Goal: Task Accomplishment & Management: Use online tool/utility

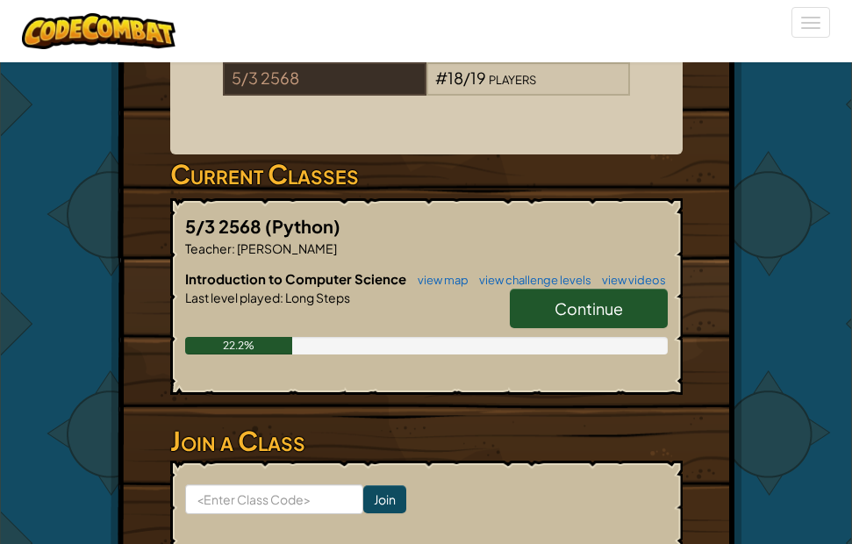
scroll to position [351, 0]
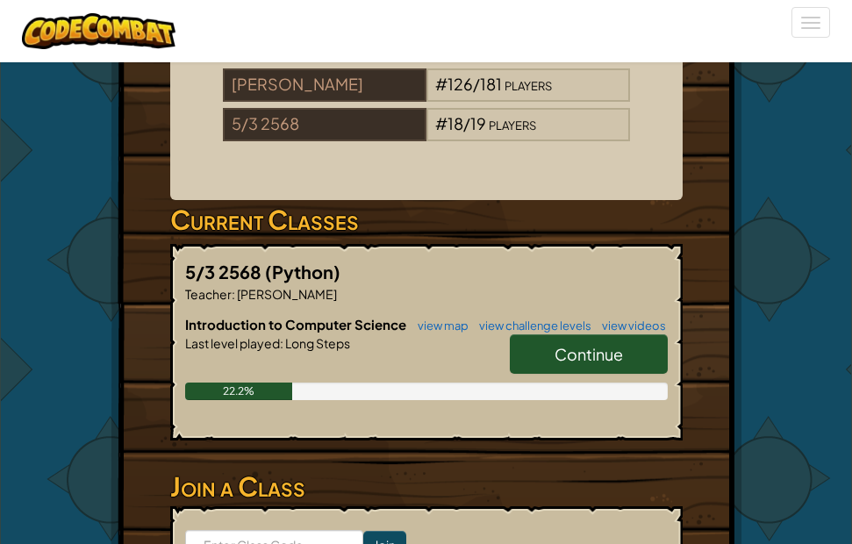
click at [580, 364] on span "Continue" at bounding box center [589, 354] width 68 height 20
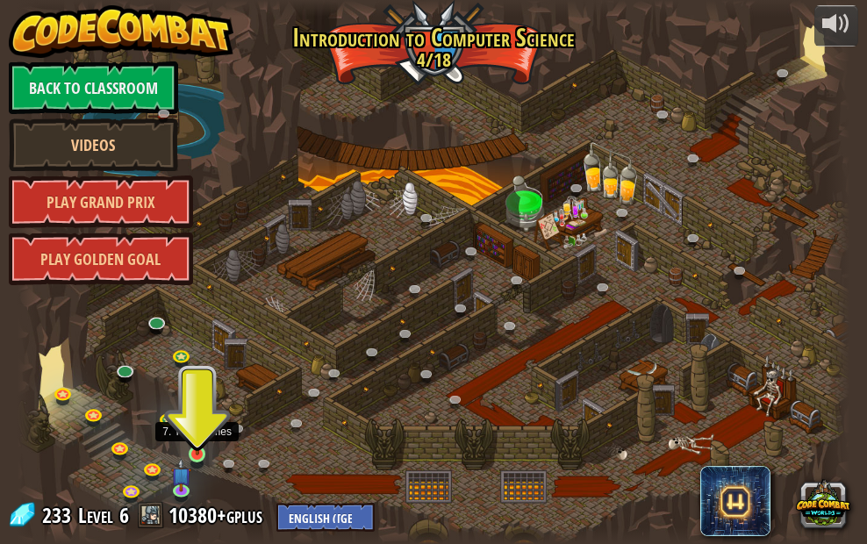
click at [190, 442] on img at bounding box center [197, 433] width 19 height 45
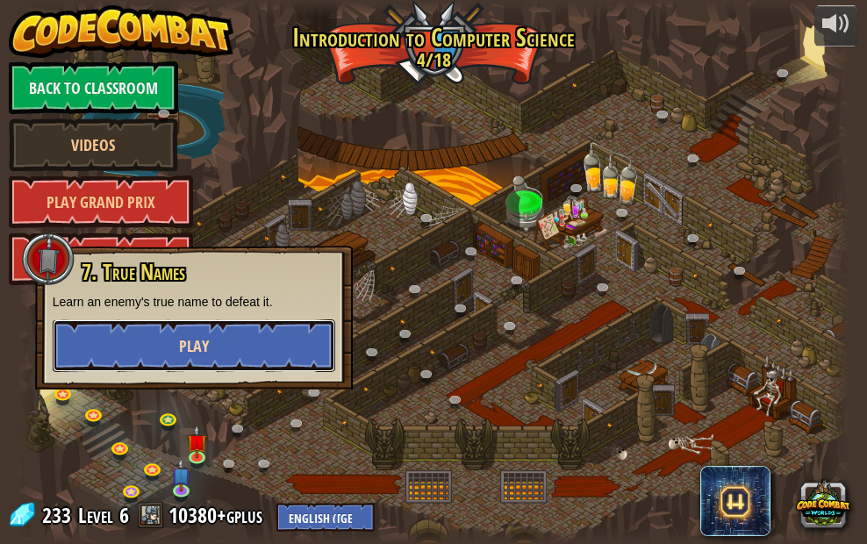
click at [269, 342] on button "Play" at bounding box center [194, 346] width 283 height 53
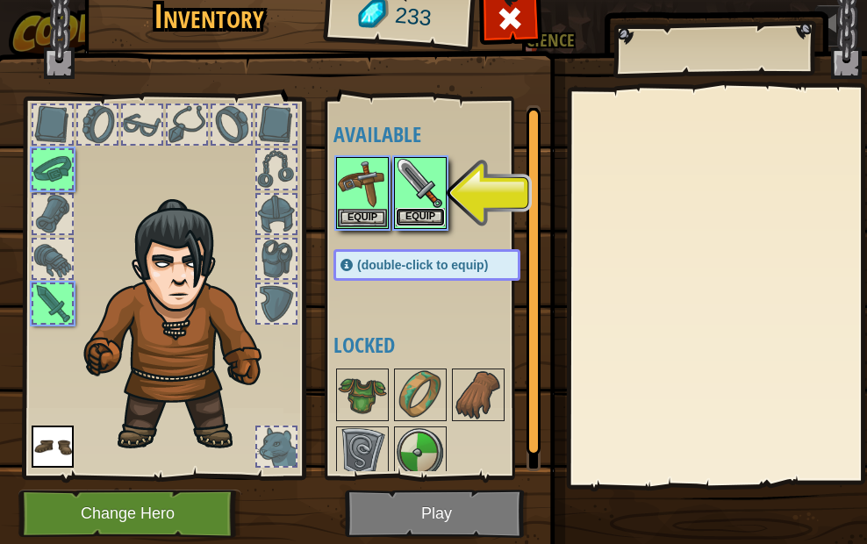
click at [422, 218] on button "Equip" at bounding box center [420, 217] width 49 height 18
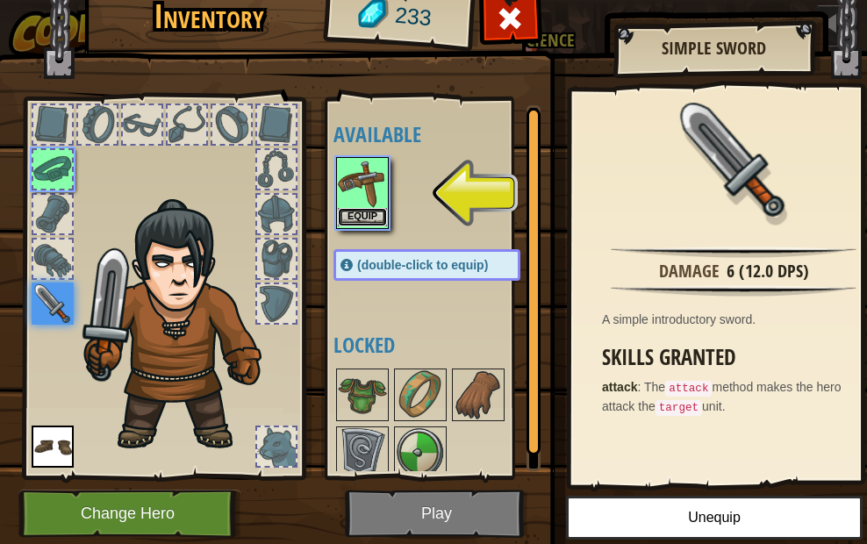
click at [356, 219] on button "Equip" at bounding box center [362, 217] width 49 height 18
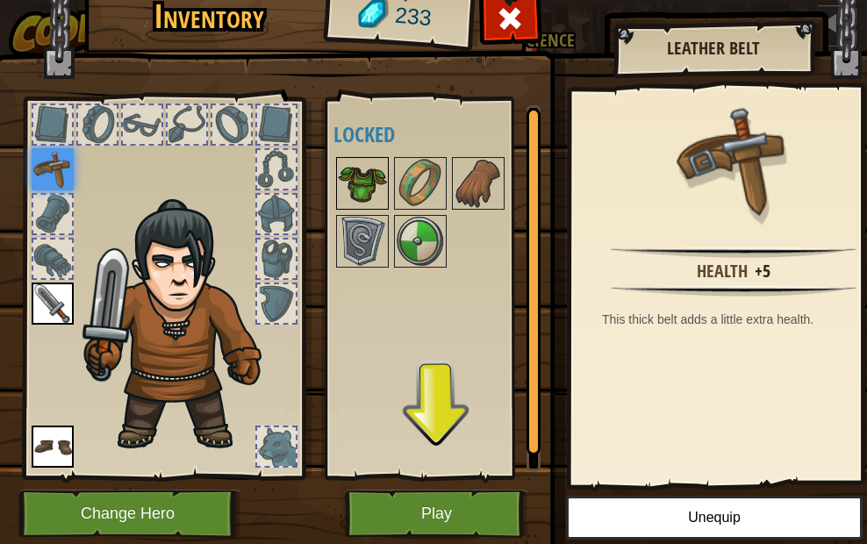
click at [363, 166] on img at bounding box center [362, 183] width 49 height 49
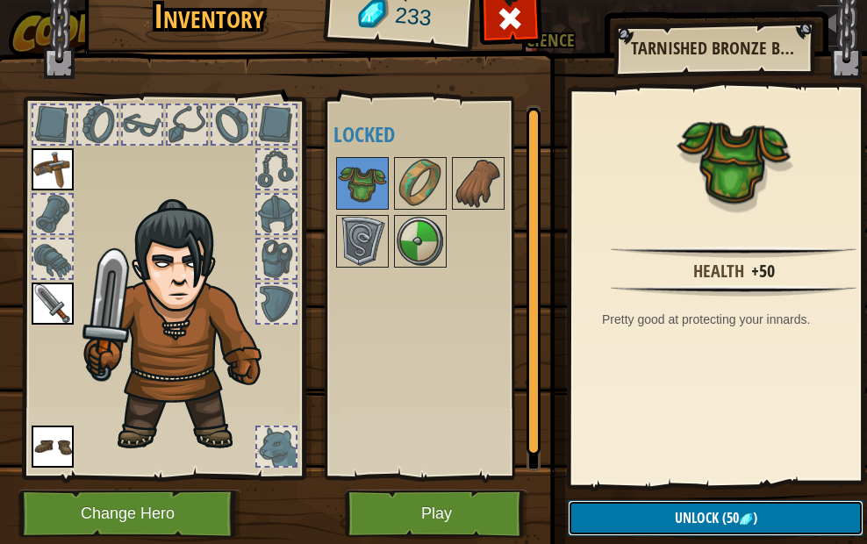
click at [700, 519] on span "Unlock" at bounding box center [697, 517] width 44 height 19
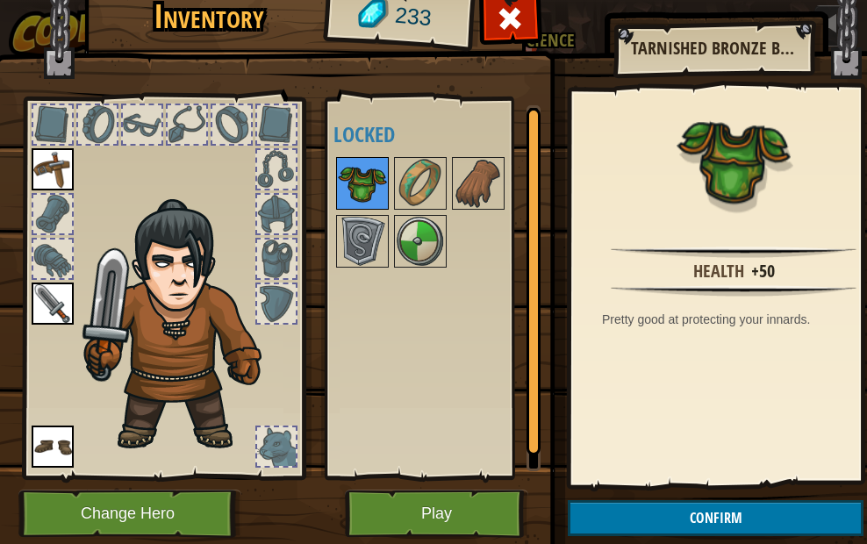
click at [365, 164] on img at bounding box center [362, 183] width 49 height 49
click at [267, 255] on div at bounding box center [276, 259] width 39 height 39
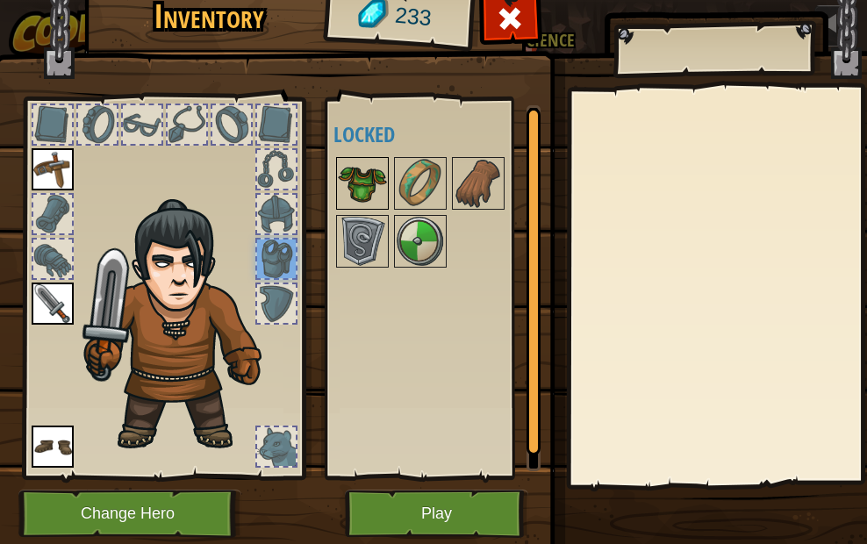
click at [341, 169] on img at bounding box center [362, 183] width 49 height 49
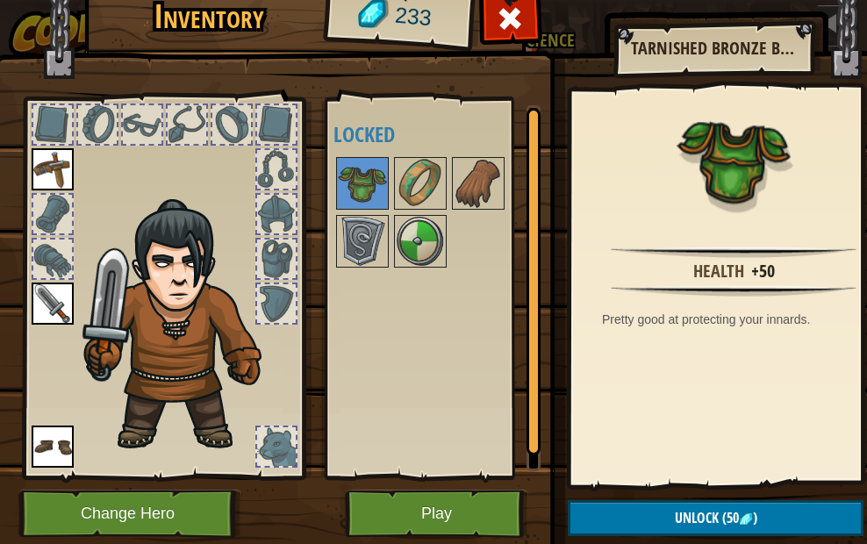
drag, startPoint x: 359, startPoint y: 180, endPoint x: 334, endPoint y: 195, distance: 29.5
click at [334, 195] on div "Available Equip Equip Equip (double-click to equip) Locked" at bounding box center [445, 288] width 222 height 366
click at [354, 188] on img at bounding box center [362, 183] width 49 height 49
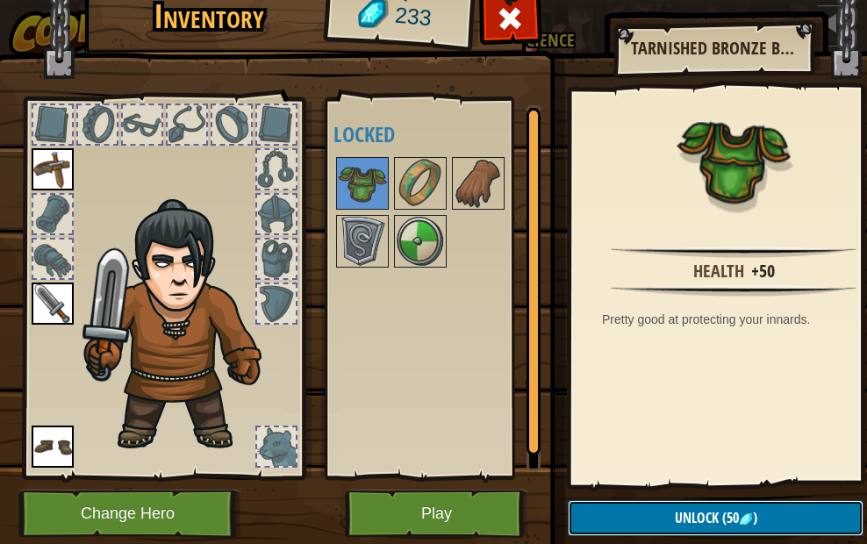
click at [688, 514] on span "Unlock" at bounding box center [697, 517] width 44 height 19
click at [688, 512] on button "Confirm" at bounding box center [716, 518] width 296 height 36
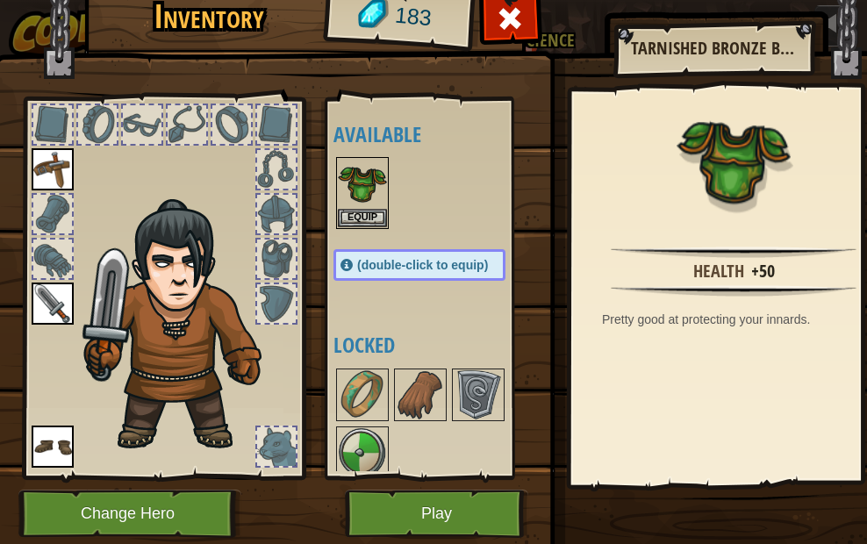
click at [688, 512] on img at bounding box center [440, 236] width 893 height 637
click at [548, 370] on img at bounding box center [440, 236] width 893 height 637
click at [377, 211] on button "Equip" at bounding box center [362, 217] width 49 height 18
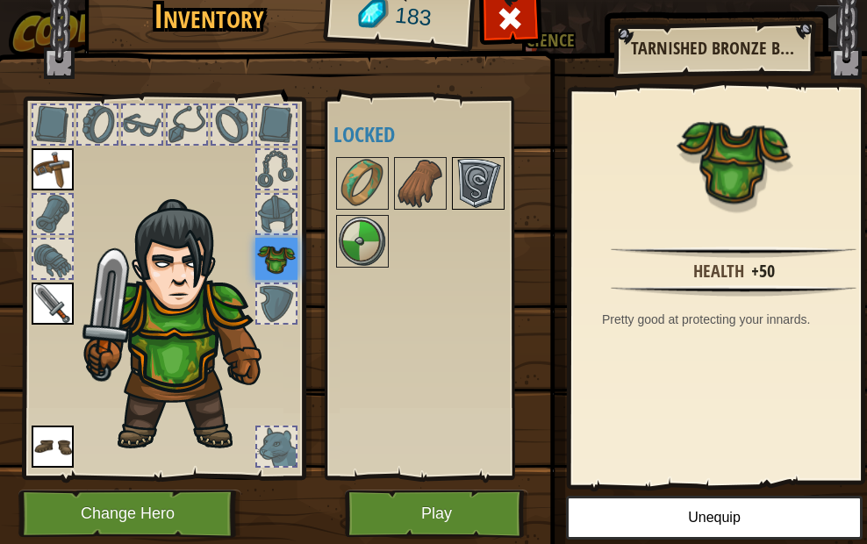
click at [469, 185] on img at bounding box center [478, 183] width 49 height 49
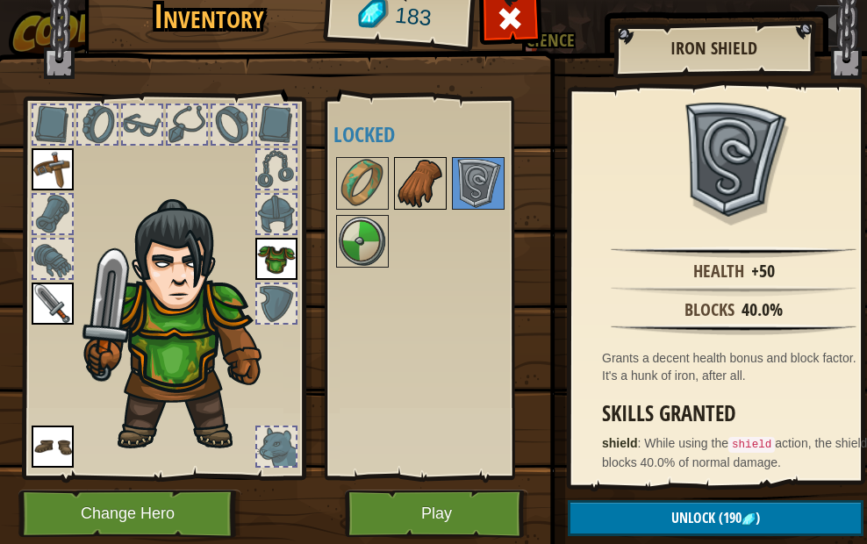
click at [419, 176] on img at bounding box center [420, 183] width 49 height 49
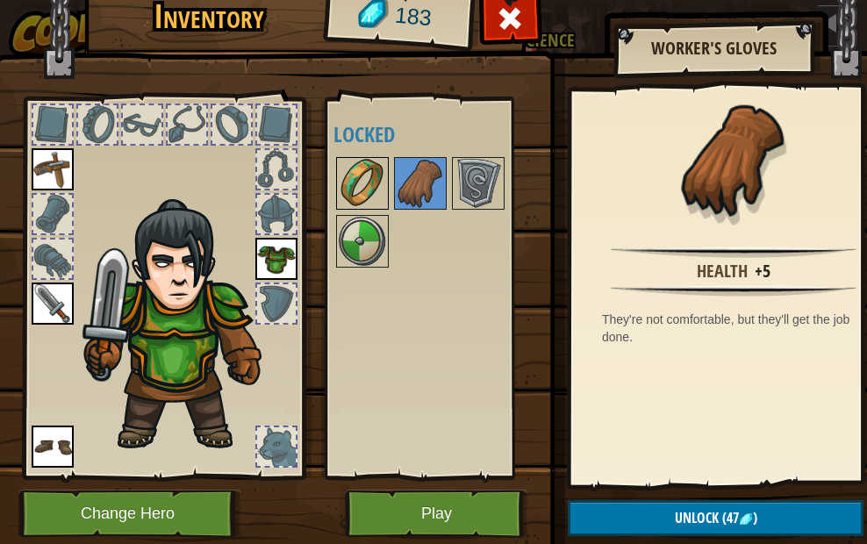
click at [381, 192] on img at bounding box center [362, 183] width 49 height 49
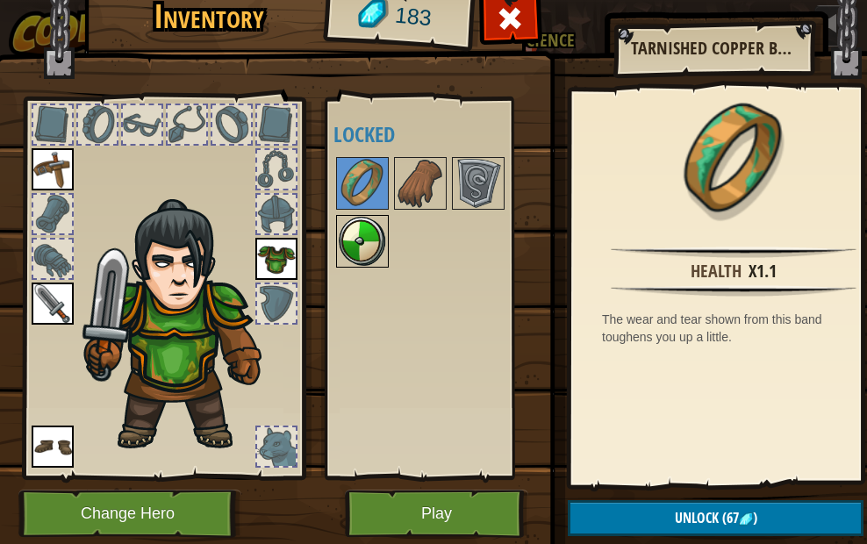
click at [357, 226] on img at bounding box center [362, 241] width 49 height 49
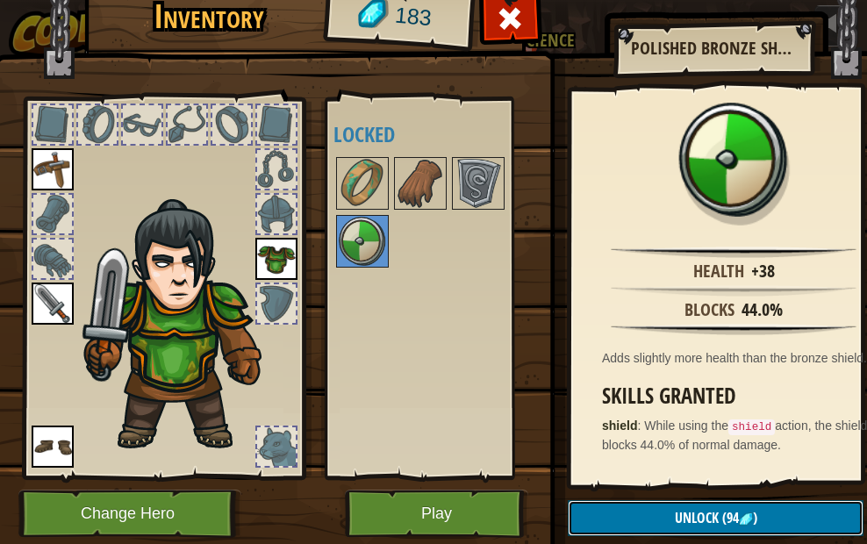
click at [645, 515] on button "Unlock (94 )" at bounding box center [716, 518] width 296 height 36
click at [645, 515] on button "Confirm" at bounding box center [716, 518] width 296 height 36
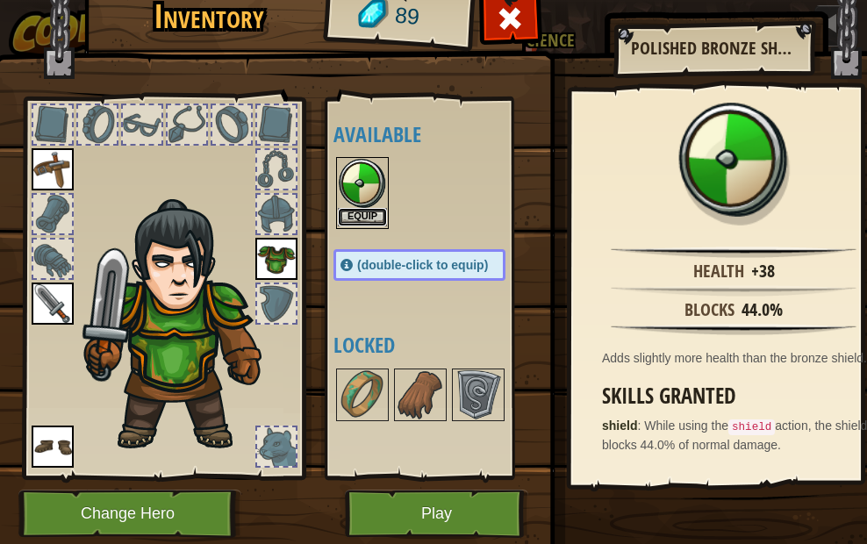
click at [371, 209] on button "Equip" at bounding box center [362, 217] width 49 height 18
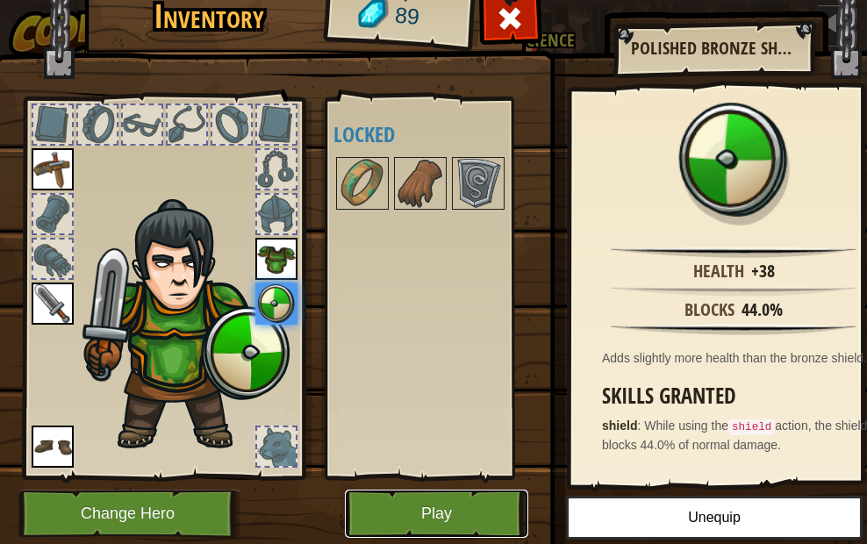
click at [437, 514] on button "Play" at bounding box center [436, 514] width 183 height 48
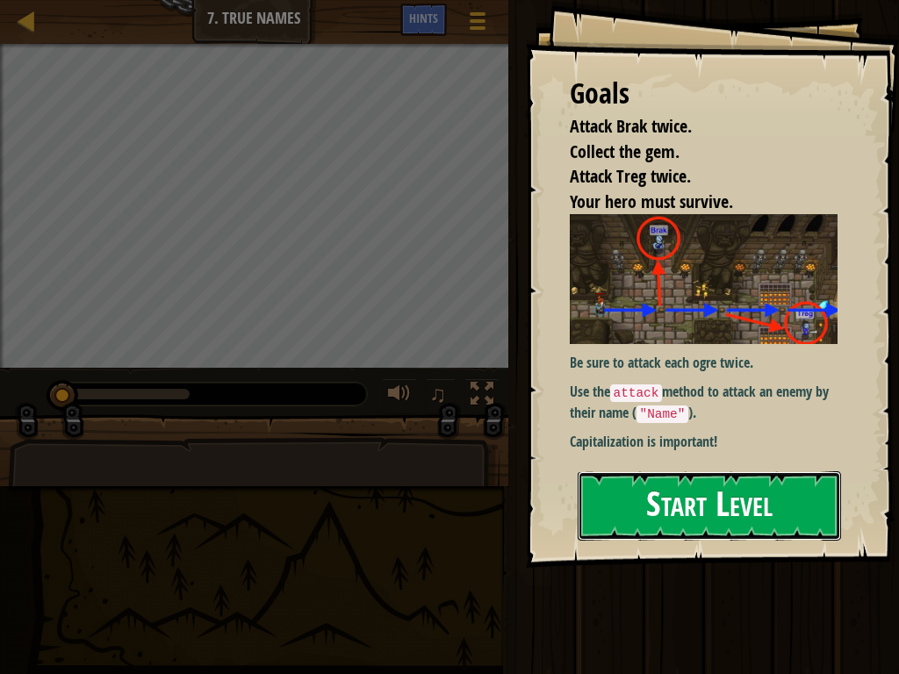
click at [608, 496] on button "Start Level" at bounding box center [709, 505] width 263 height 69
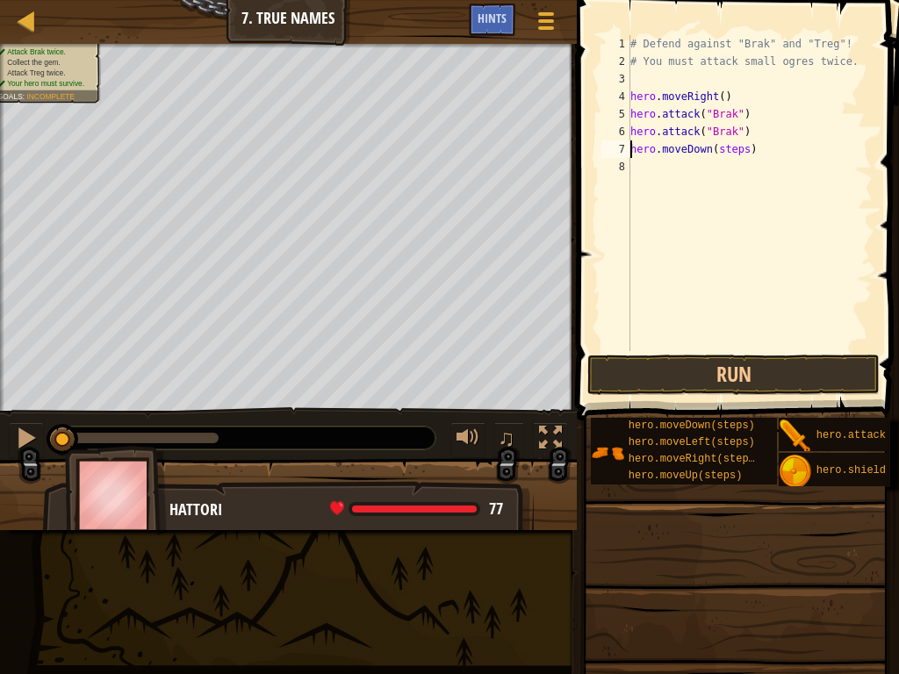
click at [740, 149] on div "# Defend against "Brak" and "Treg"! # You must attack small ogres twice. hero .…" at bounding box center [750, 210] width 246 height 351
click at [24, 433] on div at bounding box center [26, 438] width 23 height 23
type textarea "hero.moveDown(1)"
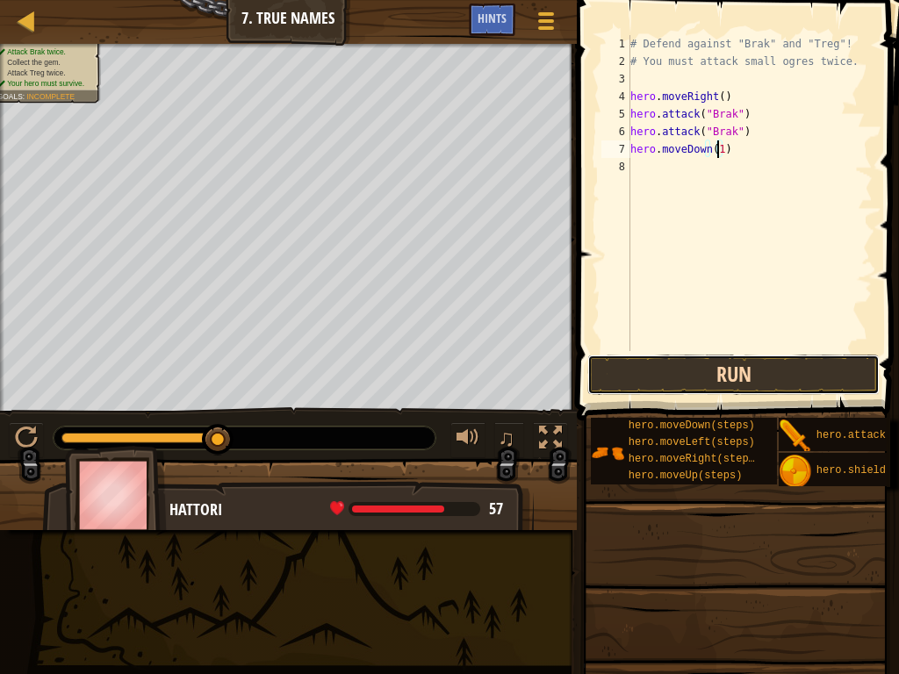
click at [728, 364] on button "Run" at bounding box center [733, 375] width 292 height 40
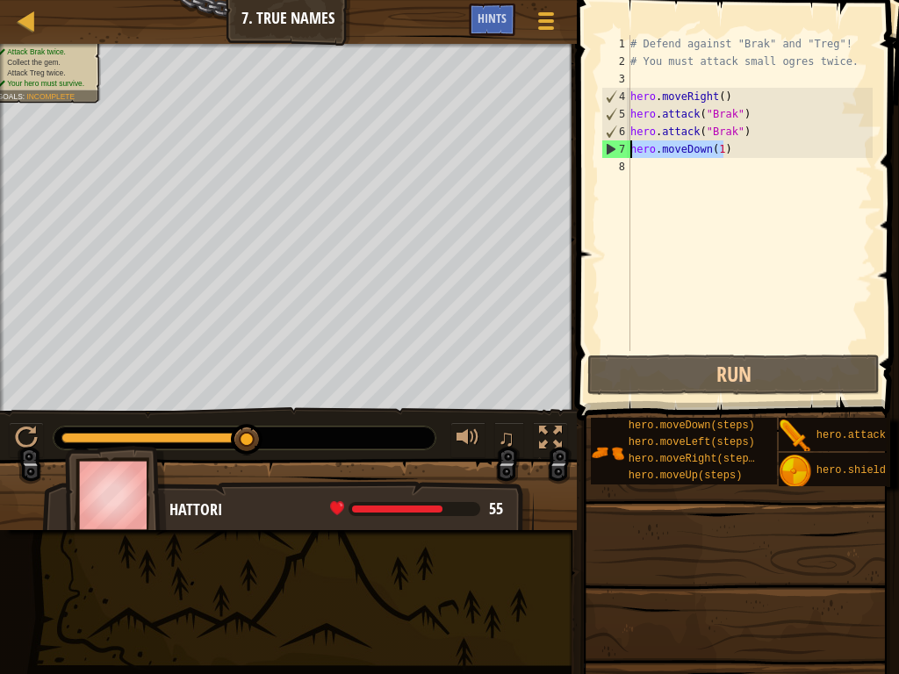
drag, startPoint x: 731, startPoint y: 155, endPoint x: 628, endPoint y: 151, distance: 102.8
click at [628, 151] on div "hero.moveDown(1) 1 2 3 4 5 6 7 8 # Defend against "Brak" and "Treg"! # You must…" at bounding box center [735, 193] width 275 height 316
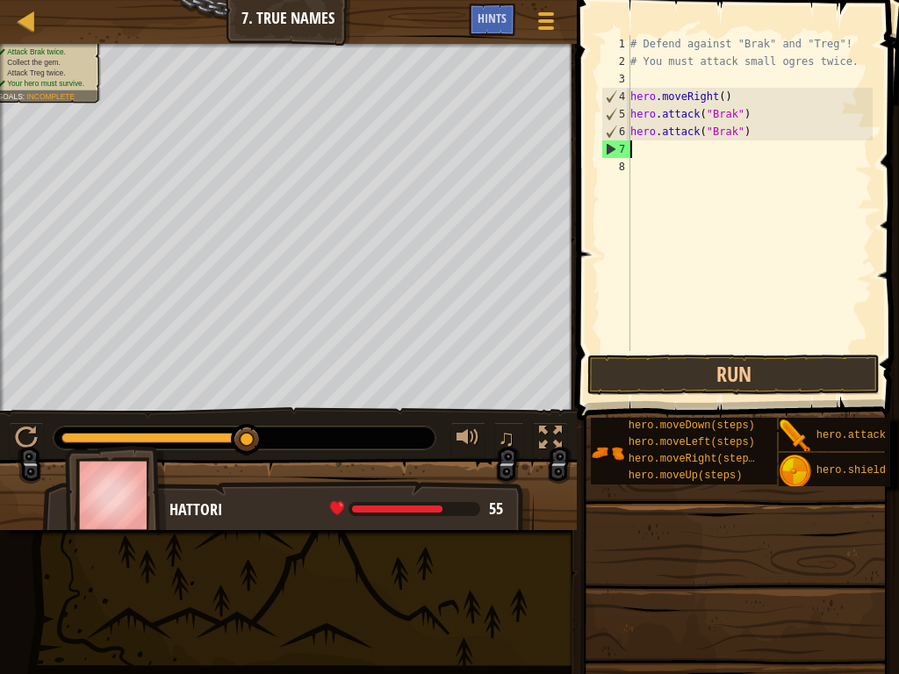
scroll to position [8, 0]
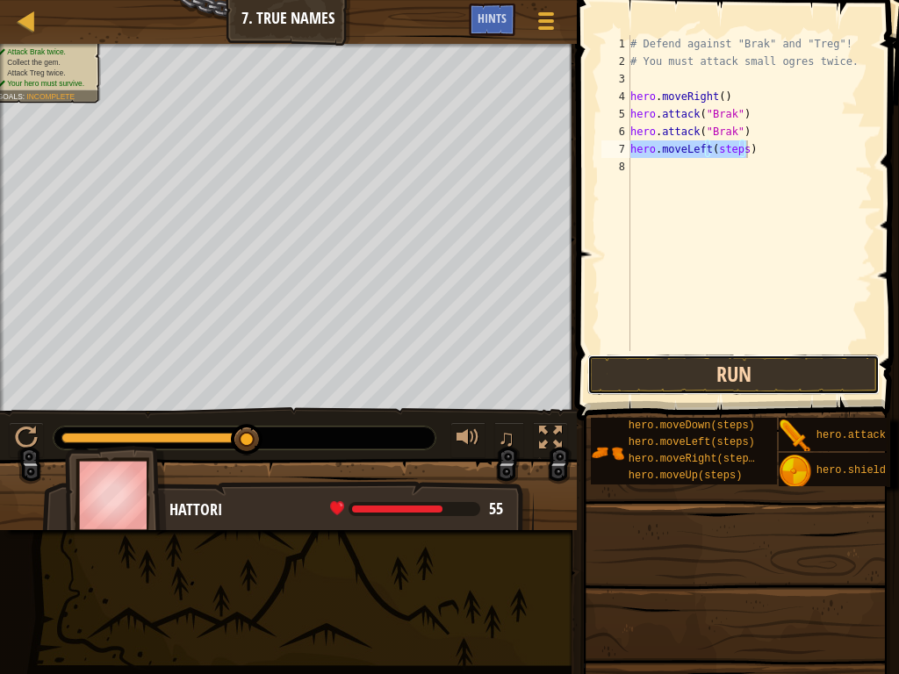
click at [693, 385] on button "Run" at bounding box center [733, 375] width 292 height 40
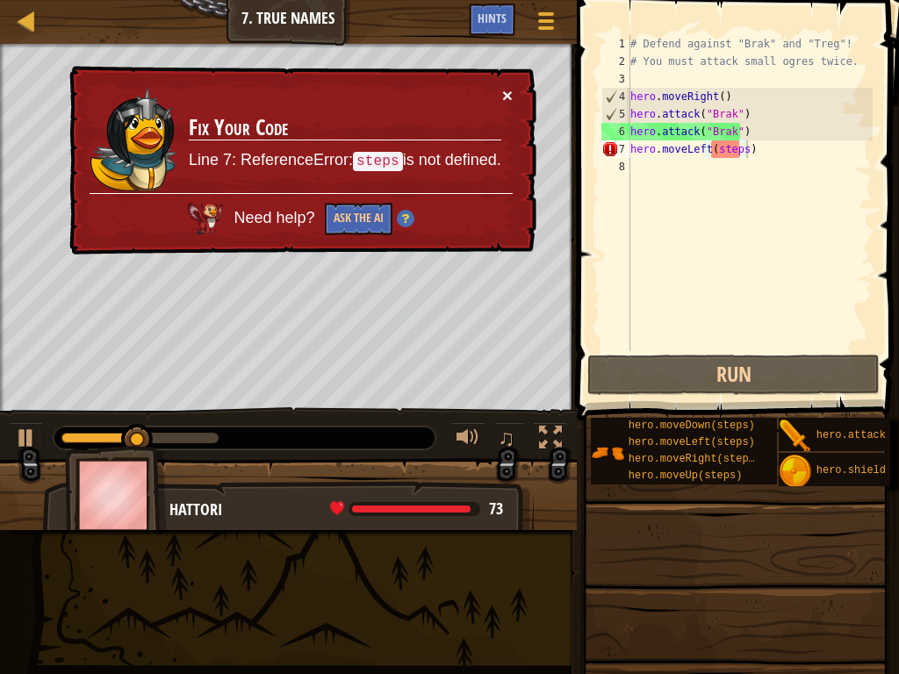
click at [506, 90] on button "×" at bounding box center [507, 95] width 11 height 18
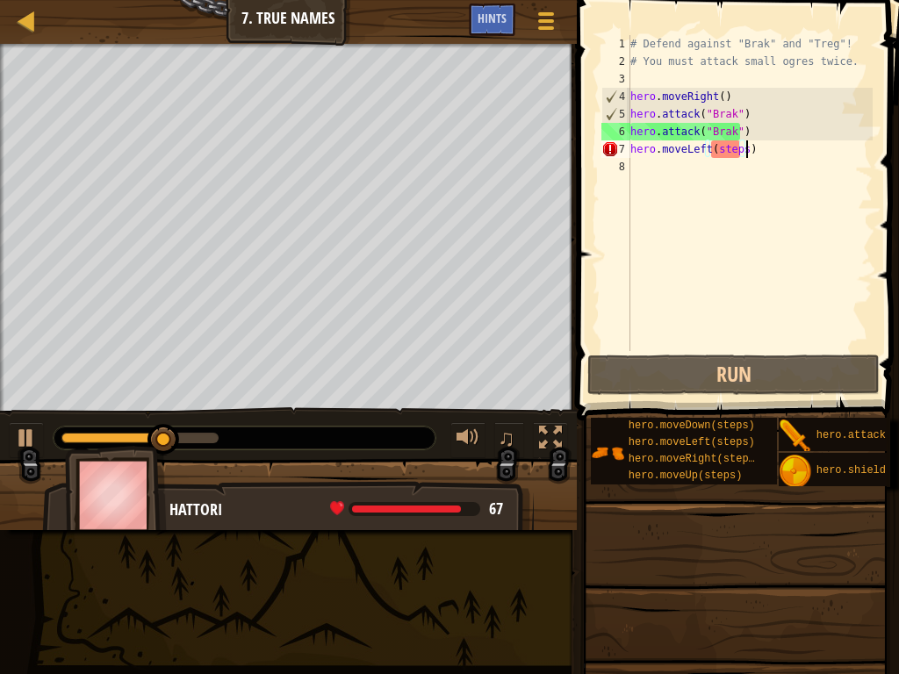
click at [738, 153] on div "# Defend against "Brak" and "Treg"! # You must attack small ogres twice. hero .…" at bounding box center [750, 210] width 246 height 351
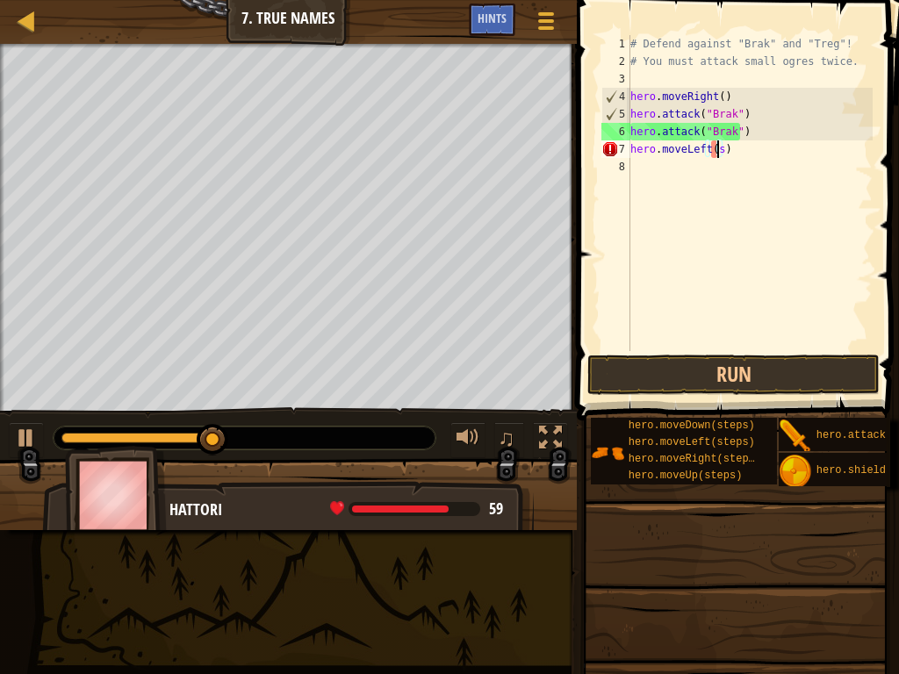
type textarea "hero.moveLeft()"
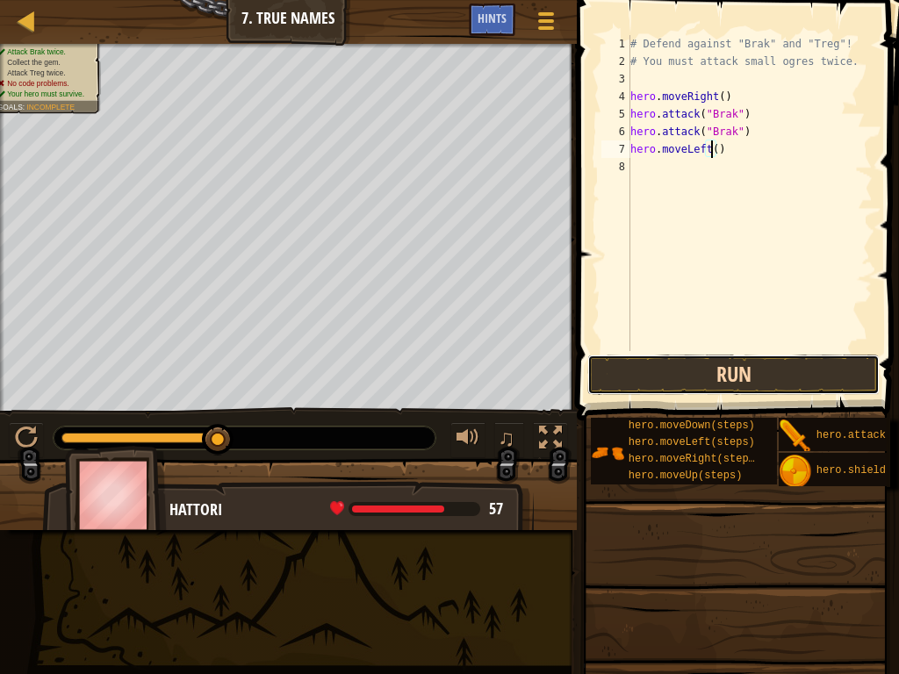
click at [730, 367] on button "Run" at bounding box center [733, 375] width 292 height 40
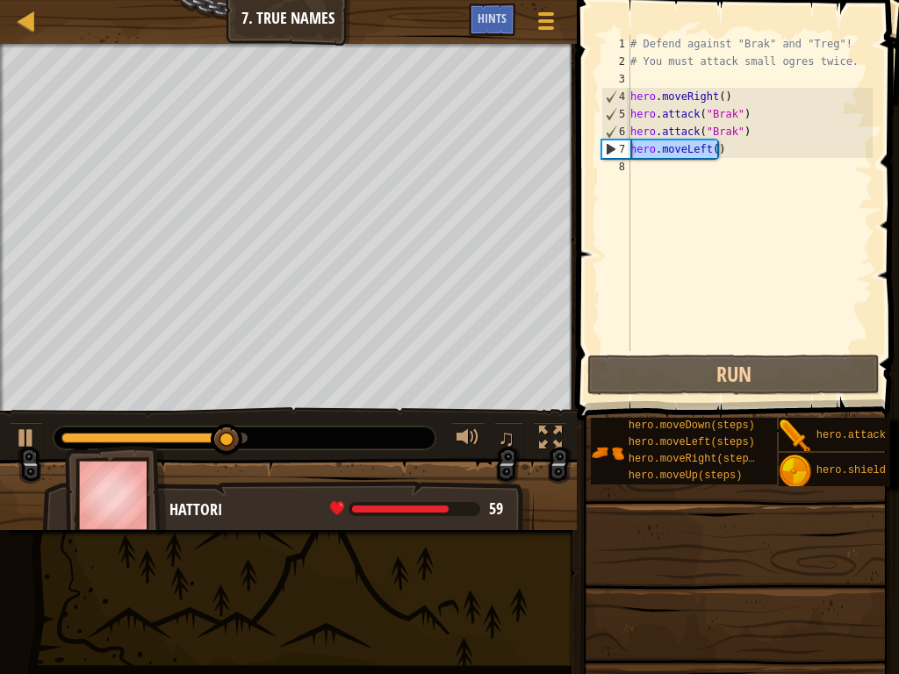
drag, startPoint x: 751, startPoint y: 150, endPoint x: 610, endPoint y: 156, distance: 141.5
click at [610, 156] on div "hero.moveLeft() 1 2 3 4 5 6 7 8 # Defend against "Brak" and "Treg"! # You must …" at bounding box center [735, 193] width 275 height 316
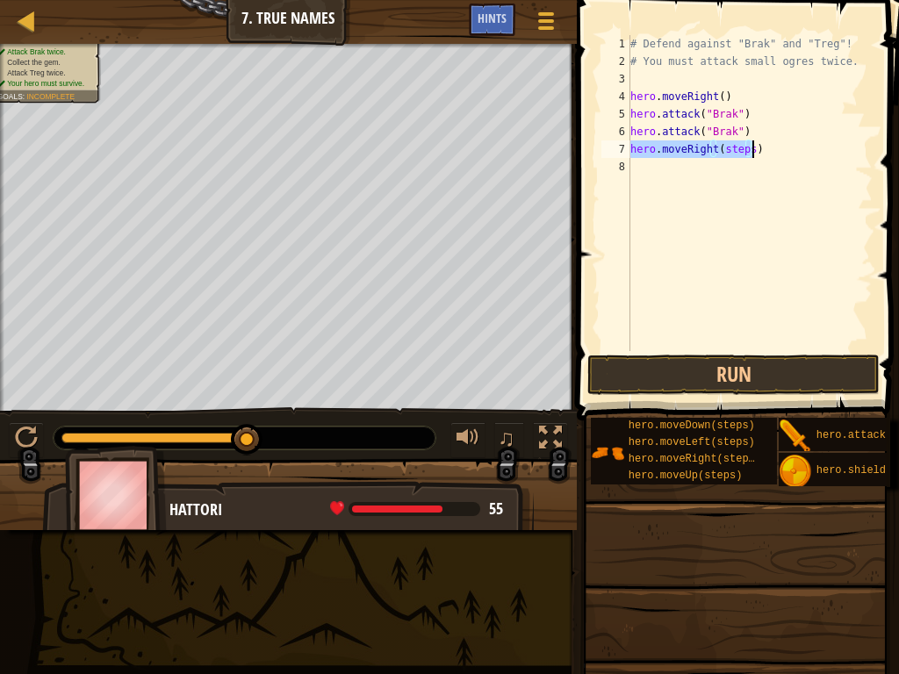
click at [743, 147] on div "# Defend against "Brak" and "Treg"! # You must attack small ogres twice. hero .…" at bounding box center [750, 193] width 246 height 316
click at [743, 372] on button "Run" at bounding box center [733, 375] width 292 height 40
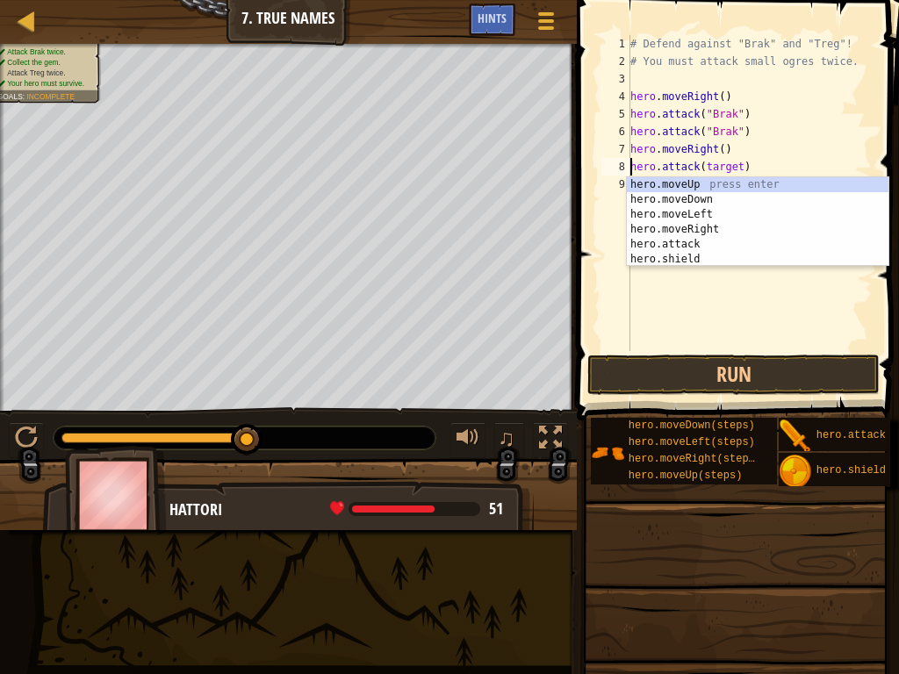
click at [781, 144] on div "# Defend against "Brak" and "Treg"! # You must attack small ogres twice. hero .…" at bounding box center [750, 210] width 246 height 351
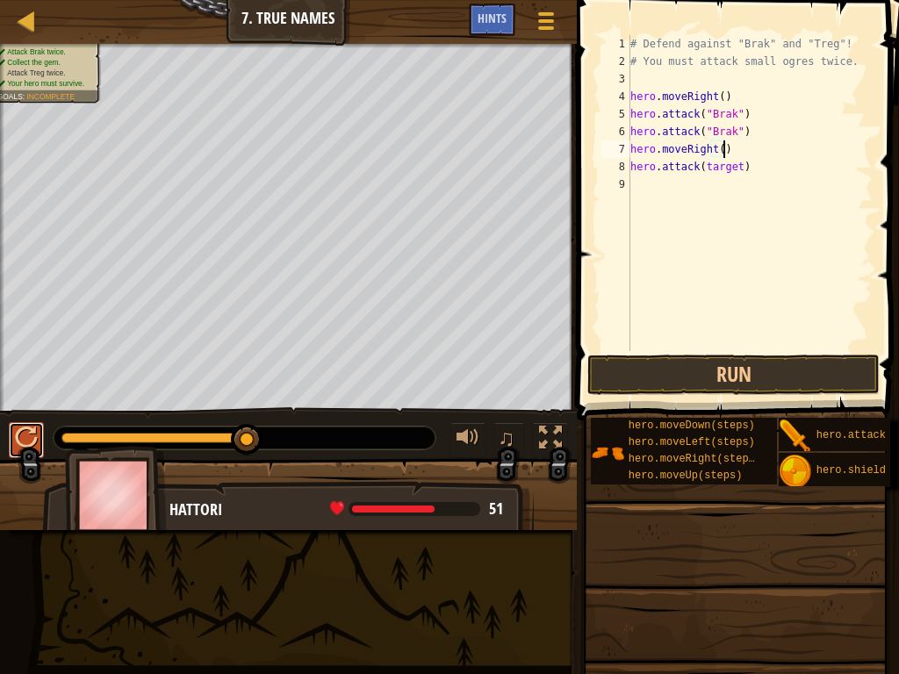
click at [22, 438] on div at bounding box center [26, 438] width 23 height 23
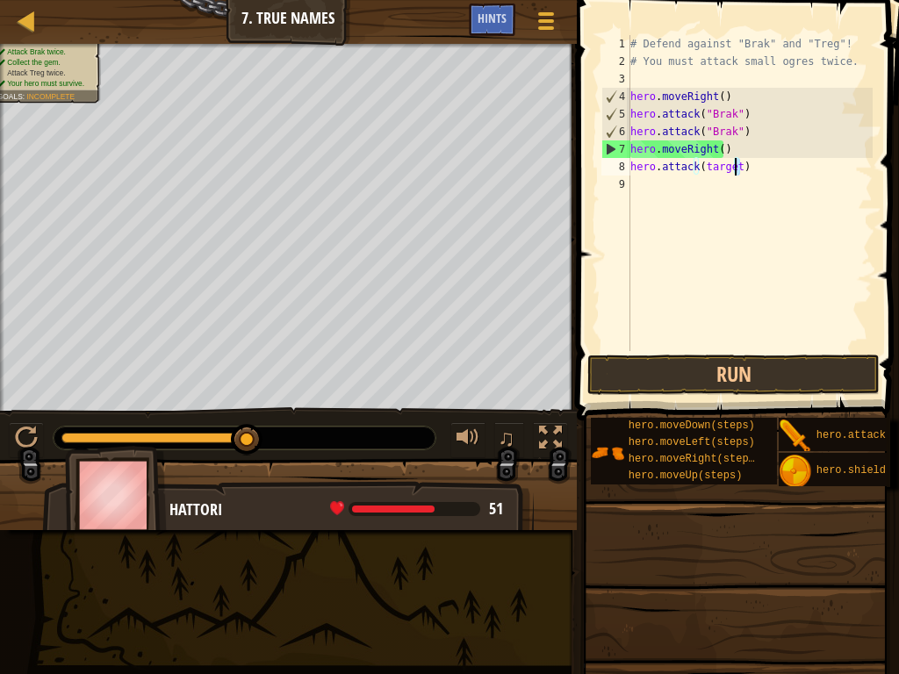
drag, startPoint x: 751, startPoint y: 167, endPoint x: 734, endPoint y: 171, distance: 17.2
click at [734, 171] on div "# Defend against "Brak" and "Treg"! # You must attack small ogres twice. hero .…" at bounding box center [750, 210] width 246 height 351
click at [733, 166] on div "# Defend against "Brak" and "Treg"! # You must attack small ogres twice. hero .…" at bounding box center [750, 193] width 246 height 316
type textarea "hero.attack()"
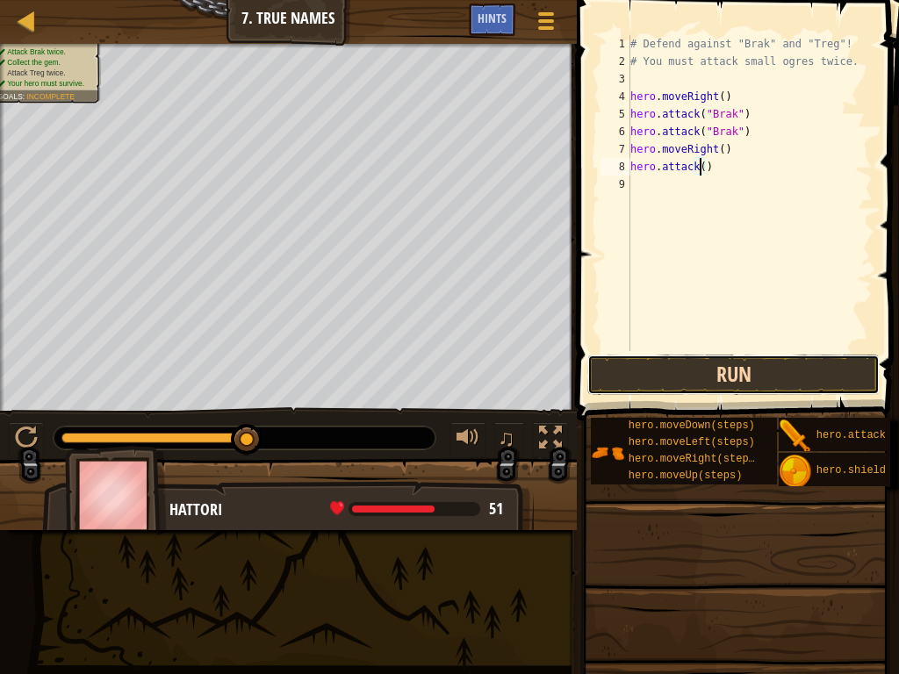
click at [710, 381] on button "Run" at bounding box center [733, 375] width 292 height 40
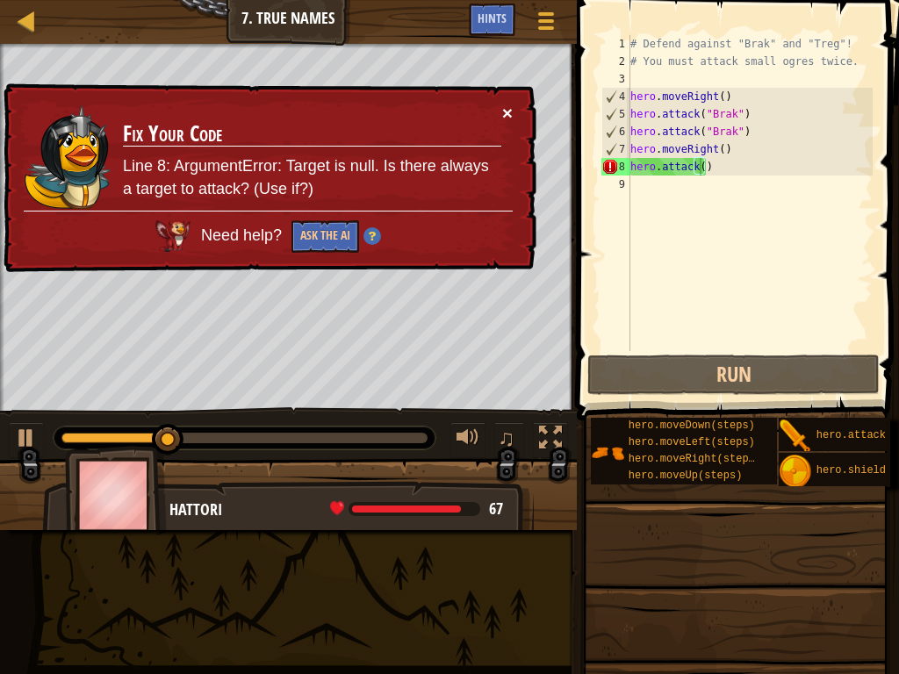
click at [506, 110] on button "×" at bounding box center [507, 113] width 11 height 18
drag, startPoint x: 713, startPoint y: 171, endPoint x: 628, endPoint y: 169, distance: 85.2
click at [628, 169] on div "hero.attack() 1 2 3 4 5 6 7 8 9 # Defend against "Brak" and "Treg"! # You must …" at bounding box center [735, 193] width 275 height 316
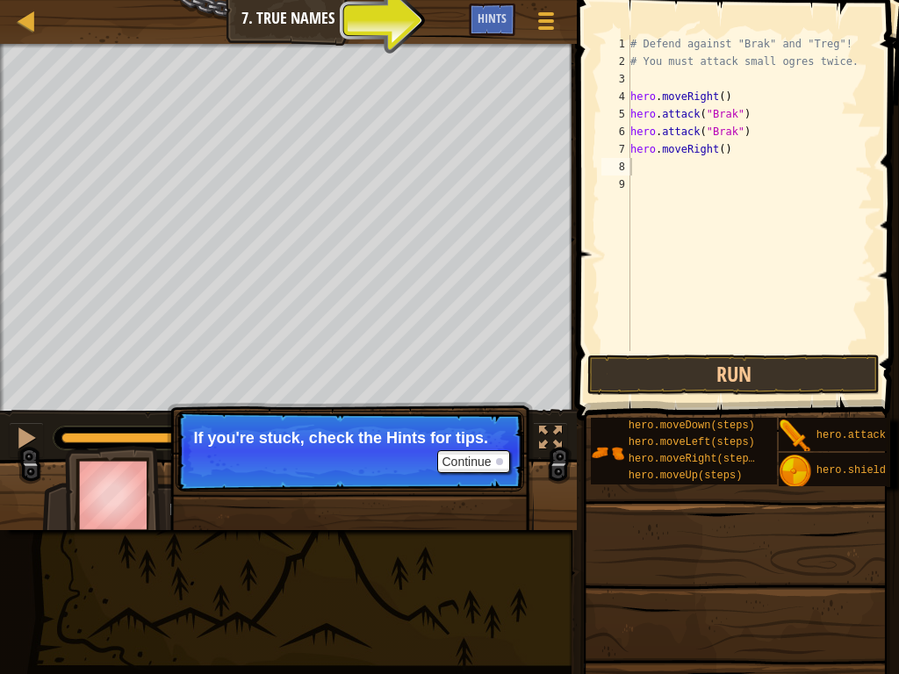
click at [645, 542] on span at bounding box center [735, 659] width 310 height 520
click at [646, 373] on button "Run" at bounding box center [733, 375] width 292 height 40
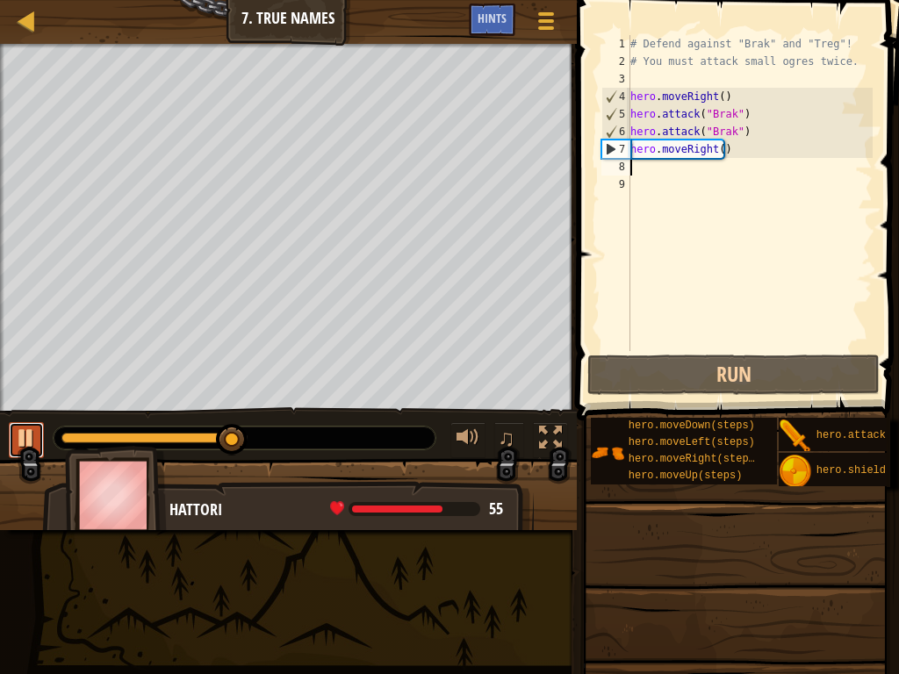
click at [18, 434] on div at bounding box center [26, 438] width 23 height 23
click at [715, 151] on div "# Defend against "Brak" and "Treg"! # You must attack small ogres twice. hero .…" at bounding box center [750, 210] width 246 height 351
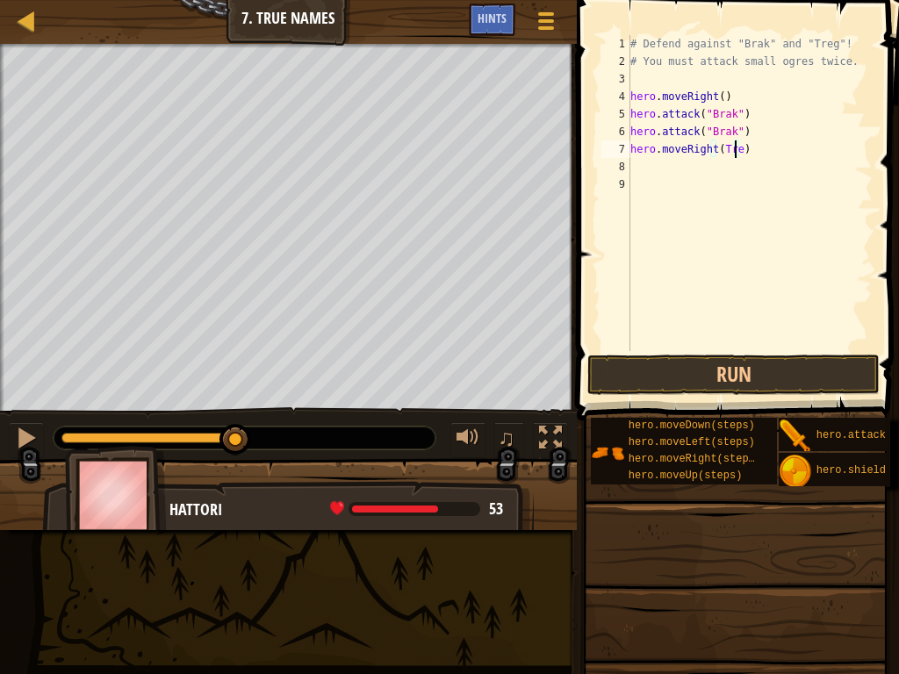
scroll to position [8, 9]
click at [633, 373] on button "Run" at bounding box center [733, 375] width 292 height 40
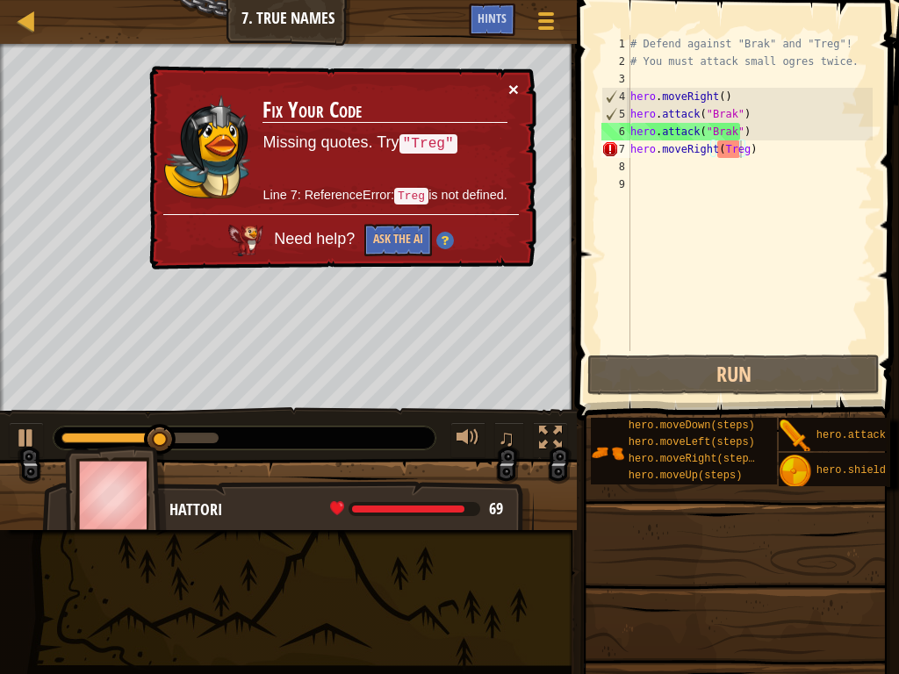
click at [512, 86] on button "×" at bounding box center [513, 89] width 11 height 18
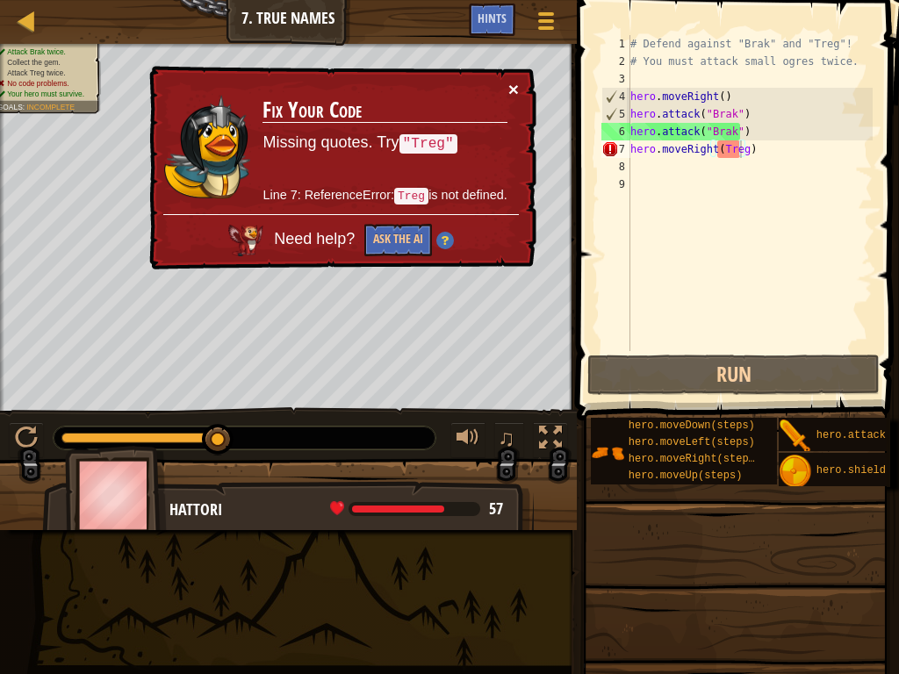
click at [514, 84] on button "×" at bounding box center [513, 89] width 11 height 18
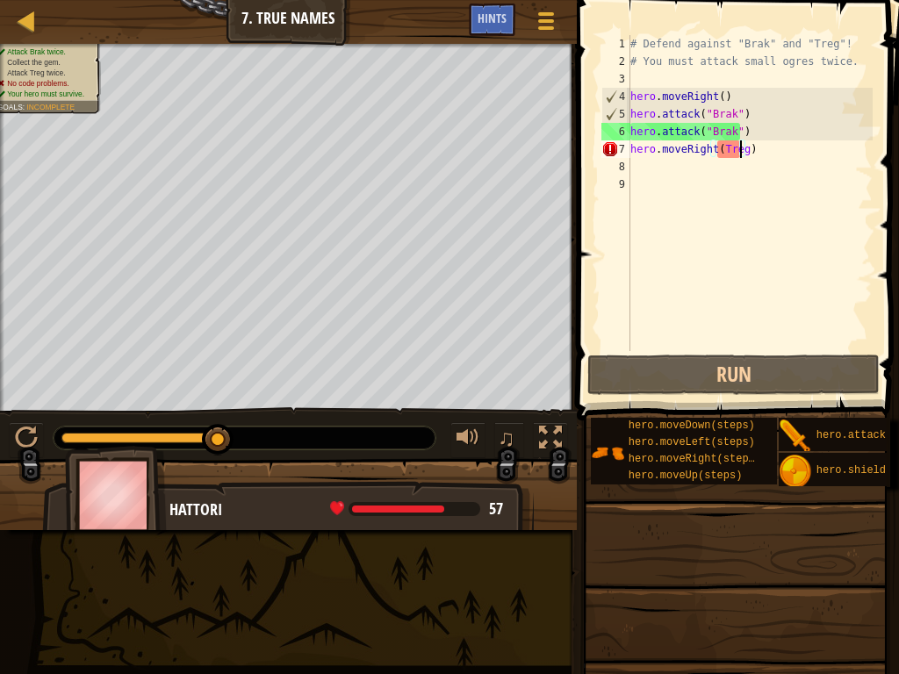
click at [737, 151] on div "# Defend against "Brak" and "Treg"! # You must attack small ogres twice. hero .…" at bounding box center [750, 210] width 246 height 351
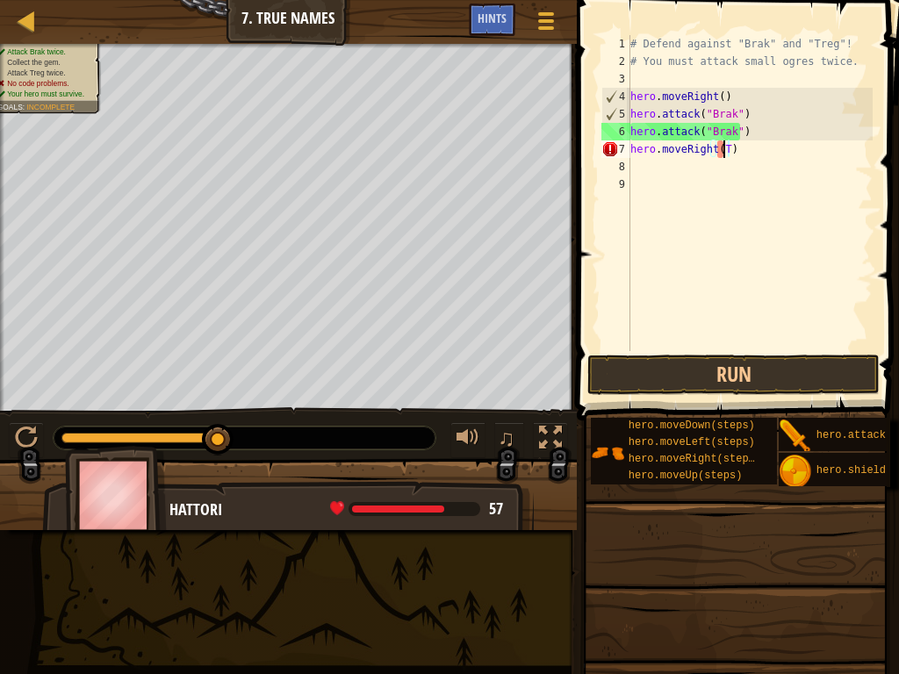
scroll to position [8, 7]
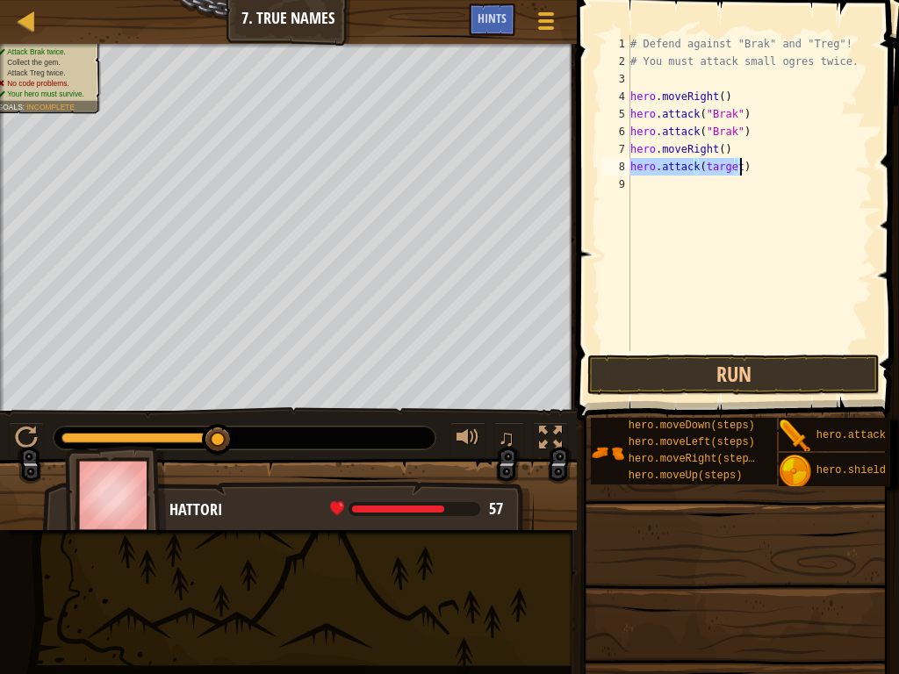
click at [734, 165] on div "# Defend against "Brak" and "Treg"! # You must attack small ogres twice. hero .…" at bounding box center [750, 193] width 246 height 316
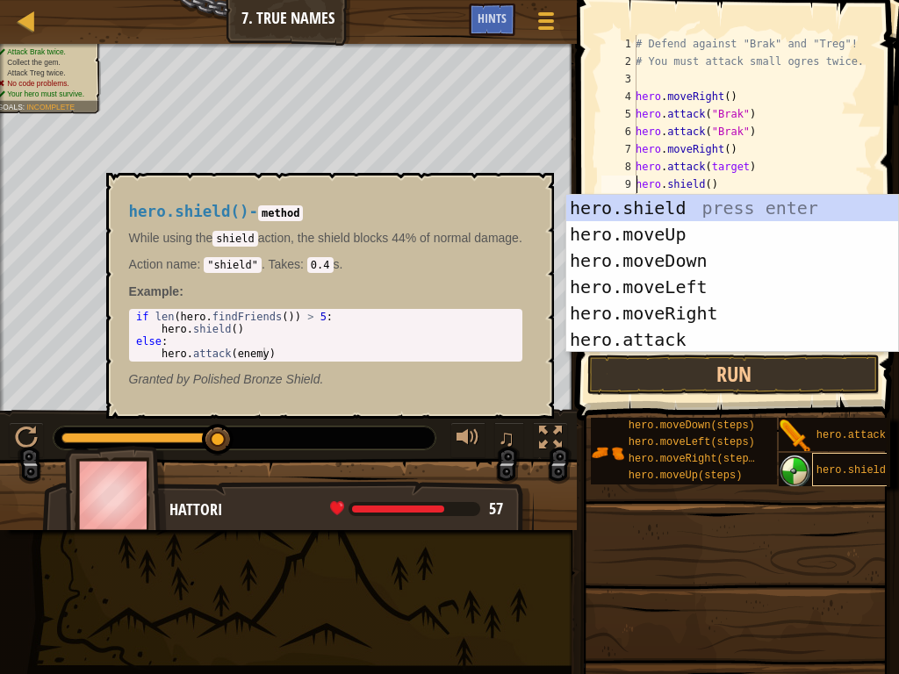
scroll to position [8, 5]
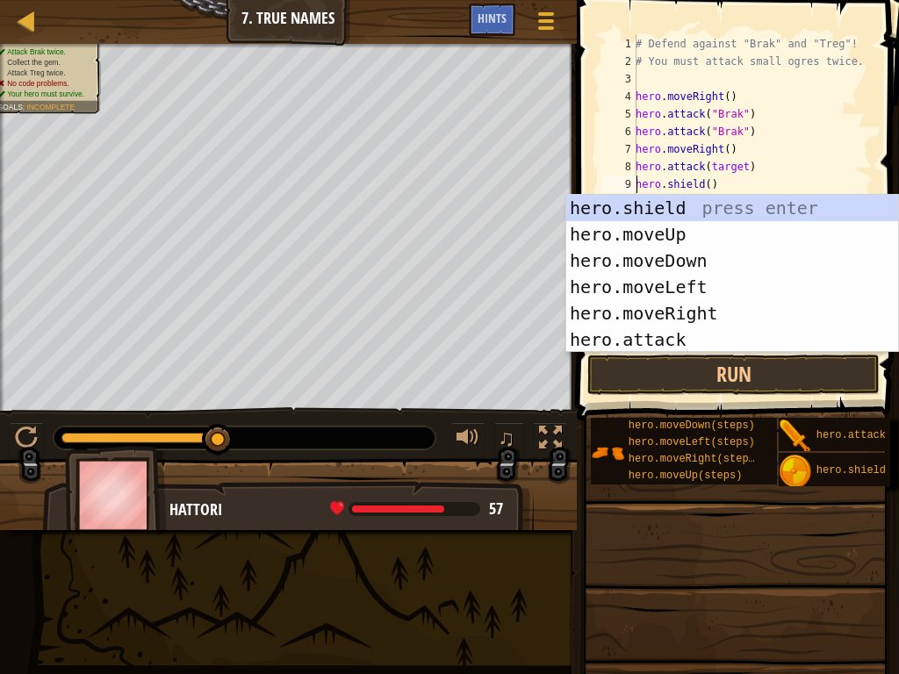
click at [737, 167] on div "# Defend against "Brak" and "Treg"! # You must attack small ogres twice. hero .…" at bounding box center [752, 210] width 241 height 351
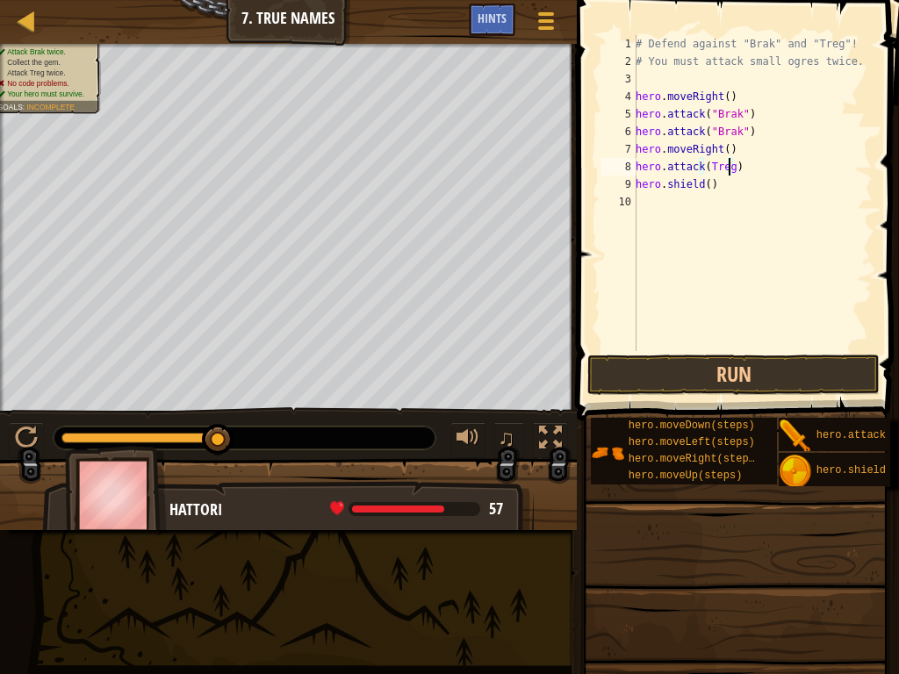
scroll to position [8, 7]
click at [701, 386] on button "Run" at bounding box center [733, 375] width 292 height 40
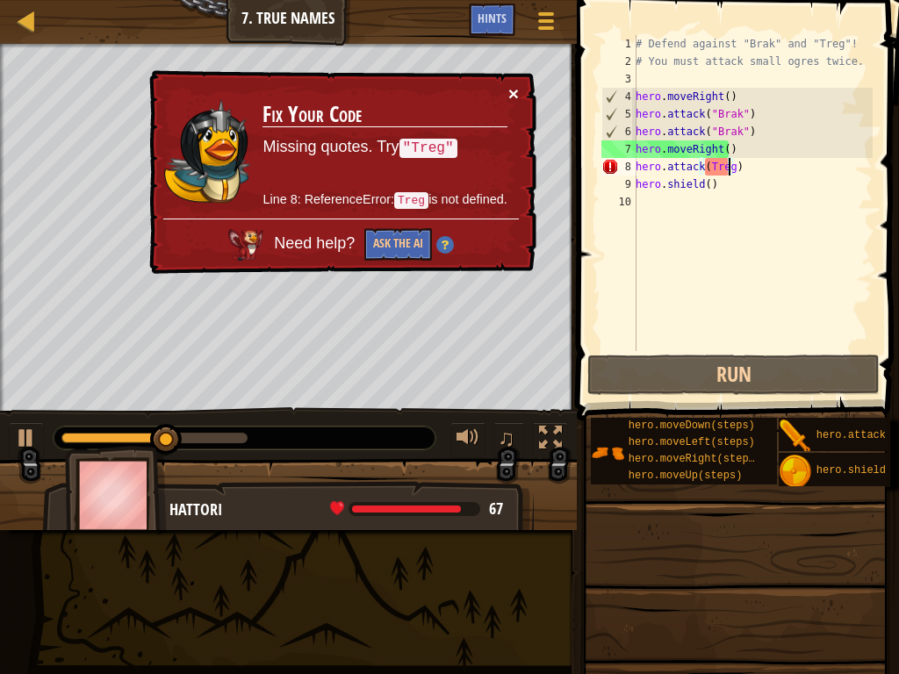
click at [511, 90] on button "×" at bounding box center [513, 93] width 11 height 18
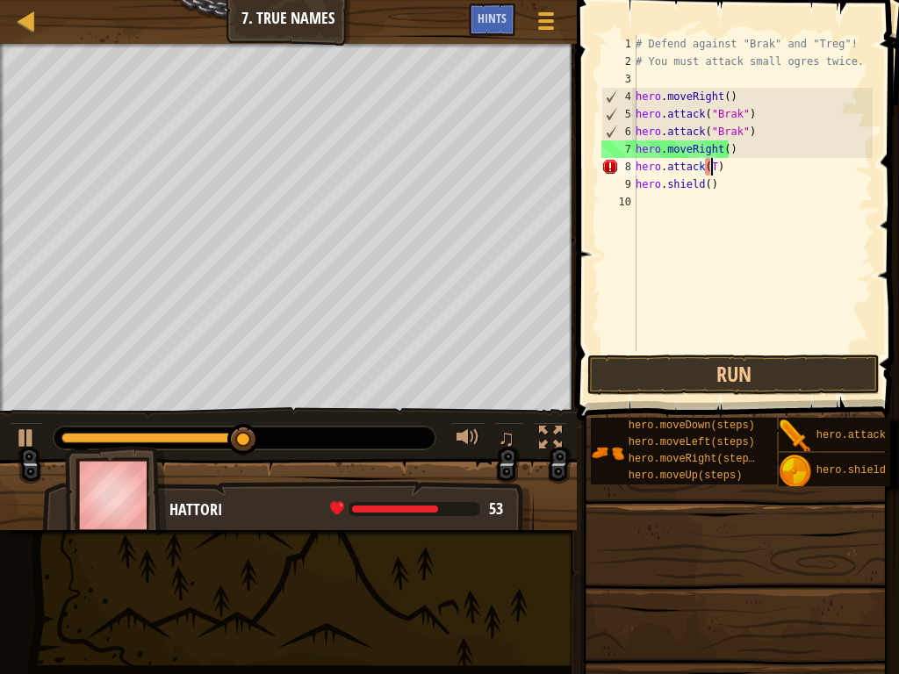
type textarea "hero.attack()"
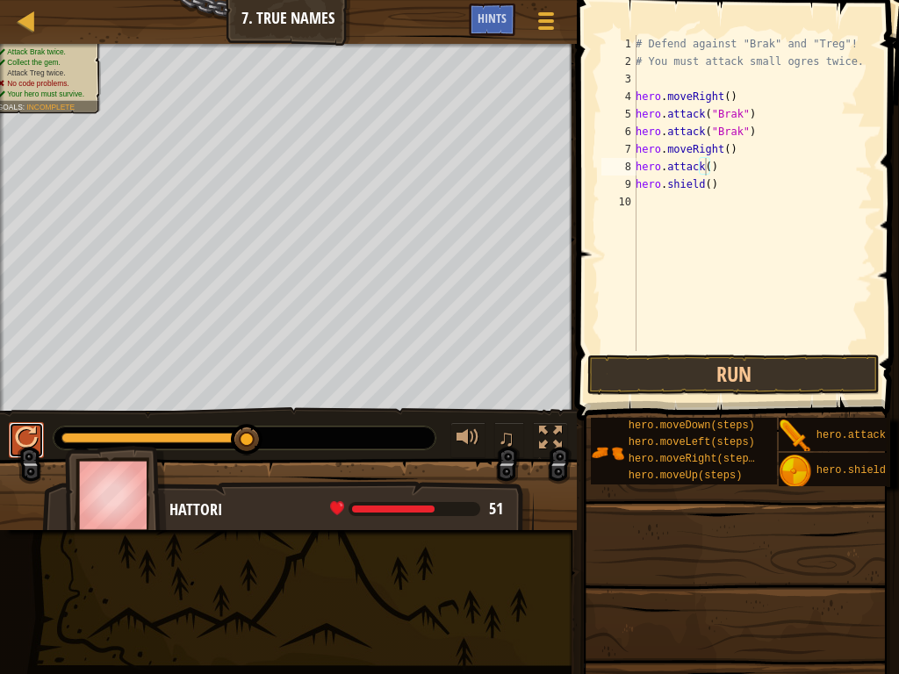
click at [10, 444] on button at bounding box center [26, 440] width 35 height 36
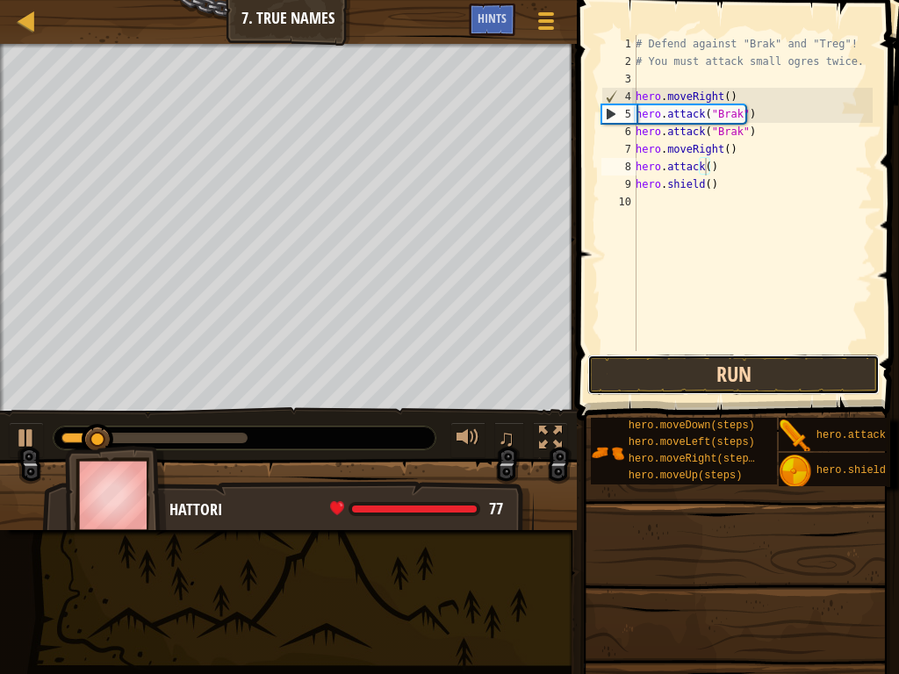
click at [711, 371] on button "Run" at bounding box center [733, 375] width 292 height 40
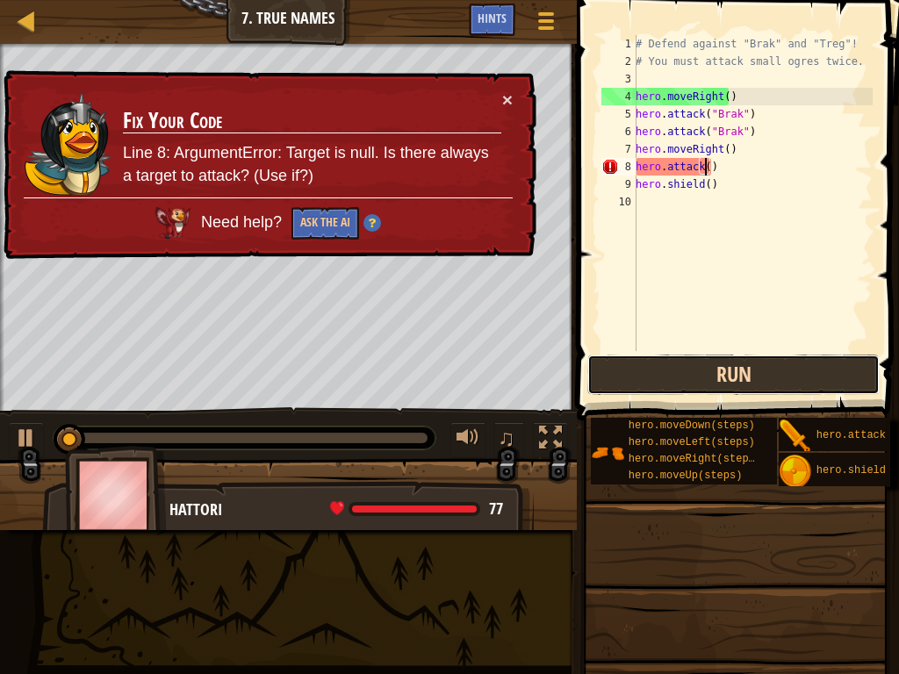
click at [711, 371] on button "Run" at bounding box center [733, 375] width 292 height 40
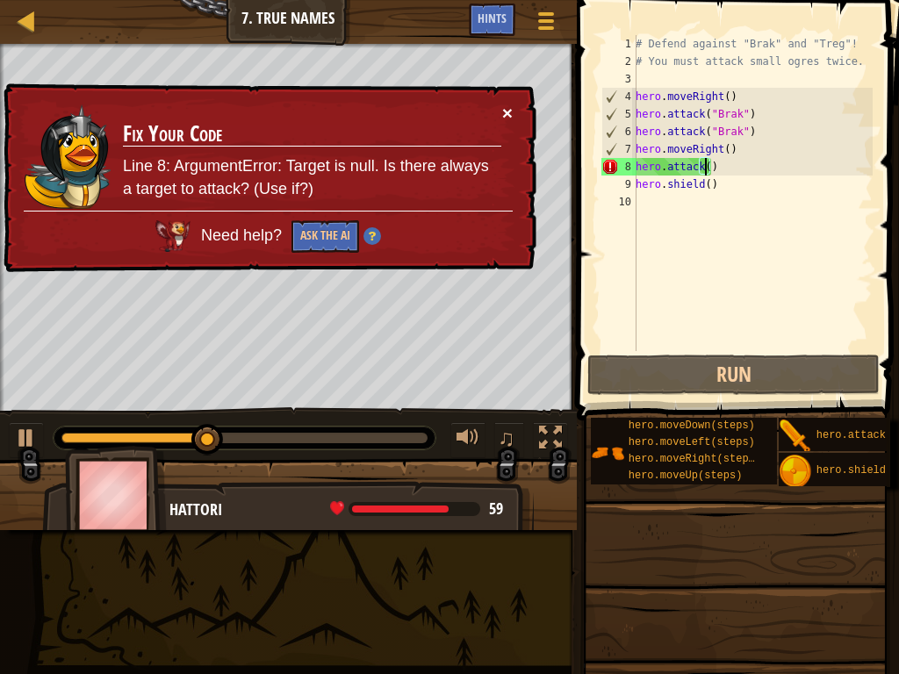
click at [506, 109] on button "×" at bounding box center [508, 116] width 11 height 18
drag, startPoint x: 723, startPoint y: 165, endPoint x: 630, endPoint y: 172, distance: 93.3
click at [630, 172] on div "hero.attack() 1 2 3 4 5 6 7 8 9 10 # Defend against "Brak" and "Treg"! # You mu…" at bounding box center [735, 193] width 275 height 316
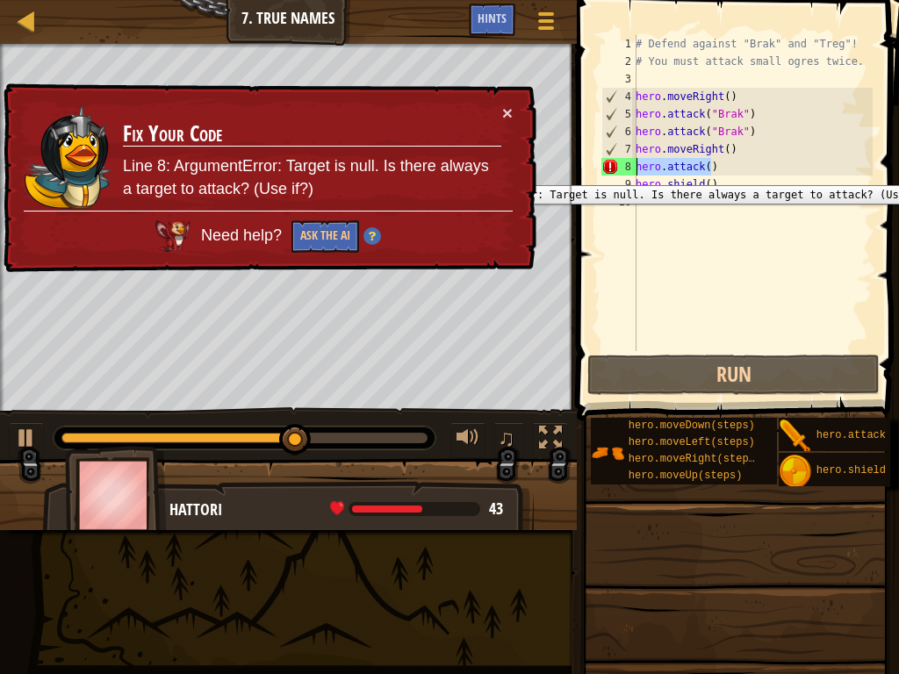
scroll to position [8, 0]
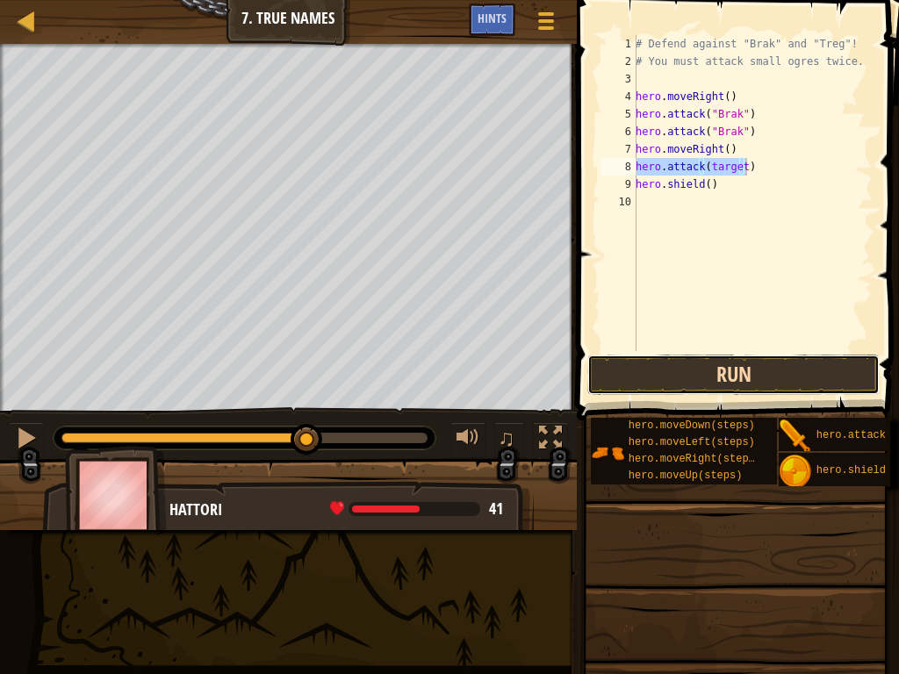
click at [813, 384] on button "Run" at bounding box center [733, 375] width 292 height 40
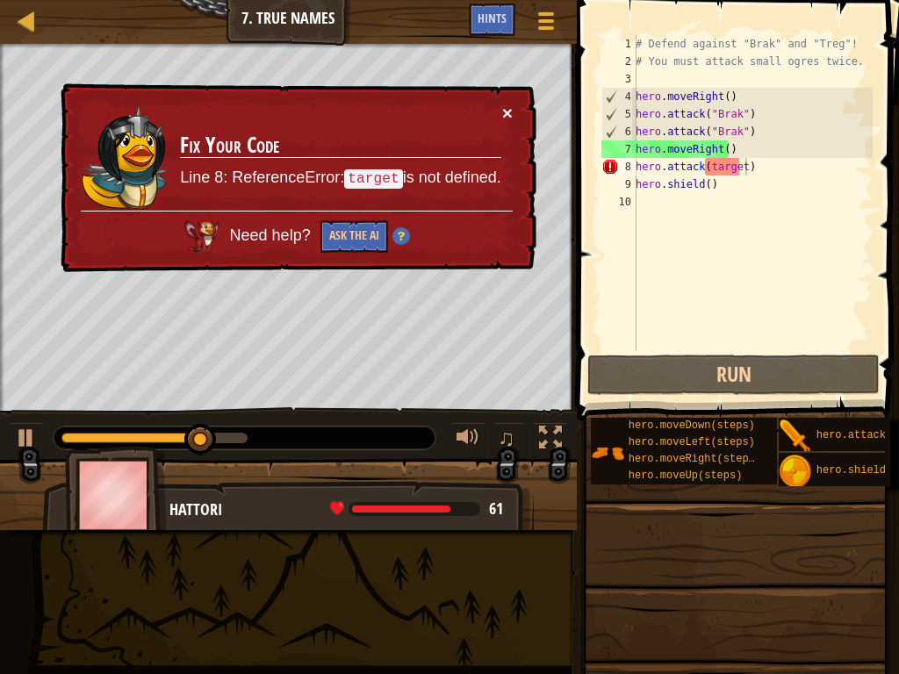
click at [507, 110] on button "×" at bounding box center [506, 110] width 11 height 18
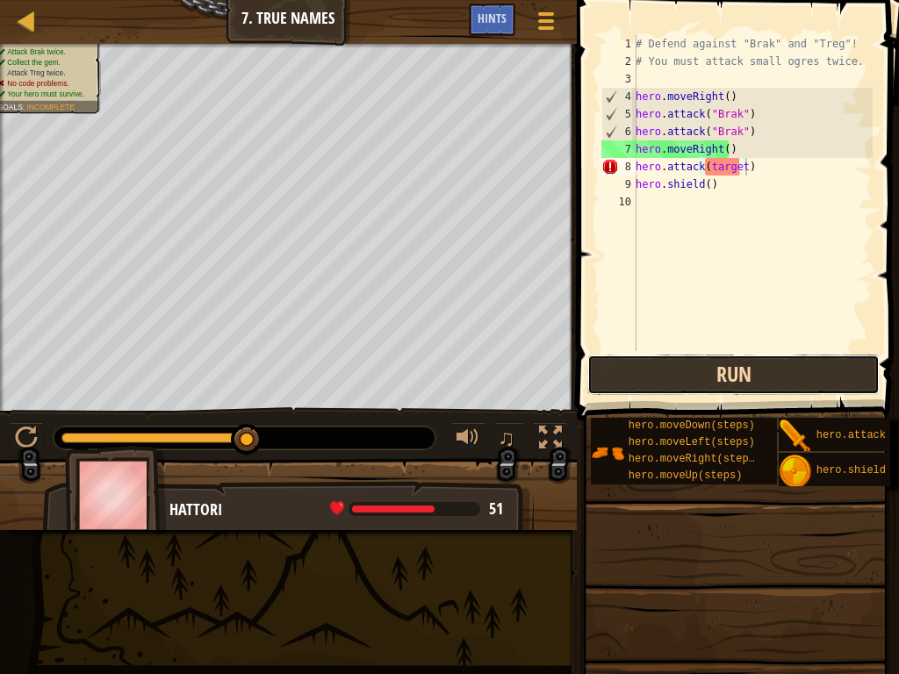
click at [671, 384] on button "Run" at bounding box center [733, 375] width 292 height 40
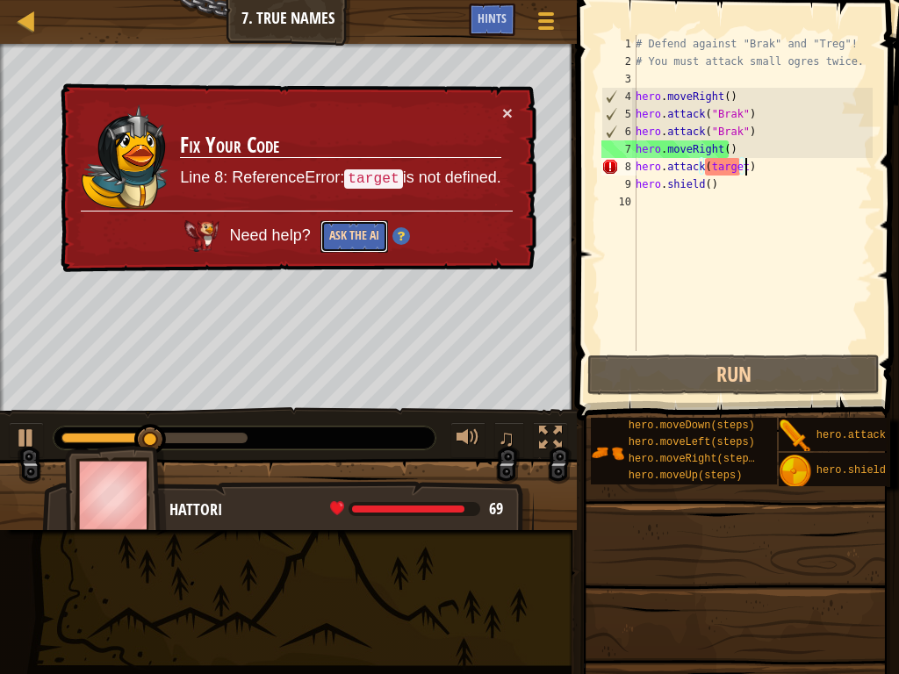
click at [353, 234] on button "Ask the AI" at bounding box center [354, 235] width 68 height 33
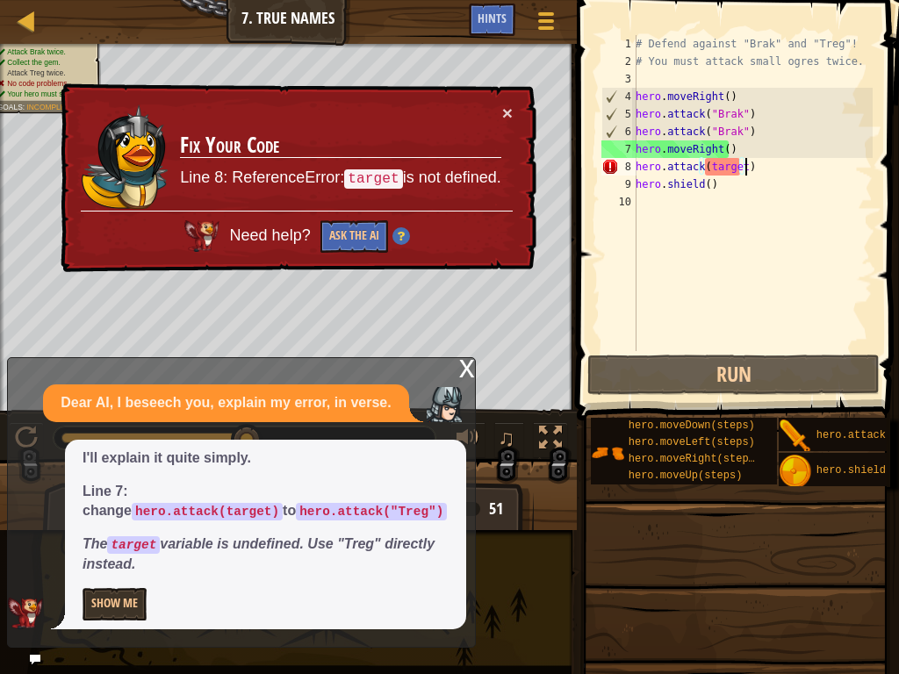
click at [737, 164] on div "# Defend against "Brak" and "Treg"! # You must attack small ogres twice. hero .…" at bounding box center [752, 210] width 241 height 351
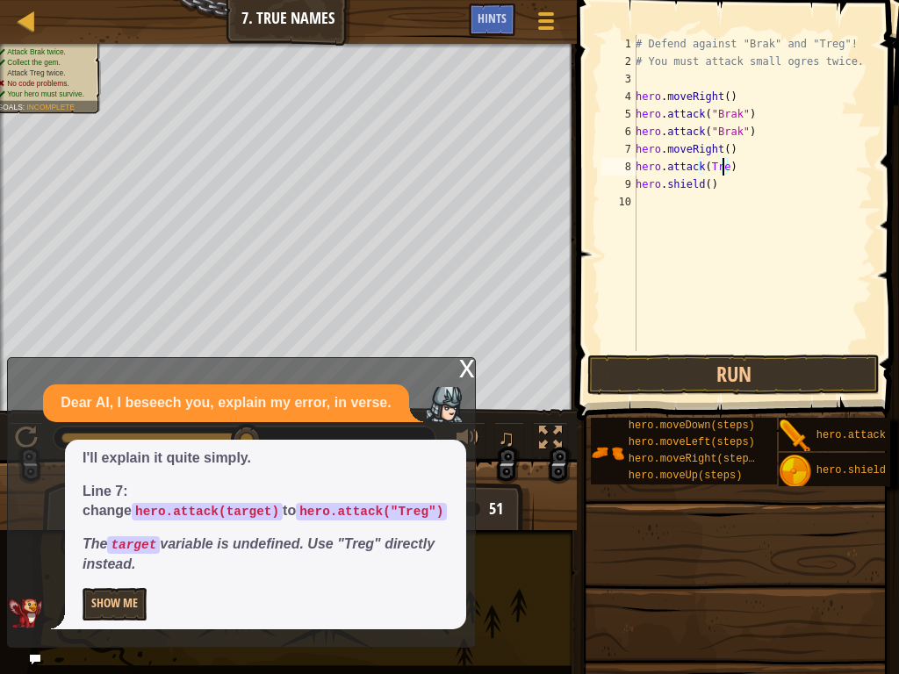
scroll to position [8, 7]
type textarea "hero.attack(Treg)"
click at [104, 543] on button "Show Me" at bounding box center [115, 604] width 64 height 32
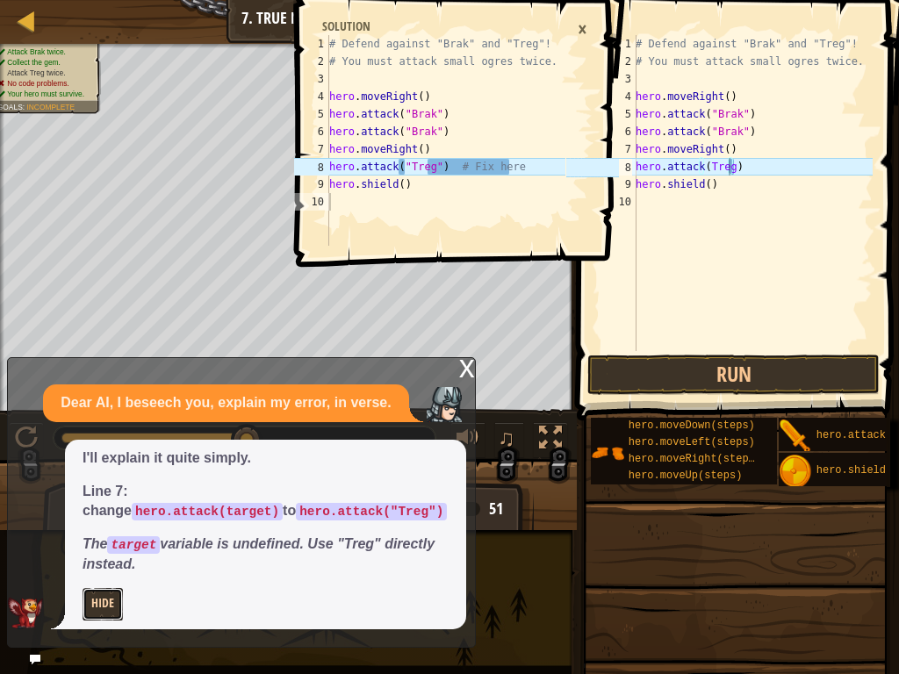
click at [110, 543] on button "Hide" at bounding box center [103, 604] width 40 height 32
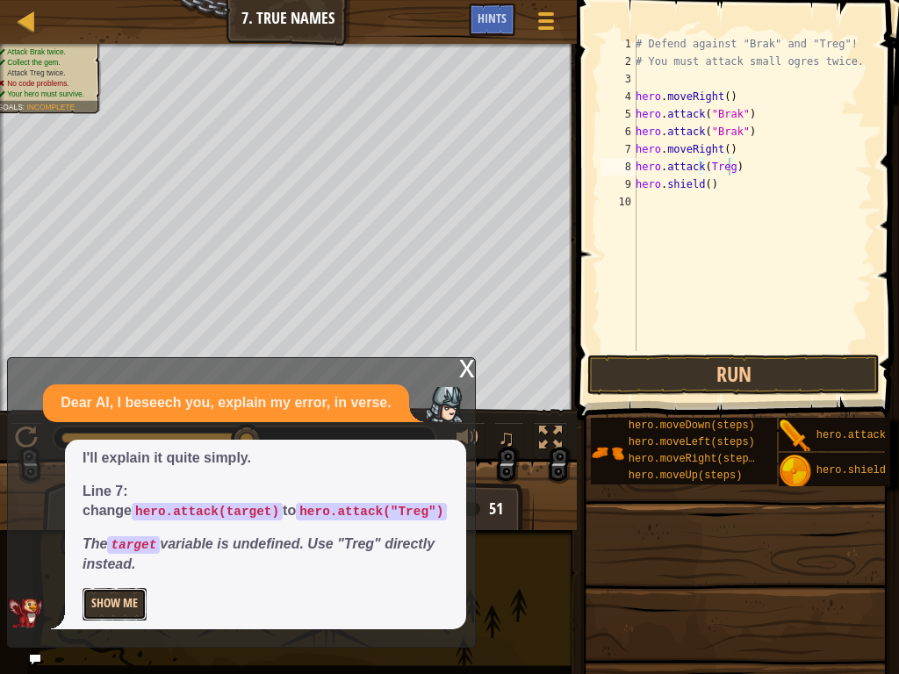
click at [111, 543] on button "Show Me" at bounding box center [115, 604] width 64 height 32
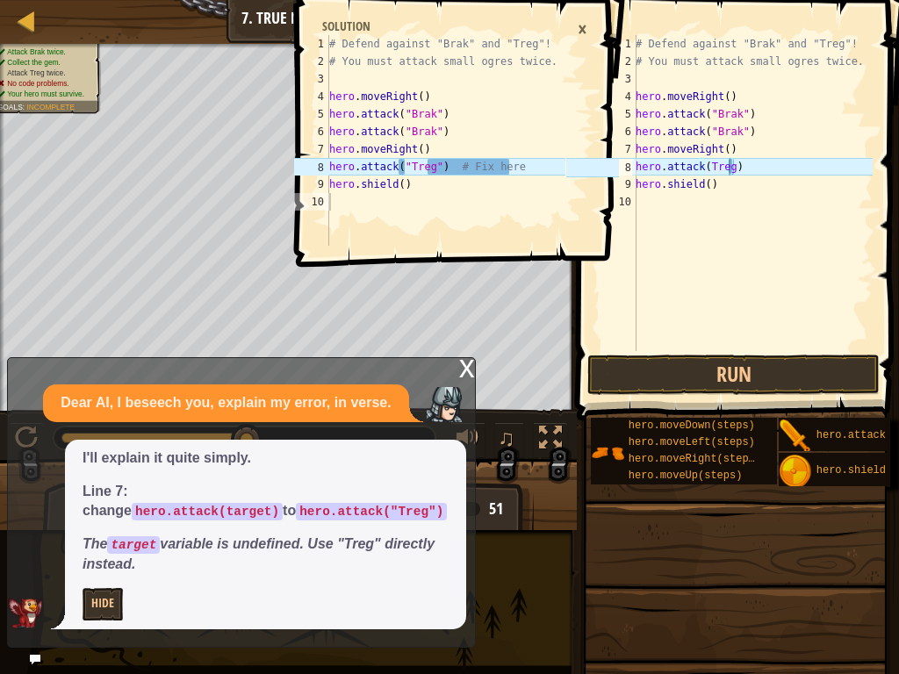
click at [546, 543] on div "Map Introduction to Computer Science 7. True Names Game Menu Done Hints 1 2 3 4…" at bounding box center [449, 337] width 899 height 674
click at [583, 23] on div "×" at bounding box center [582, 29] width 27 height 30
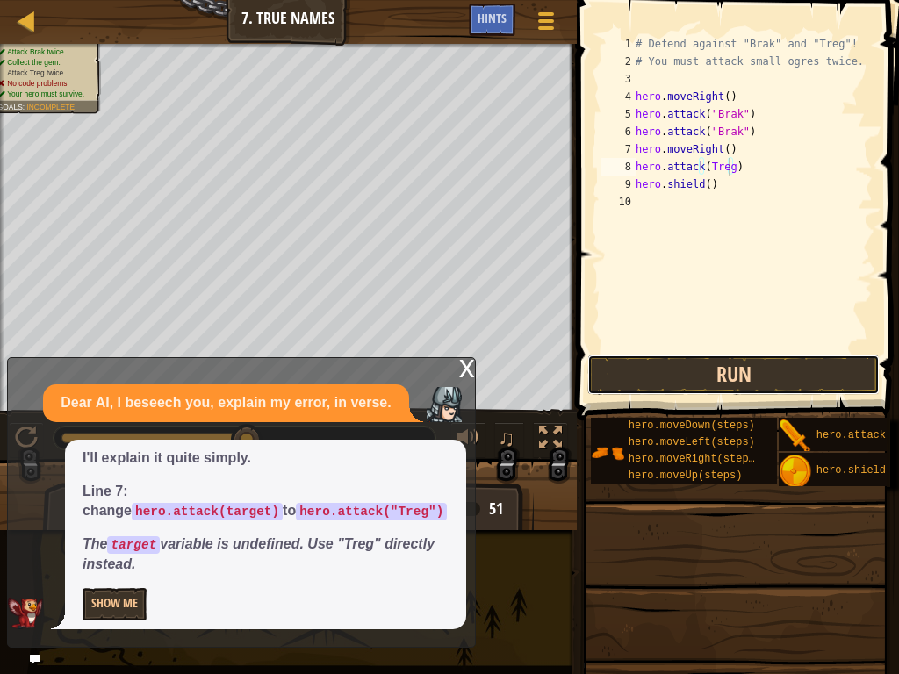
click at [677, 390] on button "Run" at bounding box center [733, 375] width 292 height 40
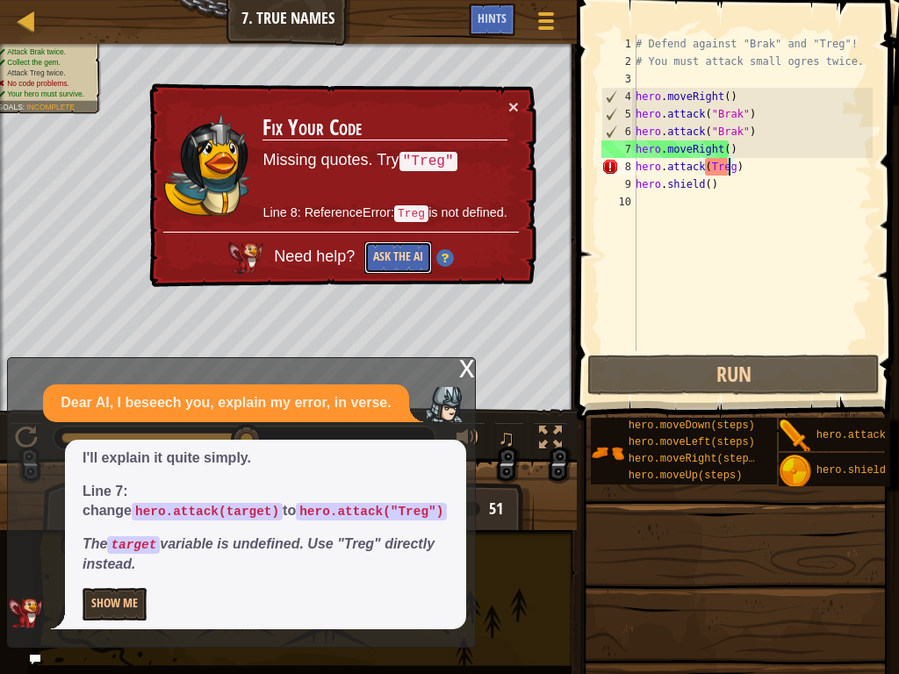
click at [393, 249] on button "Ask the AI" at bounding box center [398, 257] width 68 height 32
drag, startPoint x: 736, startPoint y: 169, endPoint x: 628, endPoint y: 174, distance: 107.2
click at [628, 174] on div "hero.attack(Treg) 1 2 3 4 5 6 7 8 9 10 # Defend against "Brak" and "Treg"! # Yo…" at bounding box center [735, 193] width 275 height 316
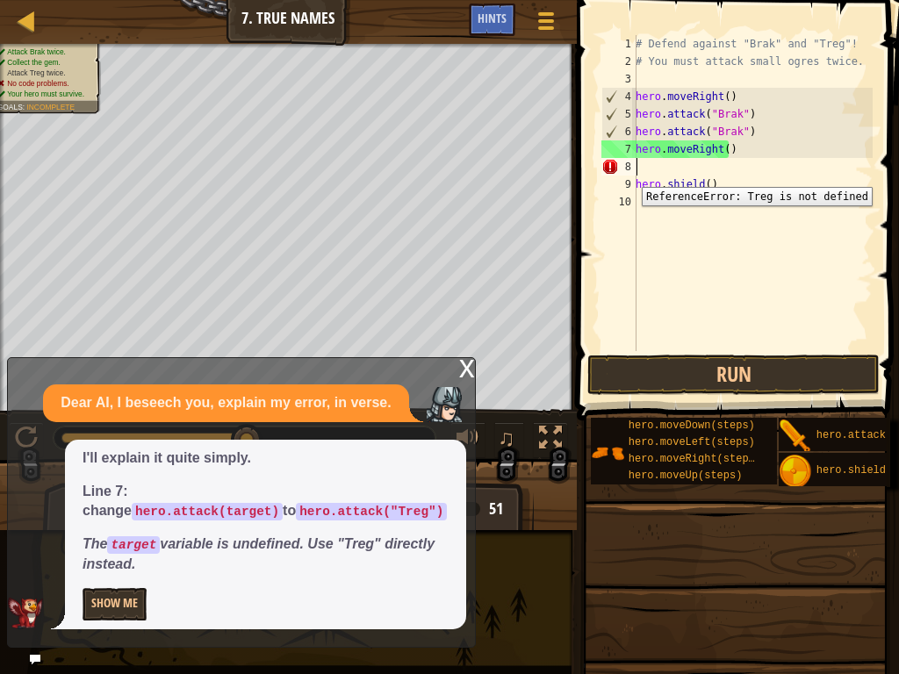
scroll to position [8, 0]
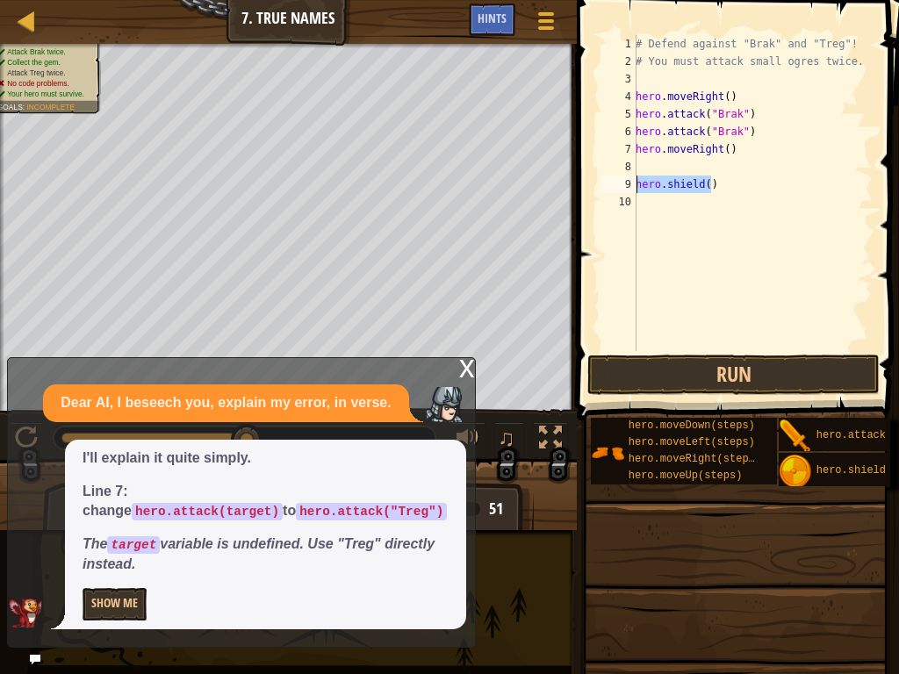
drag, startPoint x: 712, startPoint y: 187, endPoint x: 628, endPoint y: 188, distance: 83.4
click at [628, 188] on div "1 2 3 4 5 6 7 8 9 10 # Defend against "Brak" and "Treg"! # You must attack smal…" at bounding box center [735, 193] width 275 height 316
type textarea "hero.shield()"
click at [705, 201] on div "# Defend against "Brak" and "Treg"! # You must attack small ogres twice. hero .…" at bounding box center [752, 210] width 241 height 351
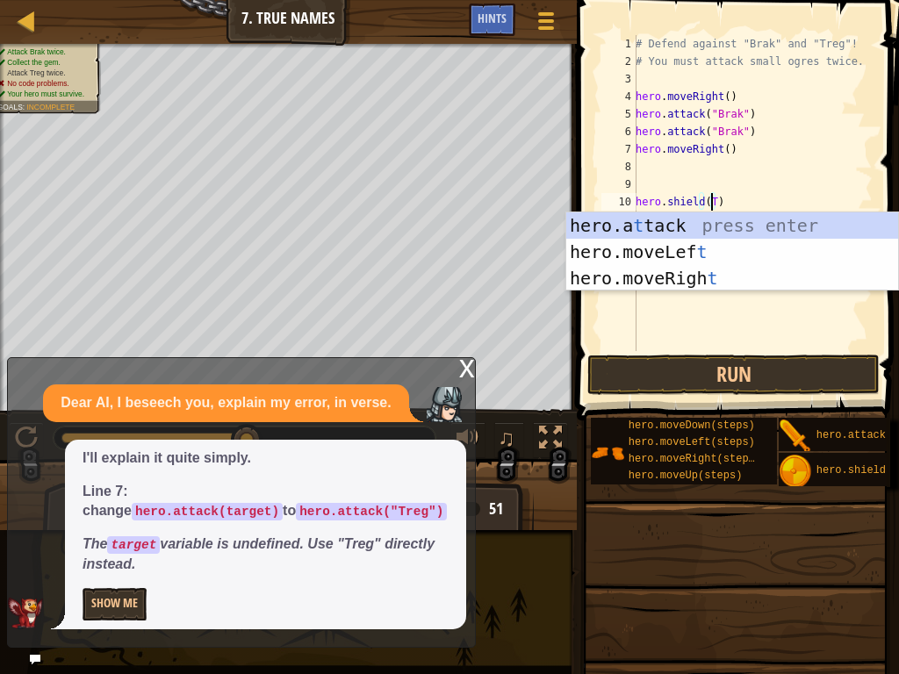
scroll to position [8, 6]
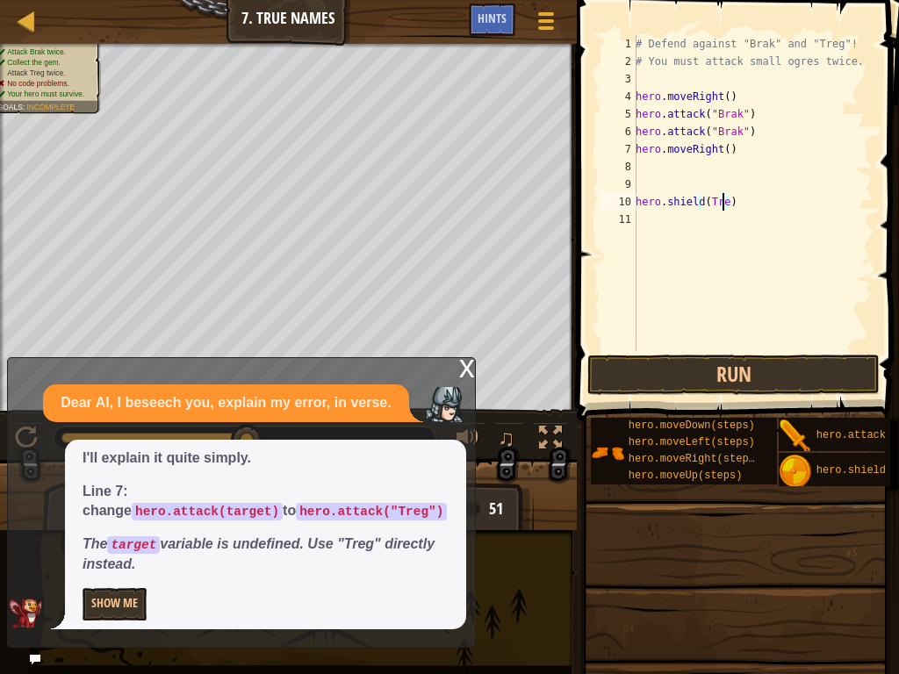
type textarea "hero.shield(Treg)"
drag, startPoint x: 737, startPoint y: 205, endPoint x: 625, endPoint y: 207, distance: 112.4
click at [625, 207] on div "hero.shield(Treg) 1 2 3 4 5 6 7 8 9 10 11 # Defend against "Brak" and "Treg"! #…" at bounding box center [735, 193] width 275 height 316
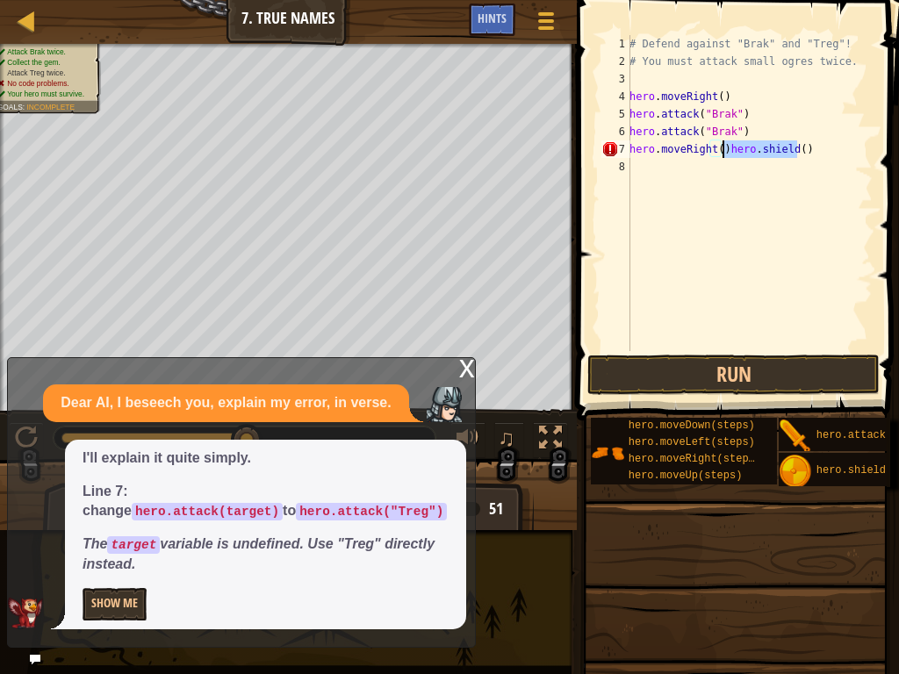
drag, startPoint x: 811, startPoint y: 154, endPoint x: 725, endPoint y: 151, distance: 86.1
click at [725, 151] on div "# Defend against "Brak" and "Treg"! # You must attack small ogres twice. hero .…" at bounding box center [749, 210] width 247 height 351
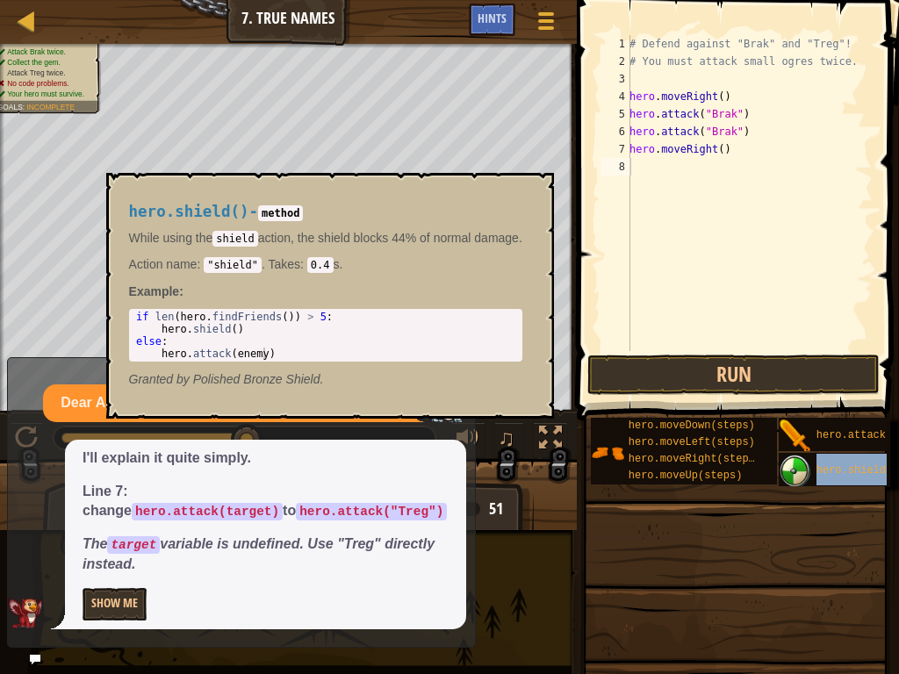
type textarea "hero.shield()"
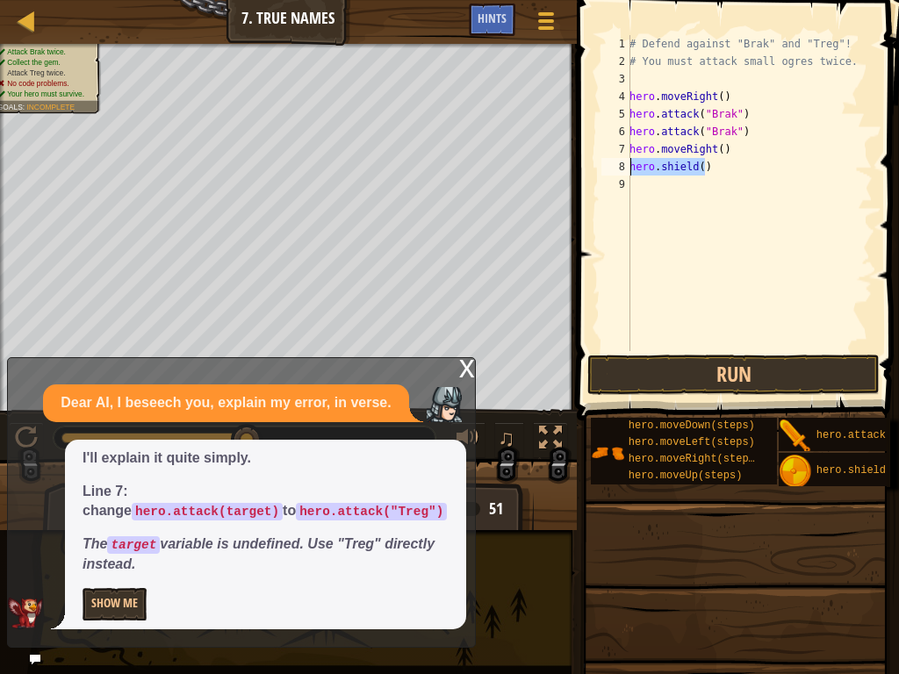
drag, startPoint x: 710, startPoint y: 169, endPoint x: 630, endPoint y: 168, distance: 79.9
click at [630, 168] on div "# Defend against "Brak" and "Treg"! # You must attack small ogres twice. hero .…" at bounding box center [749, 210] width 247 height 351
click at [701, 185] on div "# Defend against "Brak" and "Treg"! # You must attack small ogres twice. hero .…" at bounding box center [752, 210] width 241 height 351
click at [705, 185] on div "# Defend against "Brak" and "Treg"! # You must attack small ogres twice. hero .…" at bounding box center [752, 210] width 241 height 351
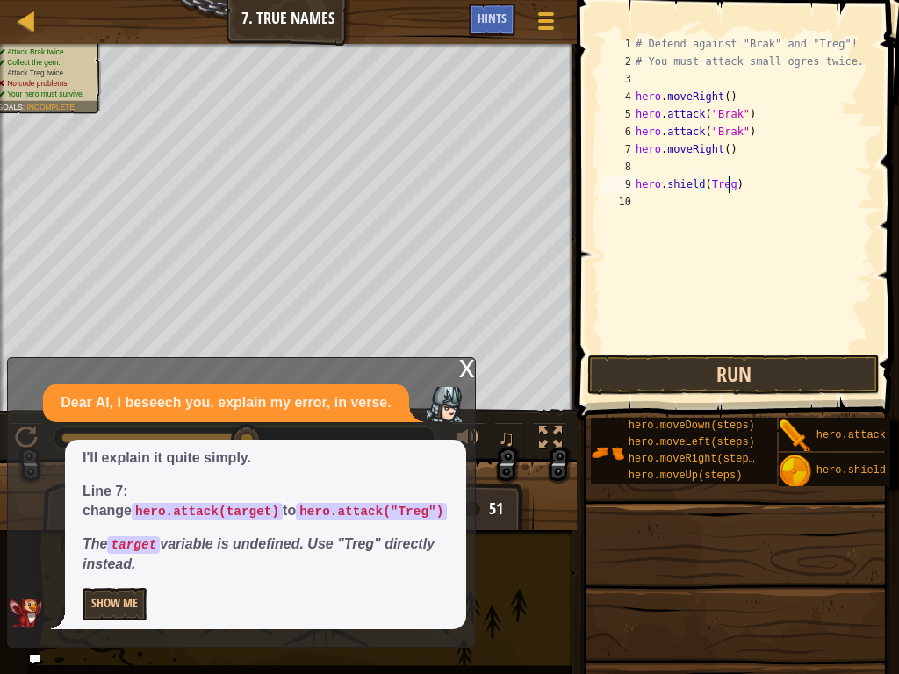
scroll to position [8, 7]
click at [82, 543] on div "I'll explain it quite simply. Line 7: change hero.attack(target) to hero.attack…" at bounding box center [265, 535] width 401 height 190
click at [93, 543] on button "Show Me" at bounding box center [115, 604] width 64 height 32
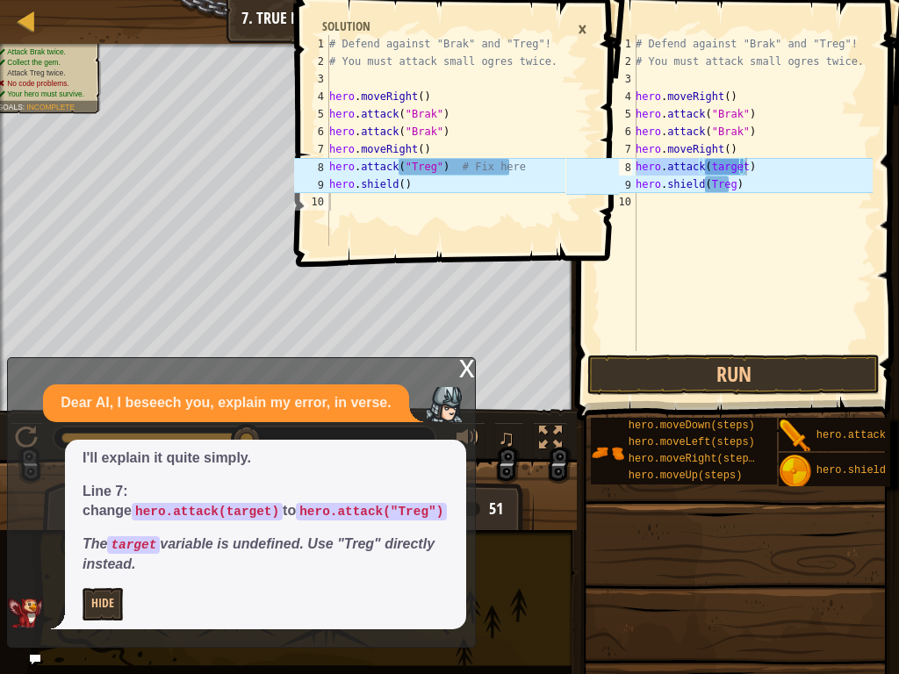
click at [584, 26] on div "×" at bounding box center [582, 29] width 27 height 30
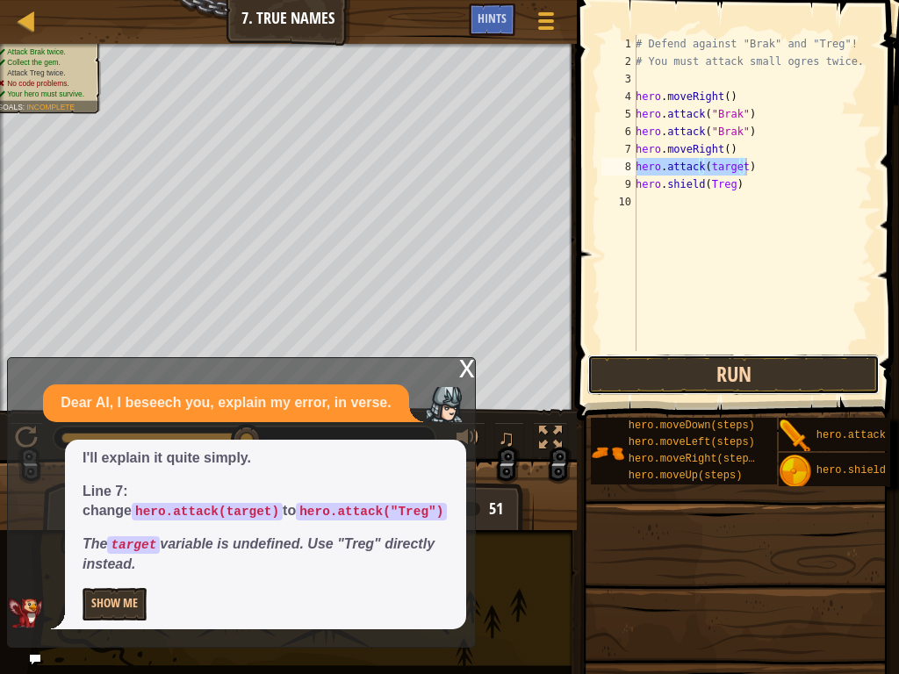
click at [695, 361] on button "Run" at bounding box center [733, 375] width 292 height 40
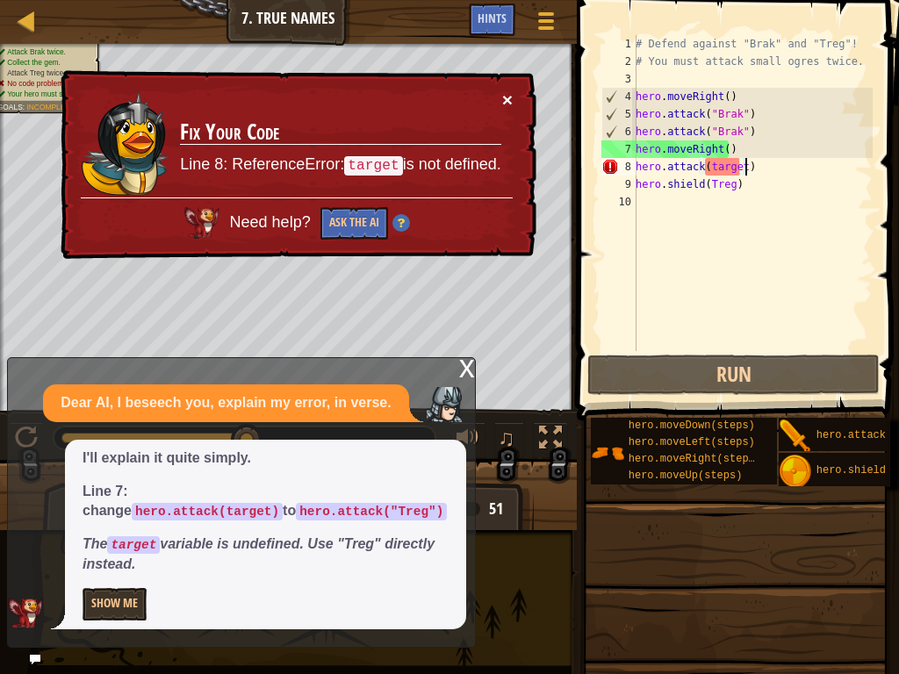
click at [510, 98] on button "×" at bounding box center [506, 98] width 11 height 18
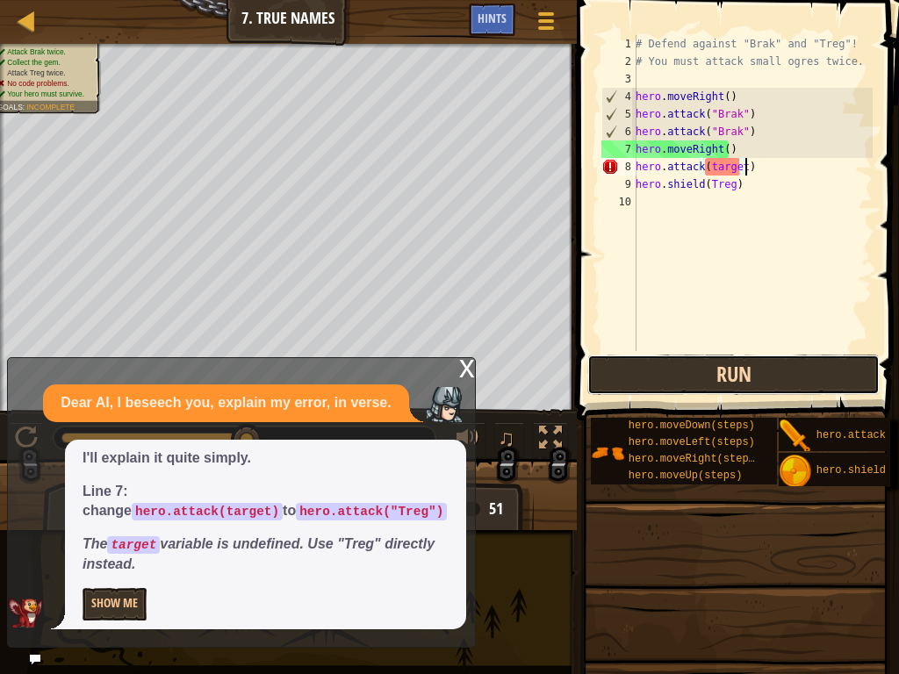
click at [699, 377] on button "Run" at bounding box center [733, 375] width 292 height 40
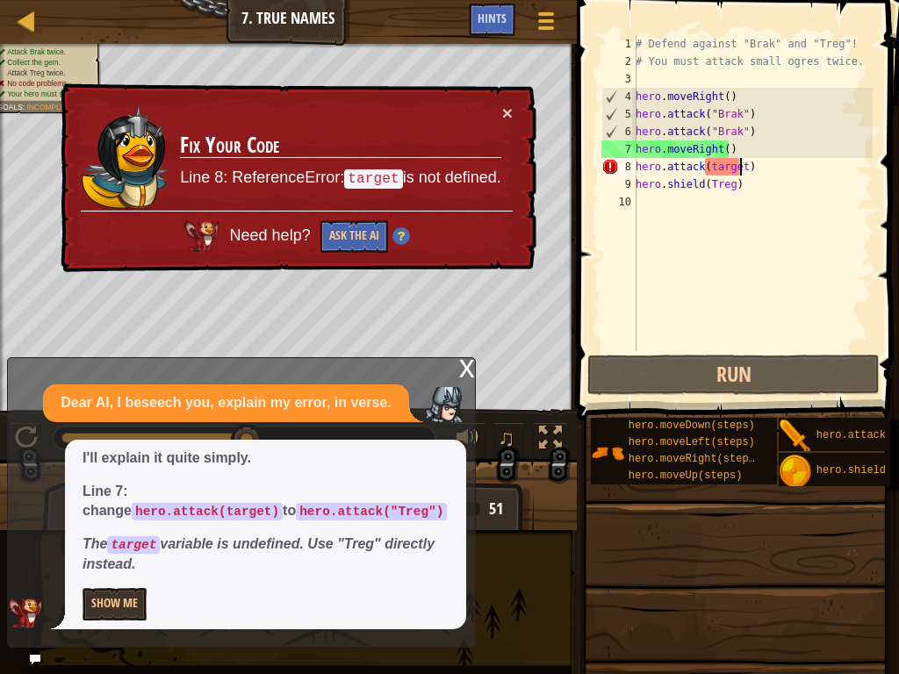
click at [738, 166] on div "# Defend against "Brak" and "Treg"! # You must attack small ogres twice. hero .…" at bounding box center [752, 210] width 241 height 351
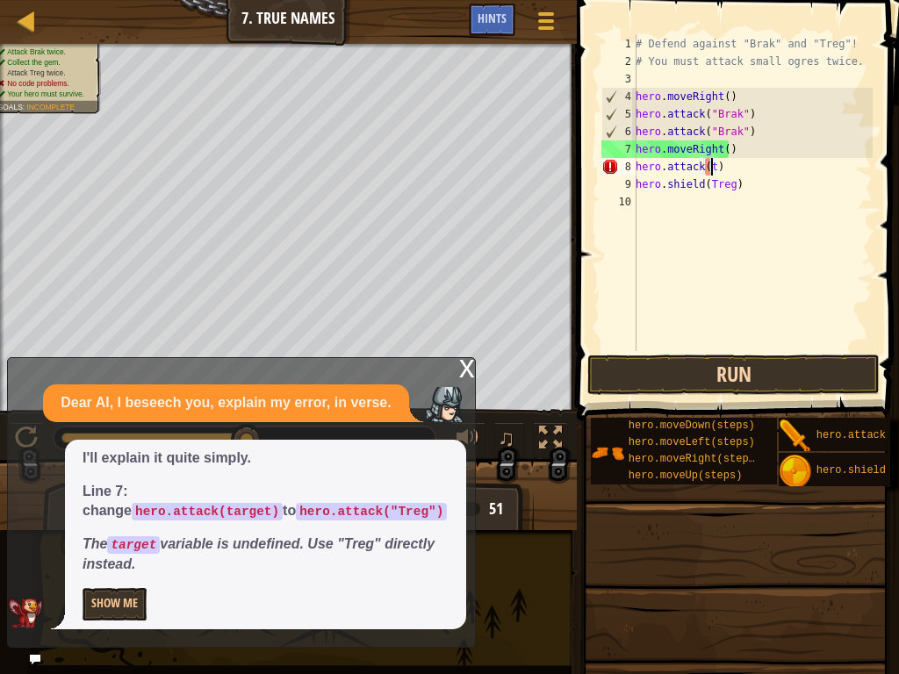
scroll to position [8, 5]
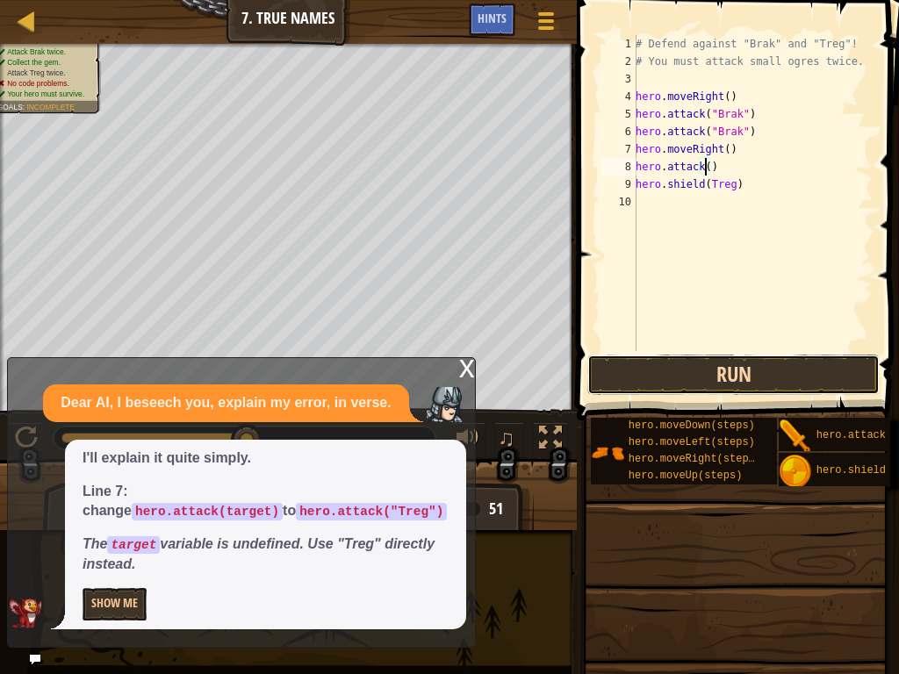
click at [731, 367] on button "Run" at bounding box center [733, 375] width 292 height 40
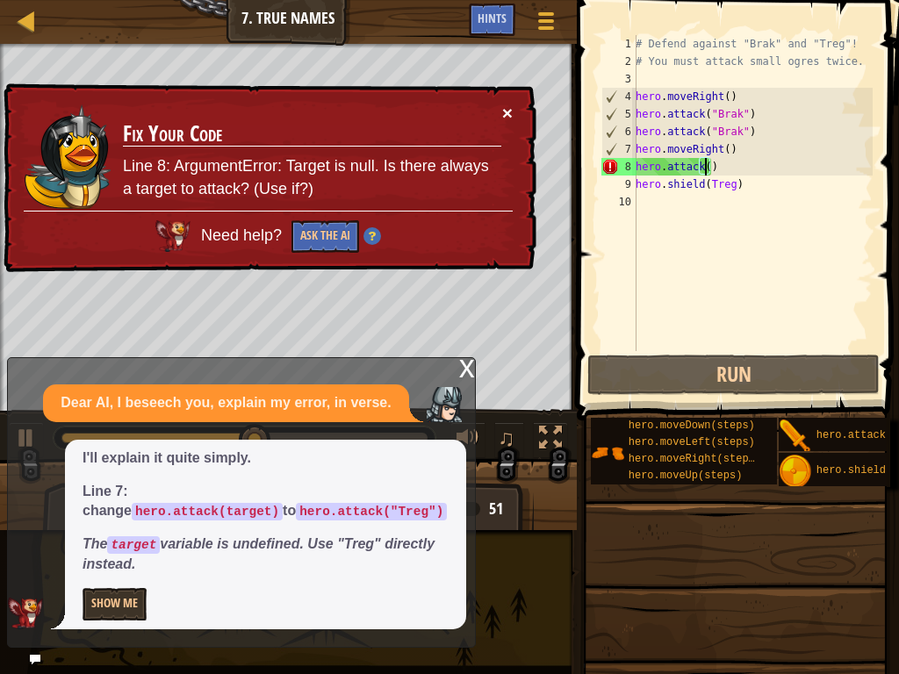
click at [508, 104] on button "×" at bounding box center [507, 113] width 11 height 18
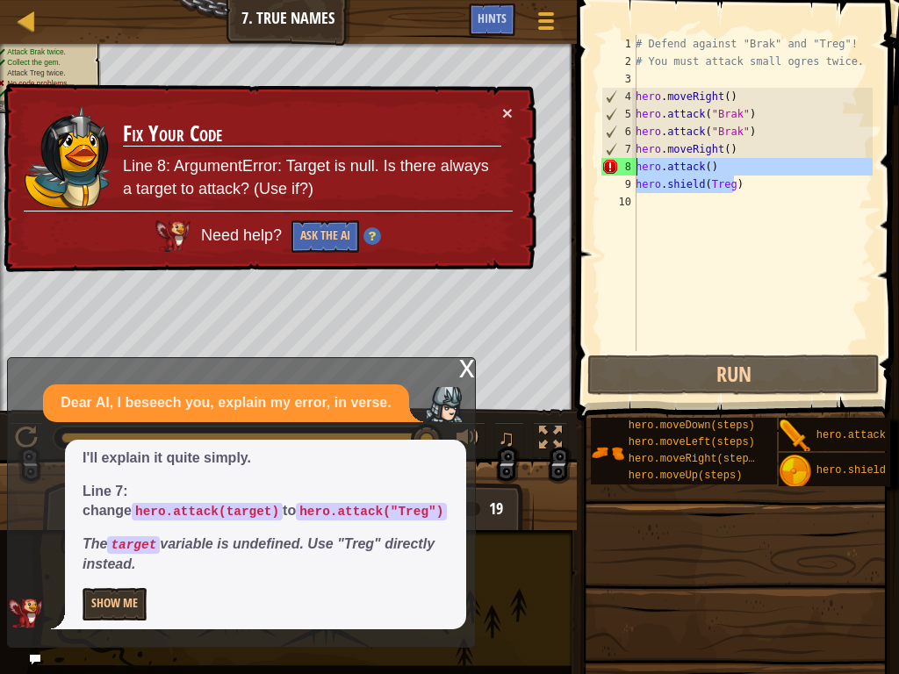
drag, startPoint x: 736, startPoint y: 188, endPoint x: 632, endPoint y: 173, distance: 104.6
click at [632, 173] on div "hero.attack() 1 2 3 4 5 6 7 8 9 10 # Defend against "Brak" and "Treg"! # You mu…" at bounding box center [735, 193] width 275 height 316
type textarea "hero.attack() hero.shield(Treg)"
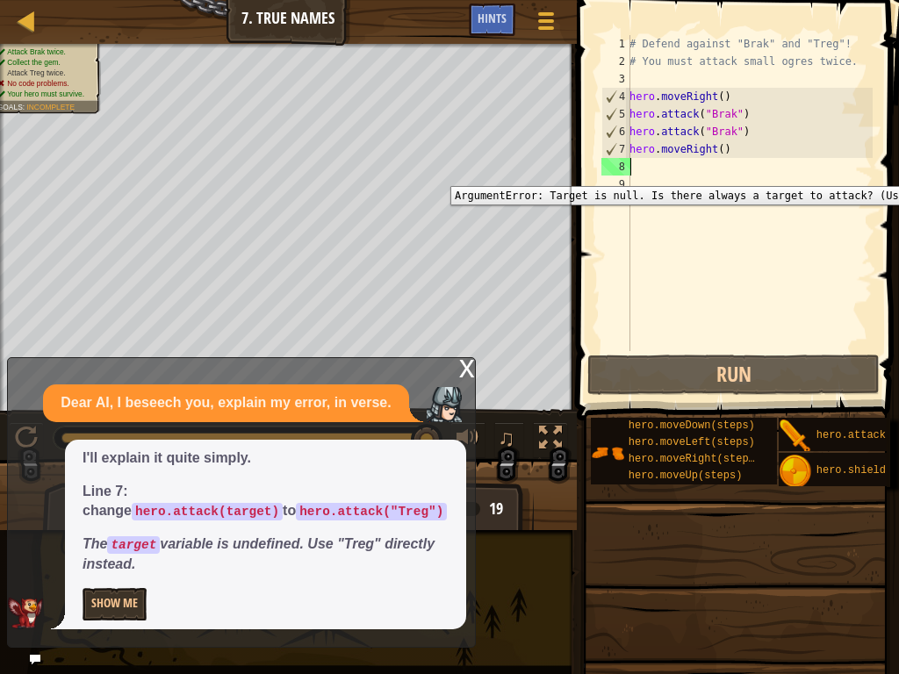
scroll to position [8, 0]
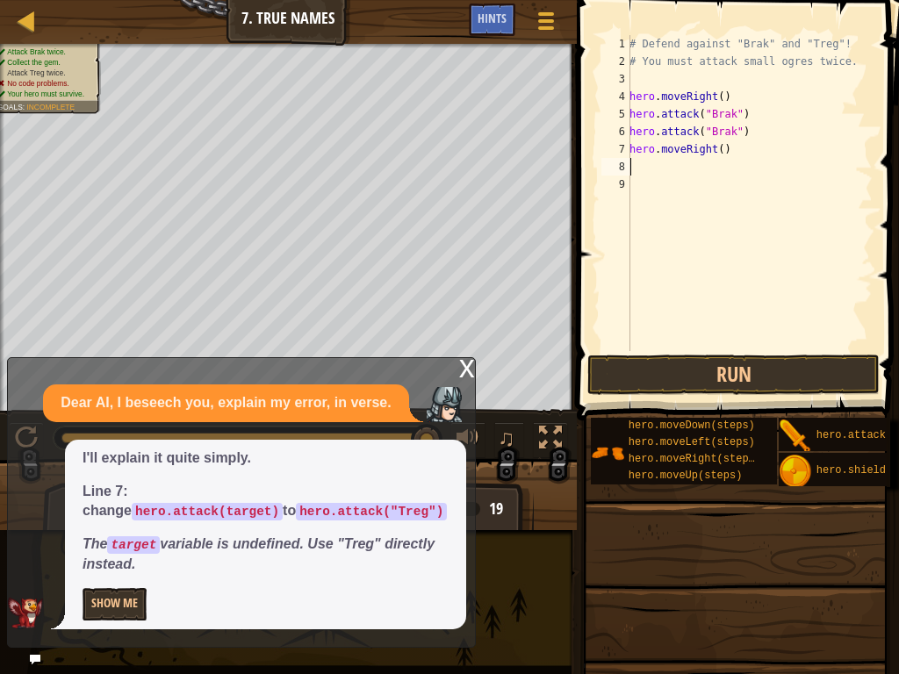
click at [730, 131] on div "# Defend against "Brak" and "Treg"! # You must attack small ogres twice. hero .…" at bounding box center [749, 210] width 247 height 351
click at [726, 110] on div "# Defend against "Brak" and "Treg"! # You must attack small ogres twice. hero .…" at bounding box center [749, 210] width 247 height 351
click at [709, 375] on button "Run" at bounding box center [733, 375] width 292 height 40
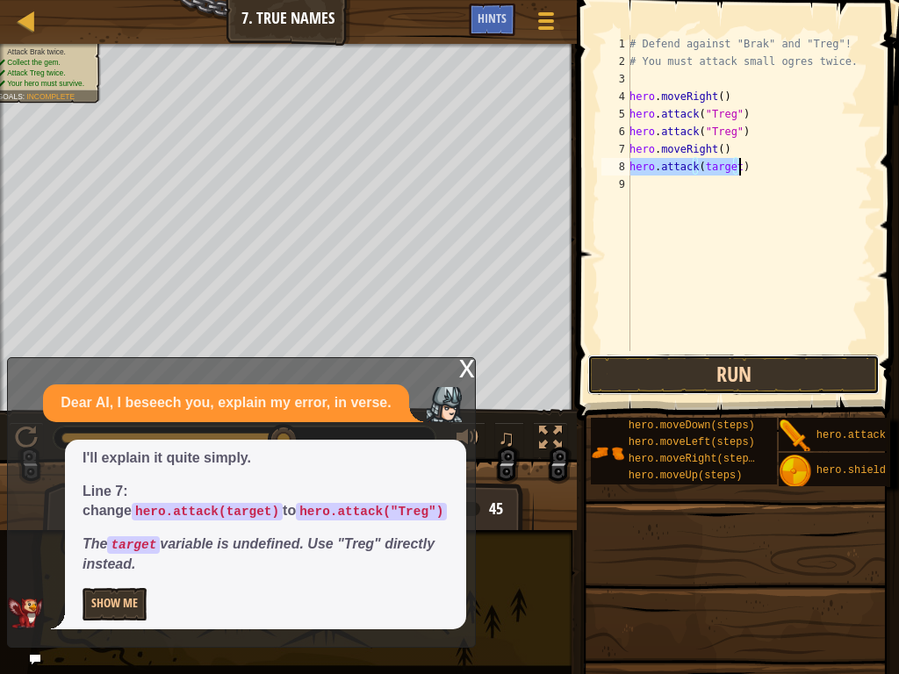
click at [676, 366] on button "Run" at bounding box center [733, 375] width 292 height 40
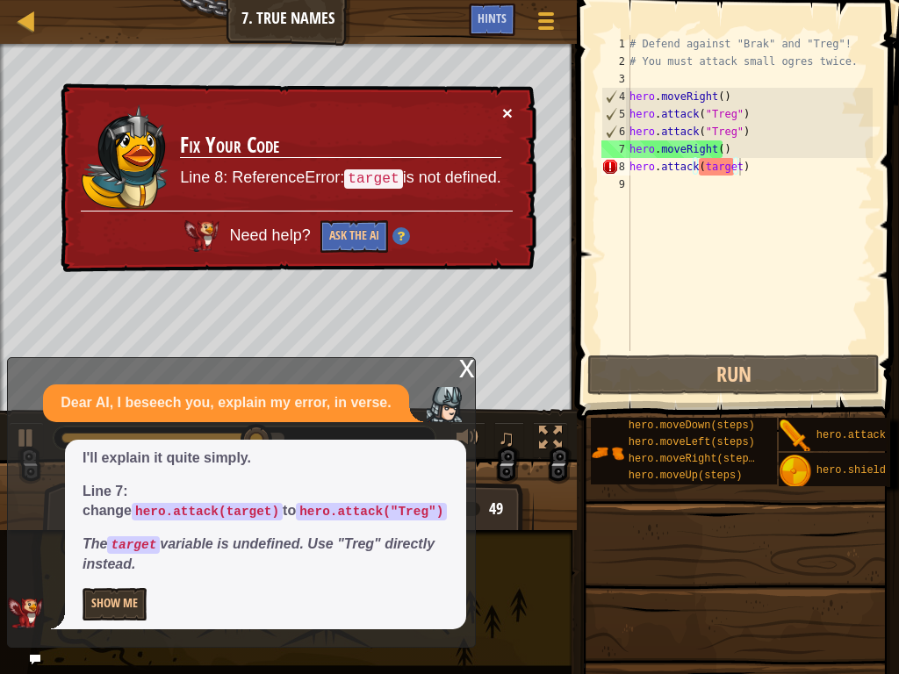
click at [504, 111] on button "×" at bounding box center [507, 113] width 11 height 18
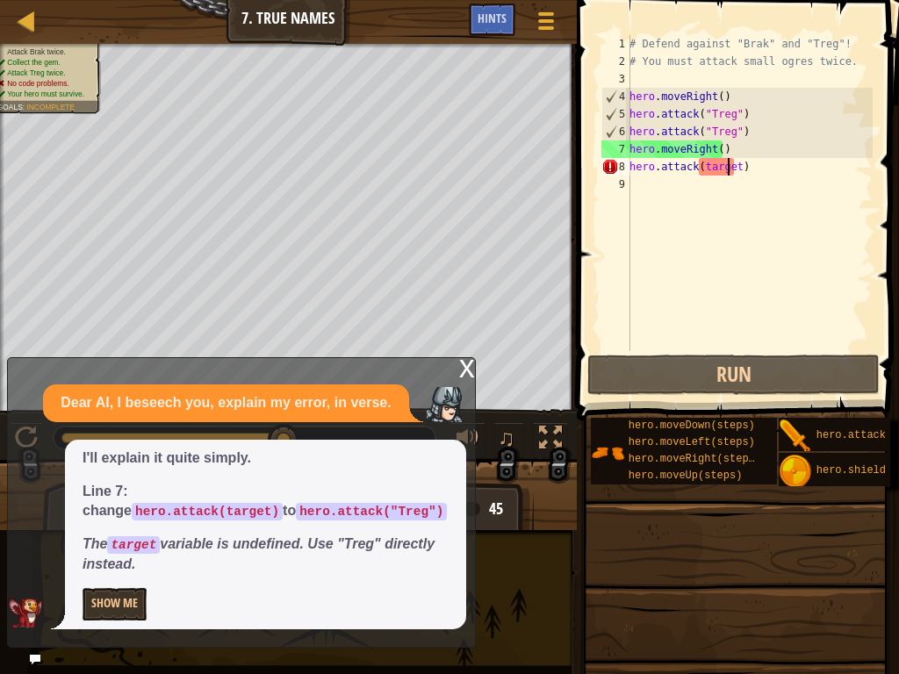
click at [729, 169] on div "# Defend against "Brak" and "Treg"! # You must attack small ogres twice. hero .…" at bounding box center [749, 210] width 247 height 351
click at [732, 169] on div "# Defend against "Brak" and "Treg"! # You must attack small ogres twice. hero .…" at bounding box center [749, 210] width 247 height 351
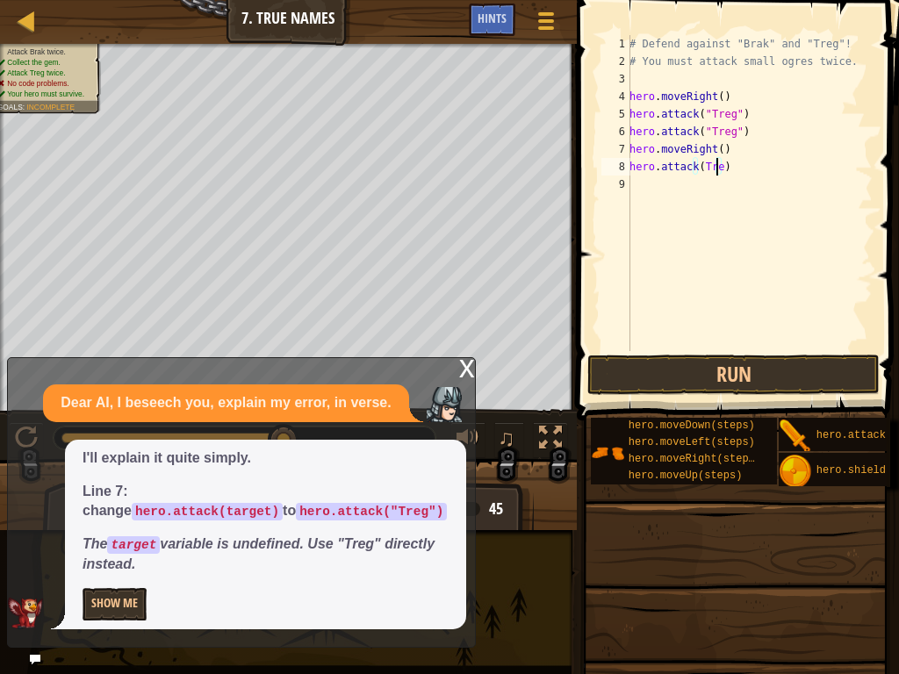
scroll to position [8, 7]
click at [736, 364] on button "Run" at bounding box center [733, 375] width 292 height 40
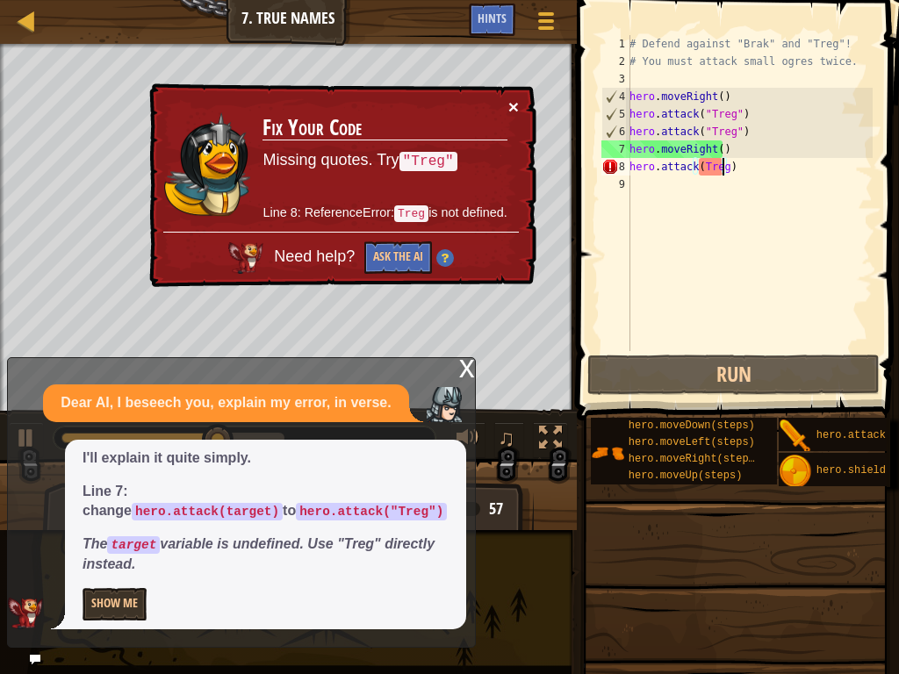
click at [514, 105] on button "×" at bounding box center [514, 109] width 11 height 18
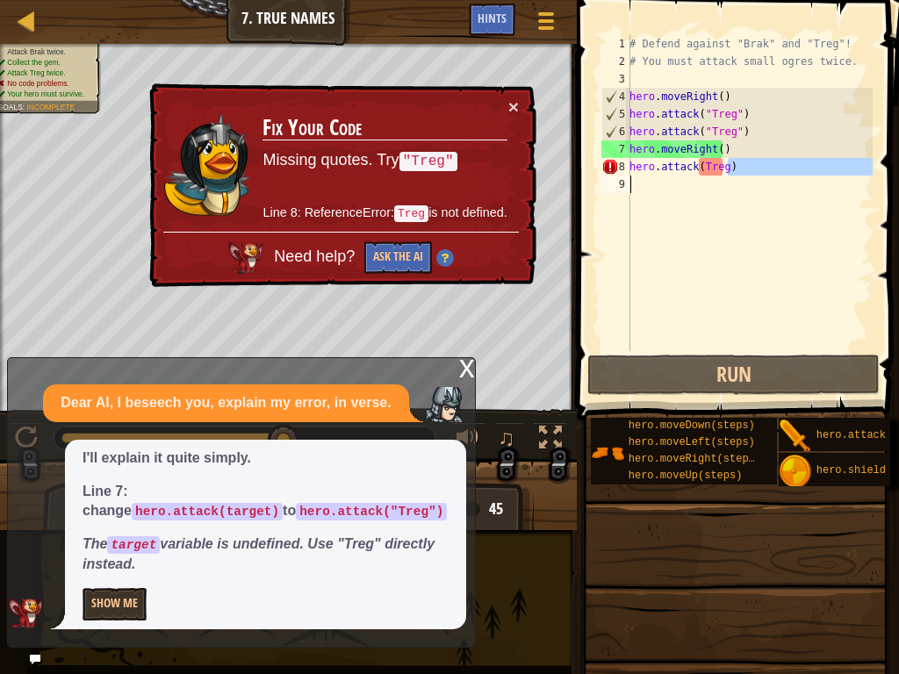
drag, startPoint x: 740, startPoint y: 167, endPoint x: 622, endPoint y: 176, distance: 118.0
click at [622, 176] on div "hero.attack(Treg) 1 2 3 4 5 6 7 8 9 # Defend against "Brak" and "Treg"! # You m…" at bounding box center [735, 193] width 275 height 316
type textarea "hero.attack(Treg)"
click at [415, 258] on button "Ask the AI" at bounding box center [399, 257] width 68 height 33
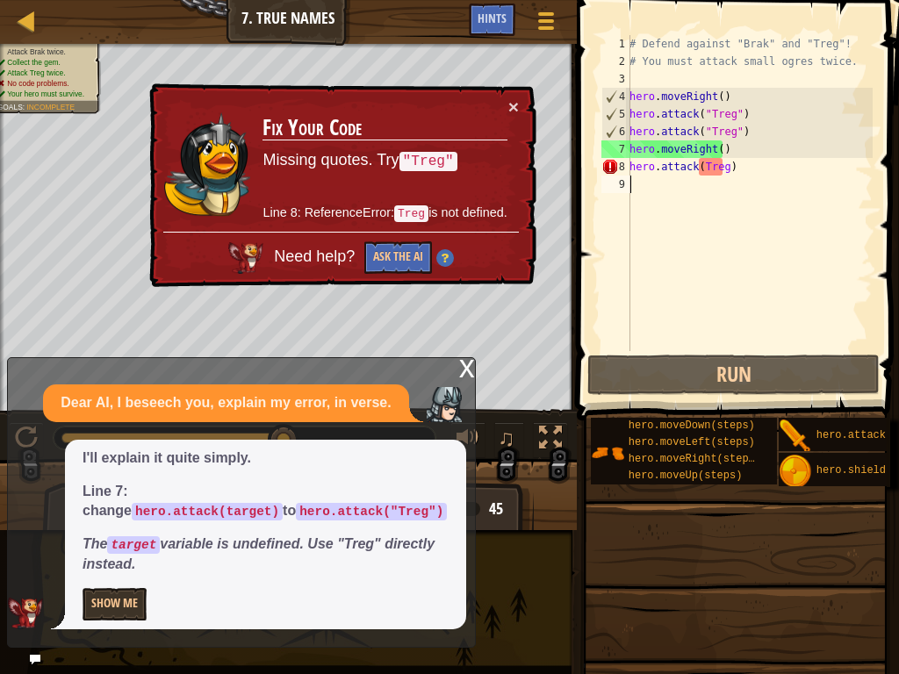
drag, startPoint x: 234, startPoint y: 669, endPoint x: 730, endPoint y: 214, distance: 672.8
click at [730, 214] on div "# Defend against "Brak" and "Treg"! # You must attack small ogres twice. hero .…" at bounding box center [749, 210] width 247 height 351
drag, startPoint x: 740, startPoint y: 171, endPoint x: 629, endPoint y: 171, distance: 110.6
click at [629, 171] on div "1 2 3 4 5 6 7 8 9 # Defend against "Brak" and "Treg"! # You must attack small o…" at bounding box center [735, 193] width 275 height 316
type textarea "hero.attack(Treg)"
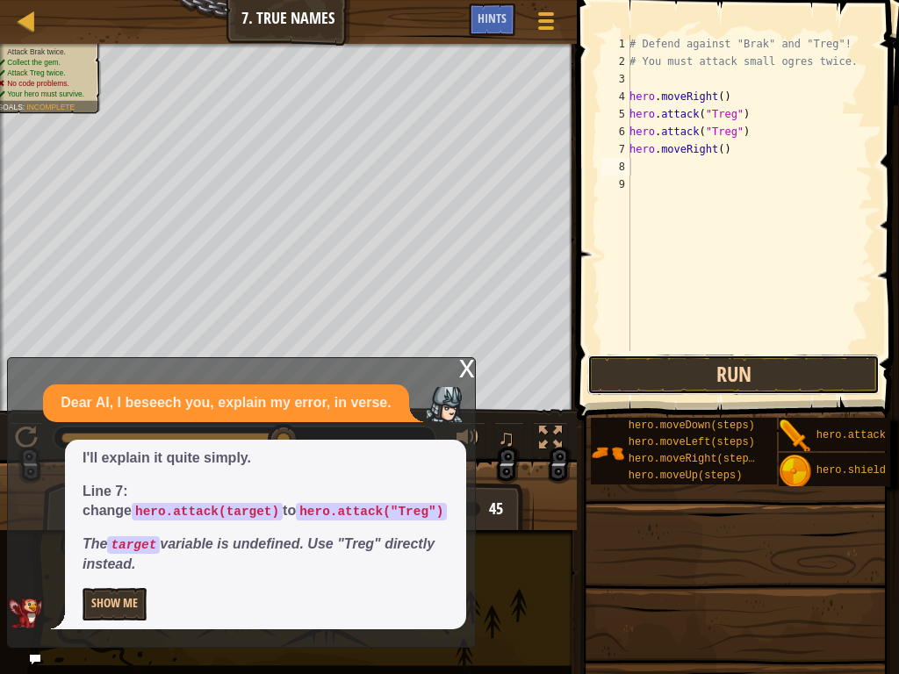
click at [673, 390] on button "Run" at bounding box center [733, 375] width 292 height 40
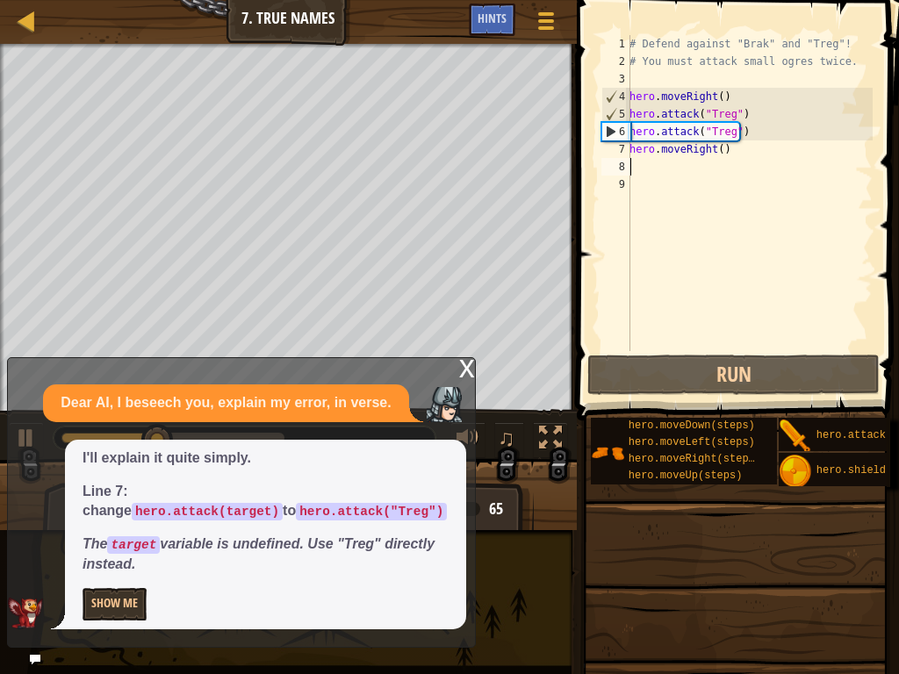
click at [456, 365] on div "x Dear AI, I beseech you, explain my error, in verse. I'll explain it quite sim…" at bounding box center [241, 502] width 469 height 291
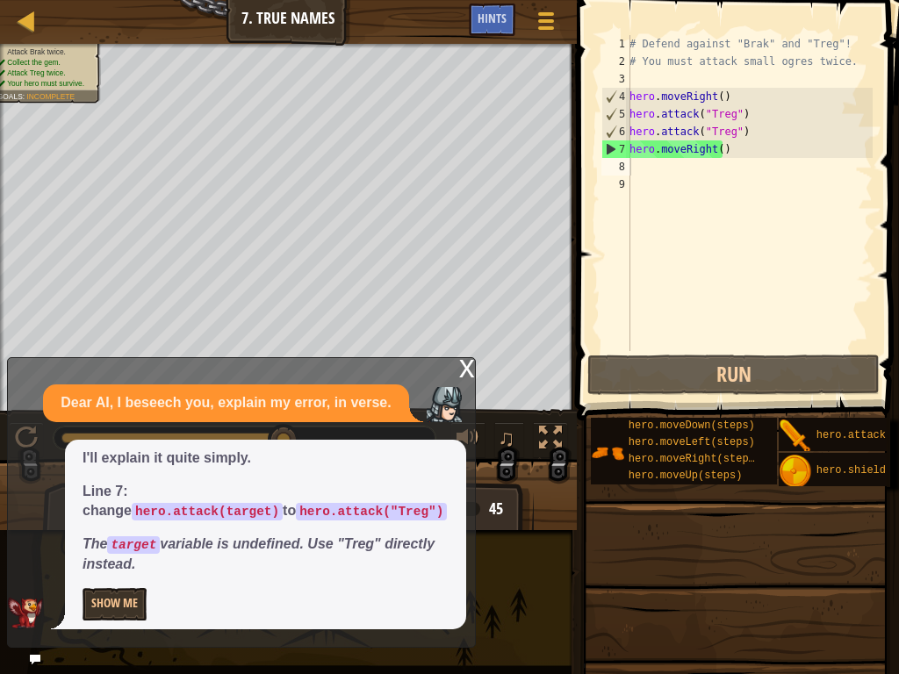
click at [468, 370] on div "x" at bounding box center [467, 367] width 16 height 18
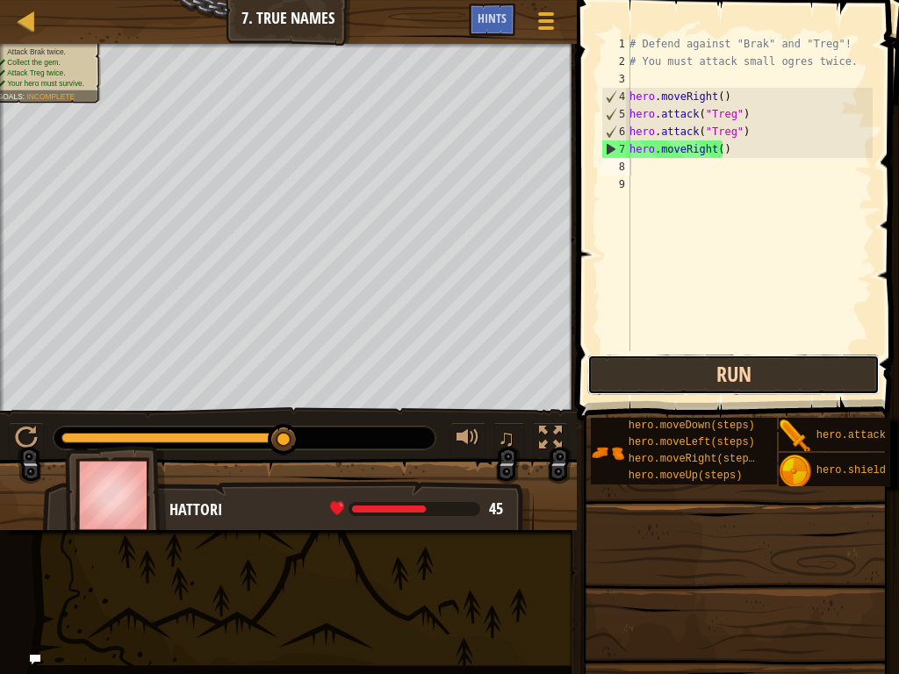
click at [624, 357] on button "Run" at bounding box center [733, 375] width 292 height 40
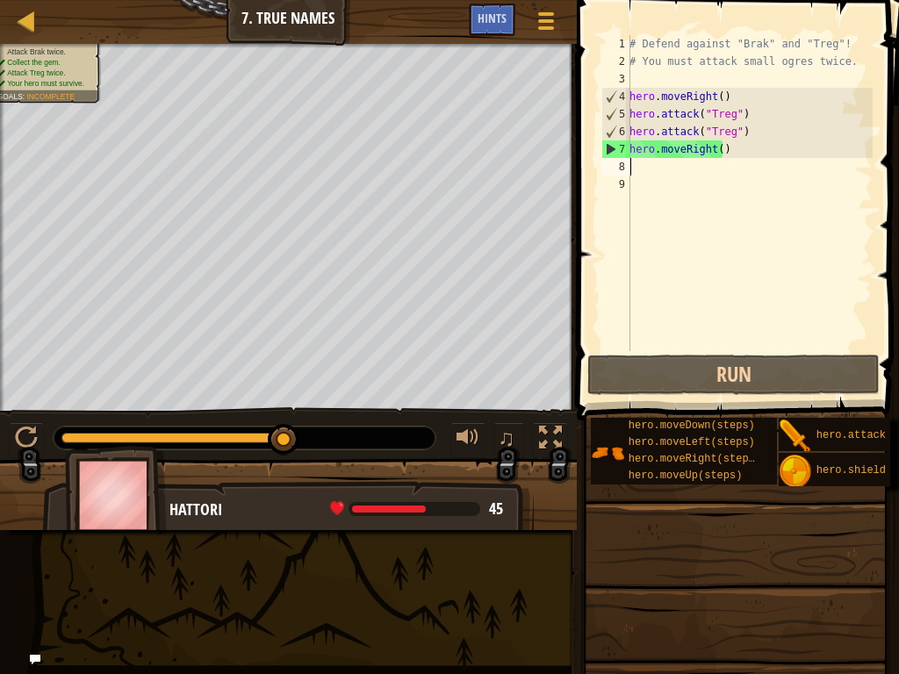
click at [716, 151] on div "# Defend against "Brak" and "Treg"! # You must attack small ogres twice. hero .…" at bounding box center [749, 210] width 247 height 351
type textarea "hero.moveRight()"
drag, startPoint x: 729, startPoint y: 152, endPoint x: 629, endPoint y: 154, distance: 99.2
click at [629, 154] on div "hero.moveRight() 1 2 3 4 5 6 7 8 9 # Defend against "Brak" and "Treg"! # You mu…" at bounding box center [735, 193] width 275 height 316
click at [693, 177] on div "# Defend against "Brak" and "Treg"! # You must attack small ogres twice. hero .…" at bounding box center [749, 210] width 247 height 351
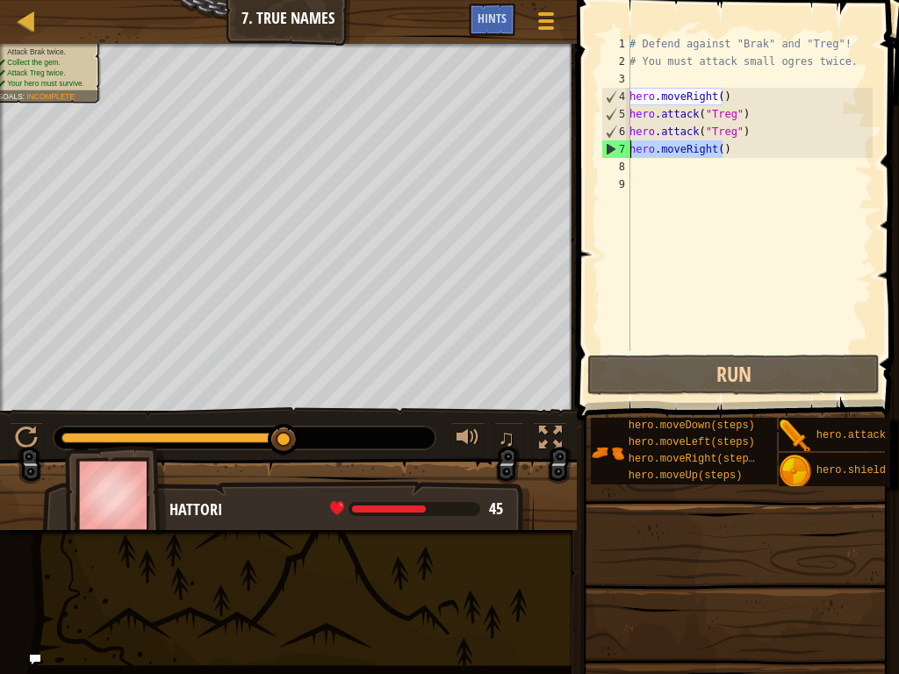
drag, startPoint x: 726, startPoint y: 149, endPoint x: 629, endPoint y: 151, distance: 96.6
click at [629, 151] on div "1 2 3 4 5 6 7 8 9 # Defend against "Brak" and "Treg"! # You must attack small o…" at bounding box center [735, 193] width 275 height 316
type textarea "hero.moveRight()"
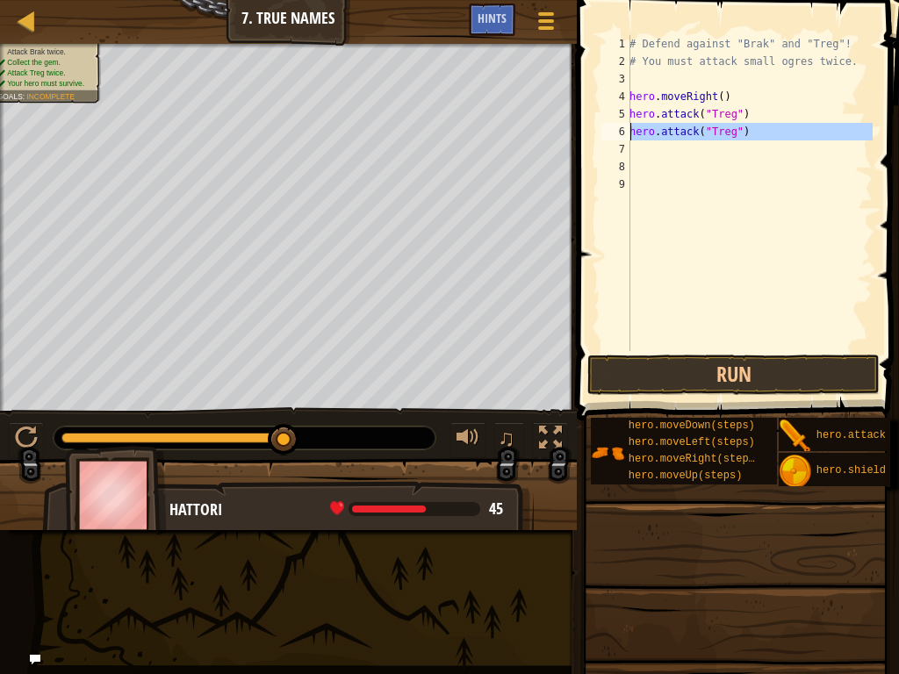
drag, startPoint x: 628, startPoint y: 132, endPoint x: 650, endPoint y: 130, distance: 22.0
click at [650, 130] on div "1 2 3 4 5 6 7 8 9 # Defend against "Brak" and "Treg"! # You must attack small o…" at bounding box center [735, 193] width 275 height 316
drag, startPoint x: 628, startPoint y: 137, endPoint x: 737, endPoint y: 127, distance: 109.3
click at [737, 127] on div "hero.attack("Treg") 1 2 3 4 5 6 7 8 9 # Defend against "Brak" and "Treg"! # You…" at bounding box center [735, 193] width 275 height 316
type textarea "hero.attack("Treg")"
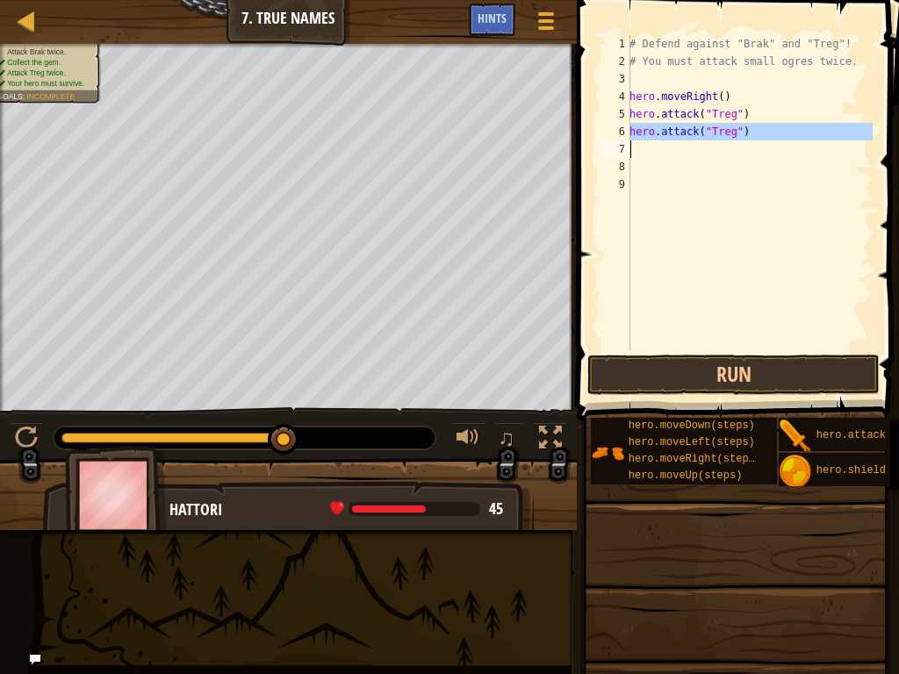
paste textarea
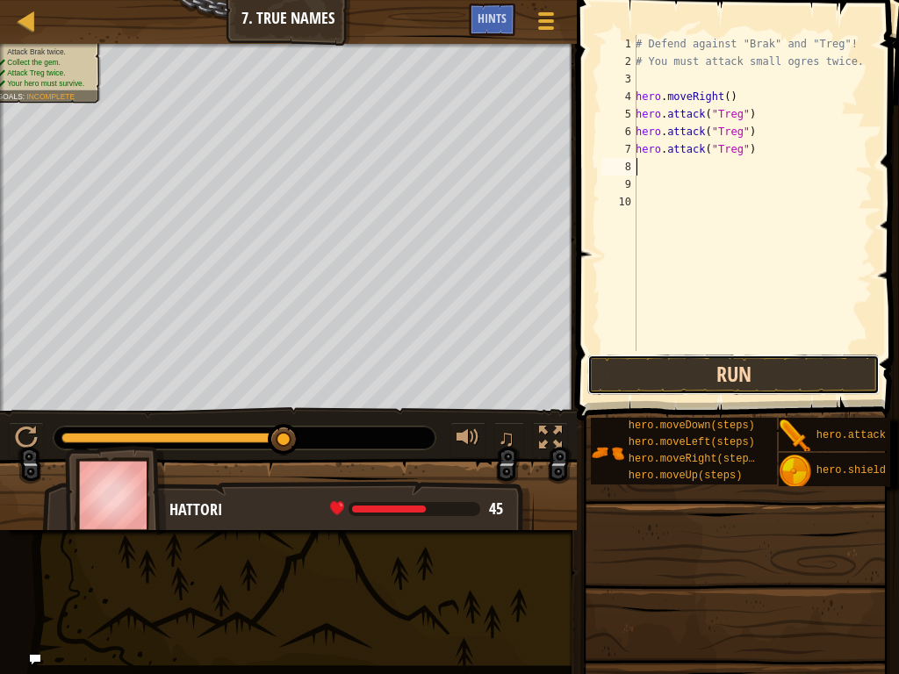
click at [689, 384] on button "Run" at bounding box center [733, 375] width 292 height 40
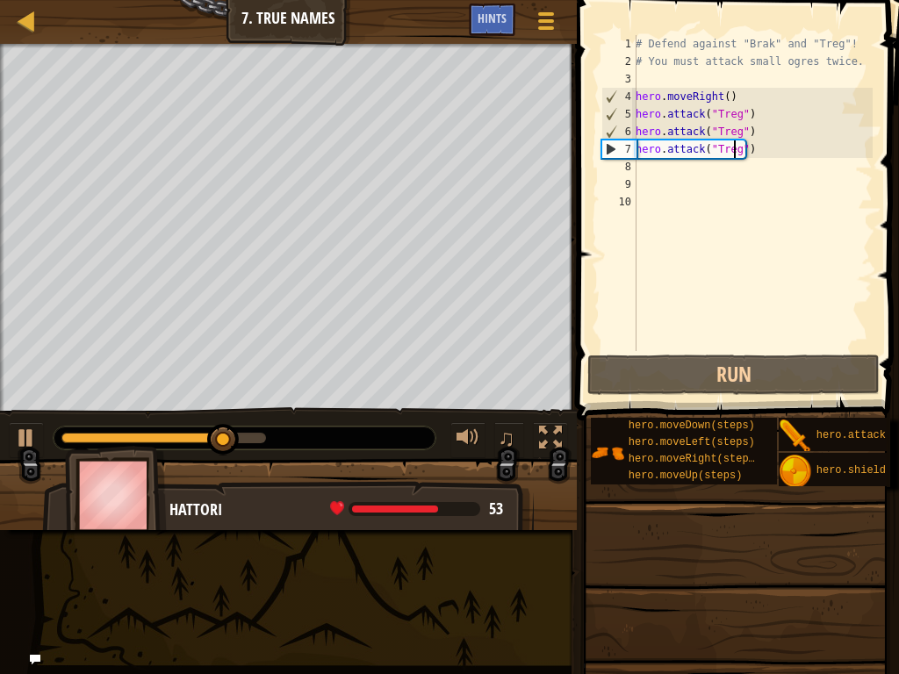
click at [735, 151] on div "# Defend against "Brak" and "Treg"! # You must attack small ogres twice. hero .…" at bounding box center [752, 210] width 241 height 351
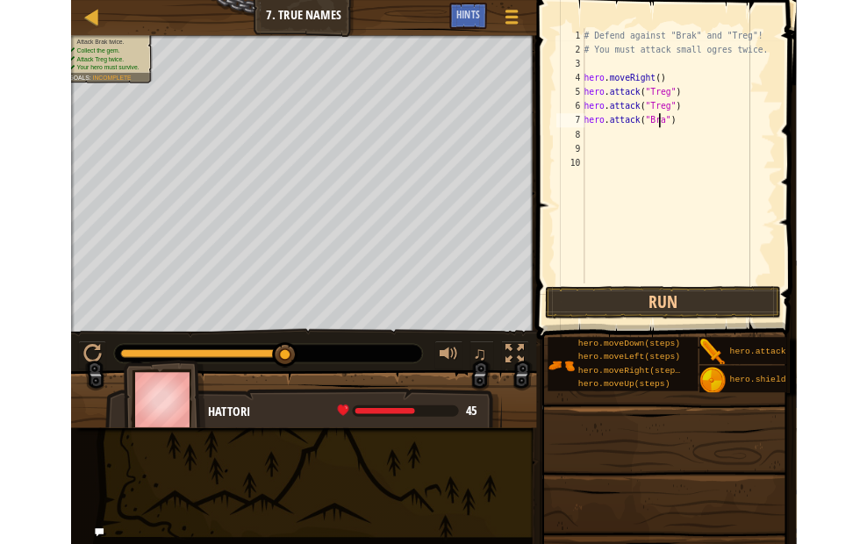
scroll to position [8, 8]
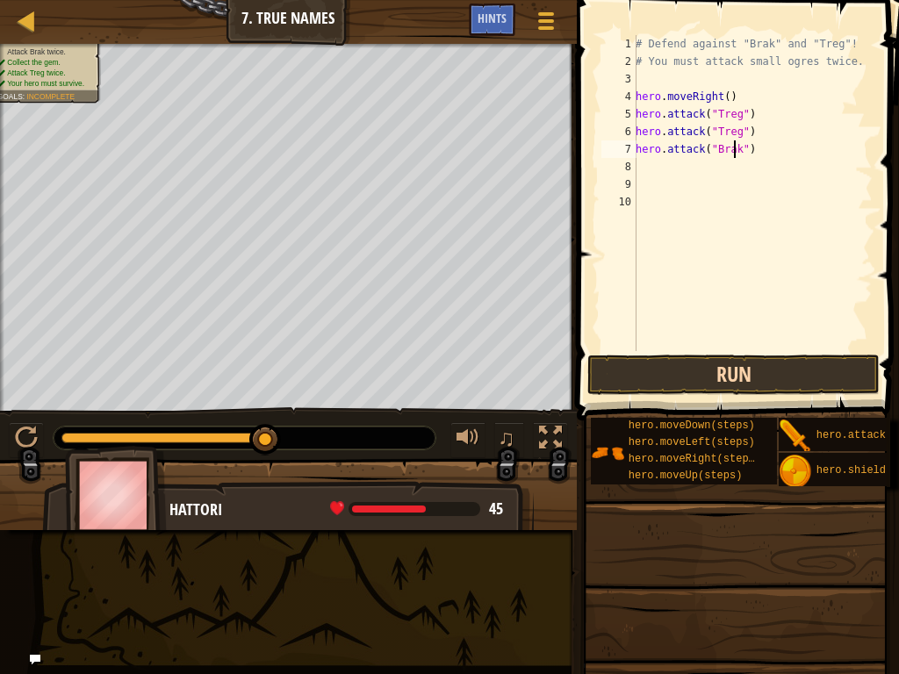
type textarea "hero.attack("Brak")"
click at [706, 382] on button "Run" at bounding box center [733, 375] width 292 height 40
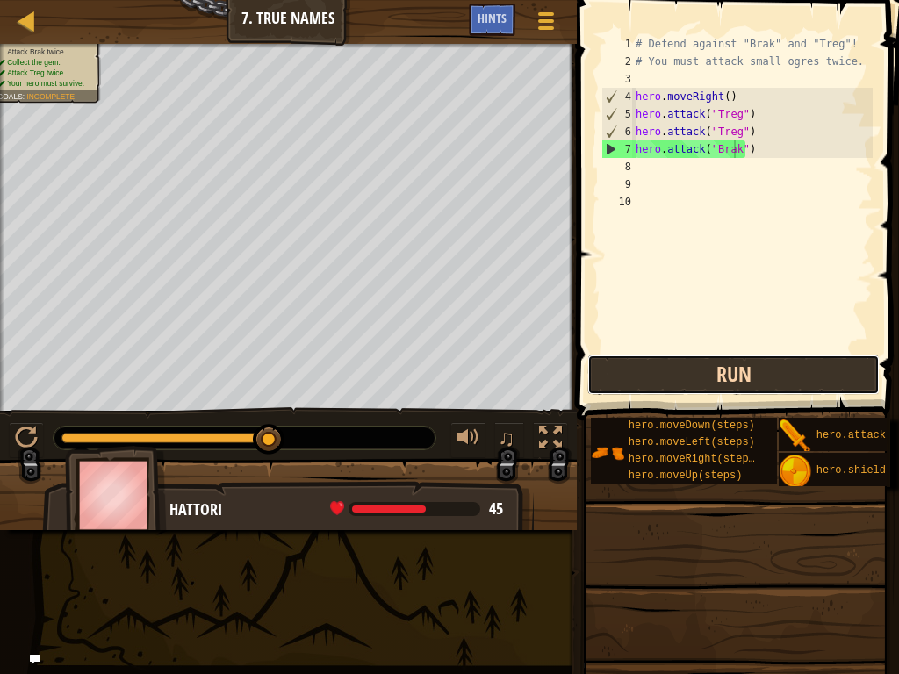
click at [593, 371] on button "Run" at bounding box center [733, 375] width 292 height 40
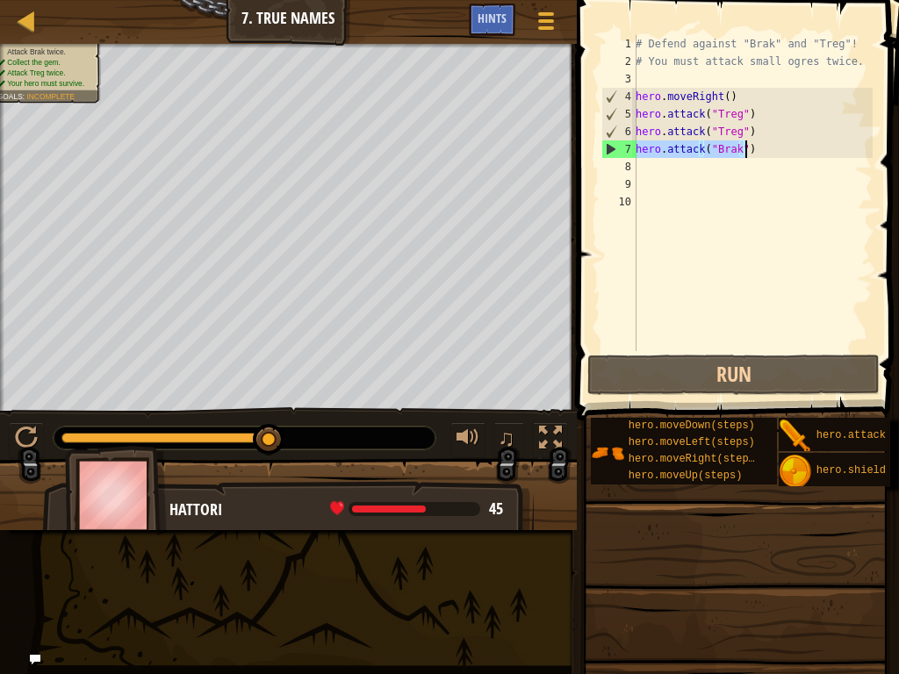
drag, startPoint x: 636, startPoint y: 147, endPoint x: 748, endPoint y: 147, distance: 111.5
click at [748, 147] on div "# Defend against "Brak" and "Treg"! # You must attack small ogres twice. hero .…" at bounding box center [752, 210] width 241 height 351
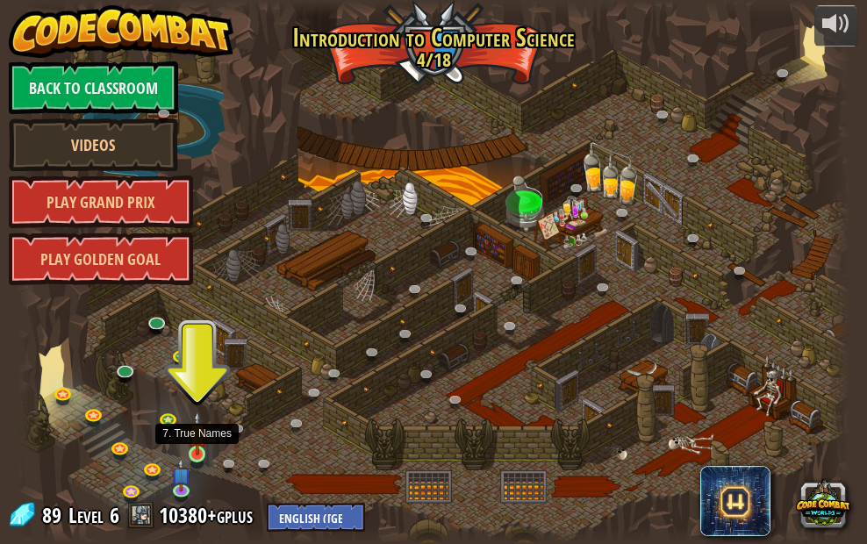
click at [204, 454] on img at bounding box center [197, 433] width 19 height 45
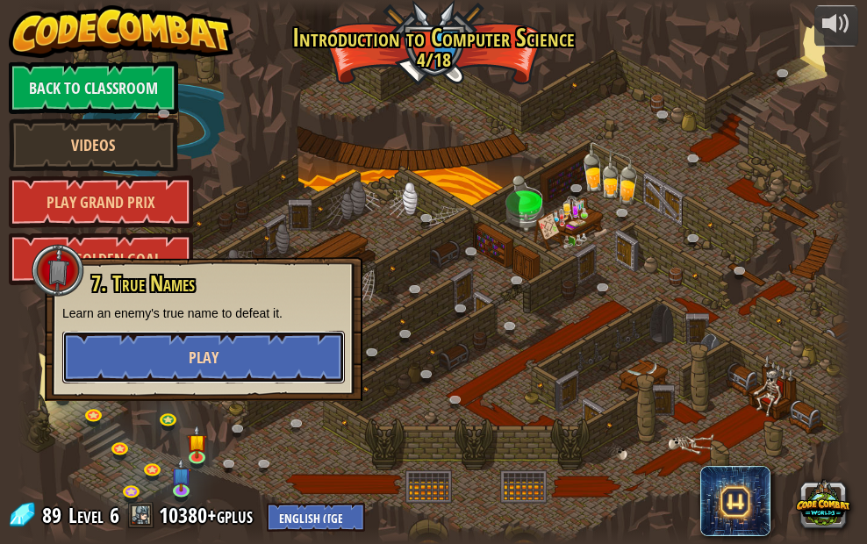
click at [239, 375] on button "Play" at bounding box center [203, 357] width 283 height 53
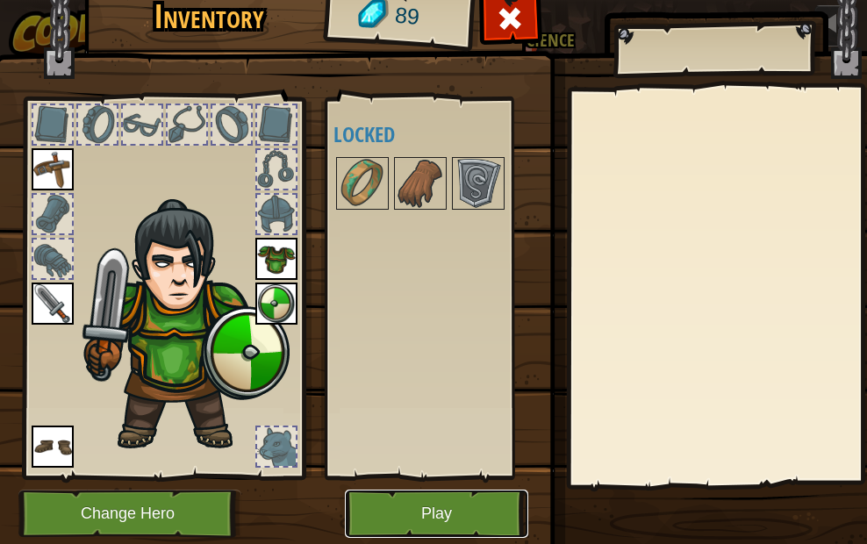
click at [444, 505] on button "Play" at bounding box center [436, 514] width 183 height 48
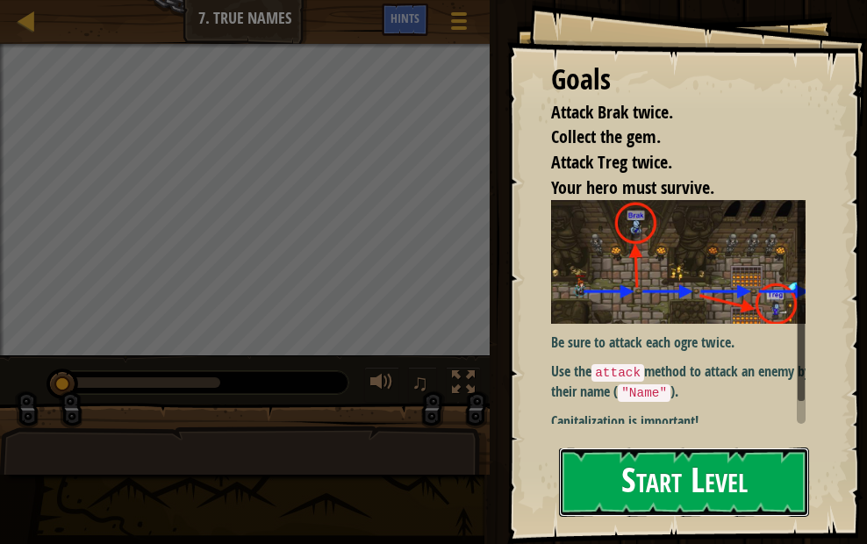
click at [732, 502] on button "Start Level" at bounding box center [684, 482] width 250 height 69
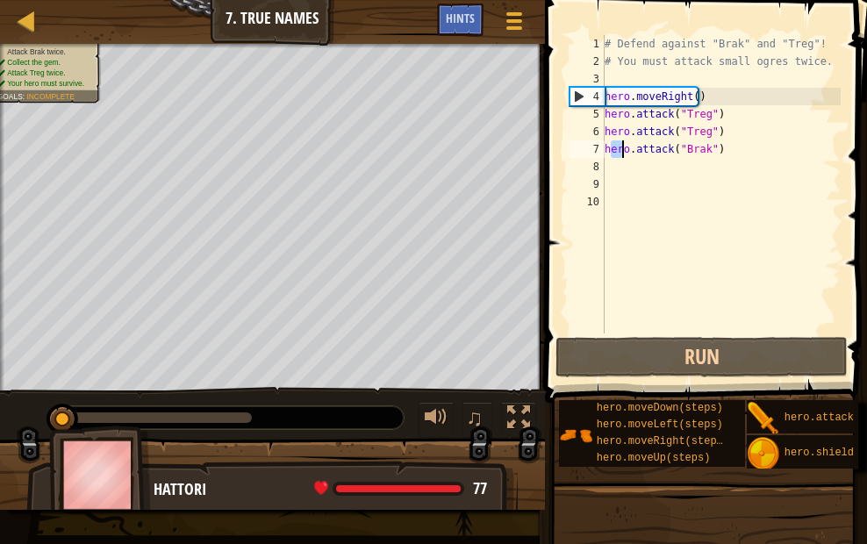
drag, startPoint x: 607, startPoint y: 150, endPoint x: 624, endPoint y: 147, distance: 17.0
click at [624, 147] on div "# Defend against "Brak" and "Treg"! # You must attack small ogres twice. hero .…" at bounding box center [721, 202] width 240 height 334
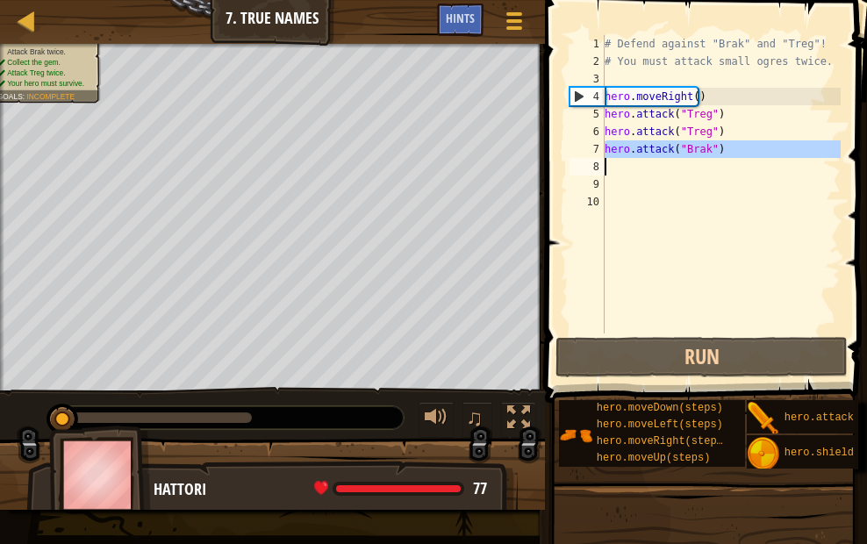
drag, startPoint x: 604, startPoint y: 147, endPoint x: 717, endPoint y: 147, distance: 113.2
click at [717, 147] on div "hero.attack("Brak") 1 2 3 4 5 6 7 8 9 10 # Defend against "Brak" and "Treg"! # …" at bounding box center [703, 184] width 275 height 298
type textarea "hero.attack("Brak")"
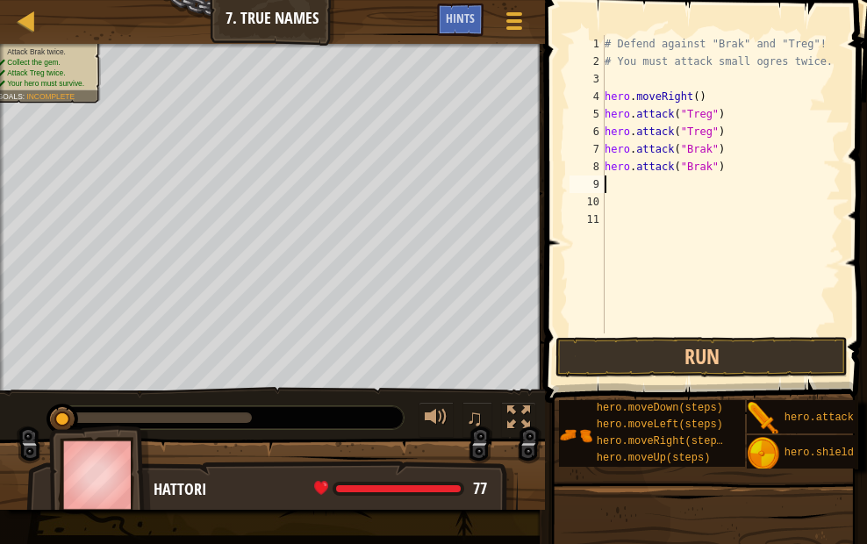
click at [720, 168] on div "# Defend against "Brak" and "Treg"! # You must attack small ogres twice. hero .…" at bounding box center [721, 202] width 240 height 334
type textarea "hero.attack("Brak")"
drag, startPoint x: 723, startPoint y: 355, endPoint x: 736, endPoint y: 336, distance: 22.2
click at [723, 354] on button "Run" at bounding box center [702, 357] width 292 height 40
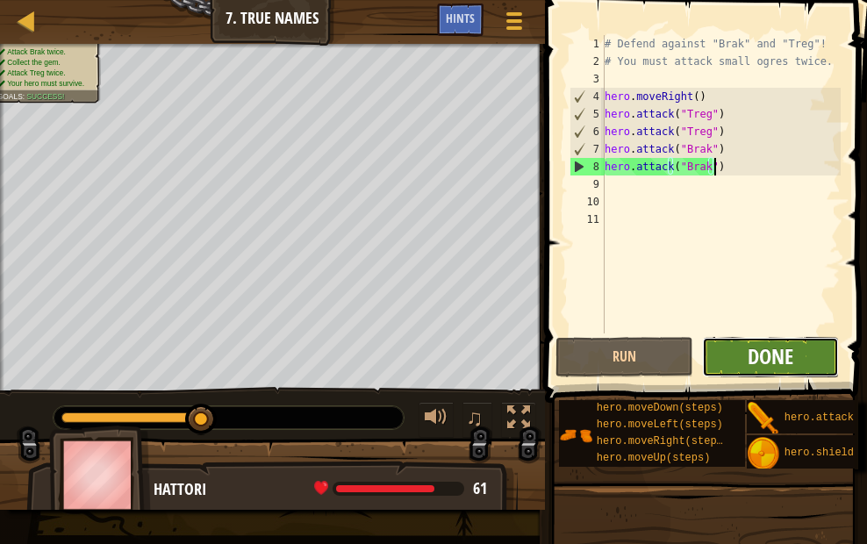
click at [788, 348] on span "Done" at bounding box center [771, 356] width 46 height 28
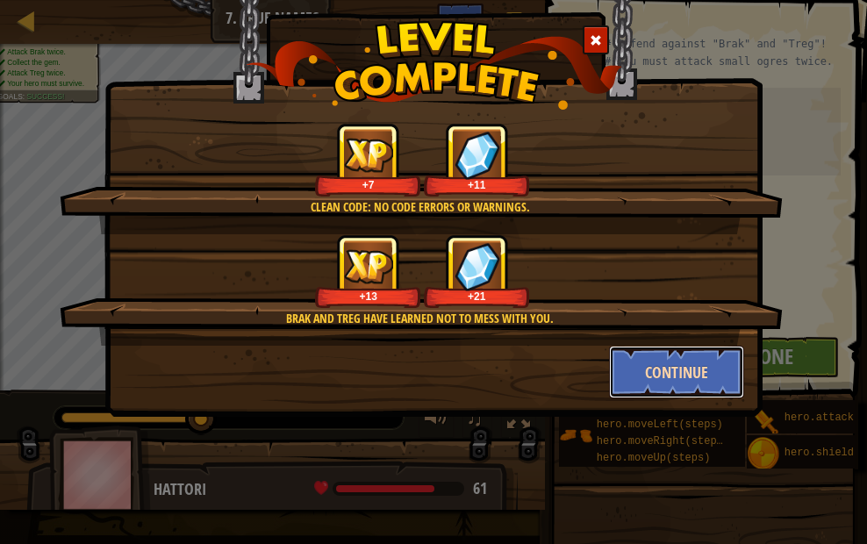
click at [693, 362] on button "Continue" at bounding box center [677, 372] width 136 height 53
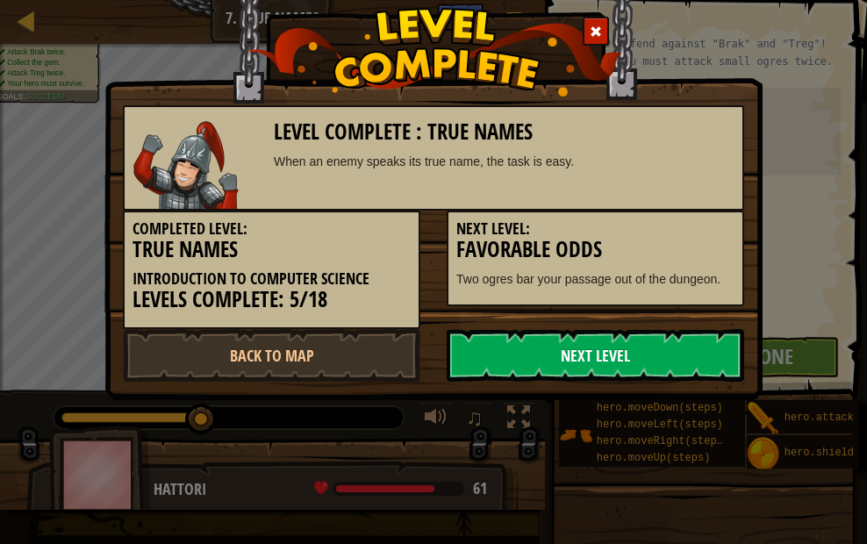
click at [649, 362] on link "Next Level" at bounding box center [596, 355] width 298 height 53
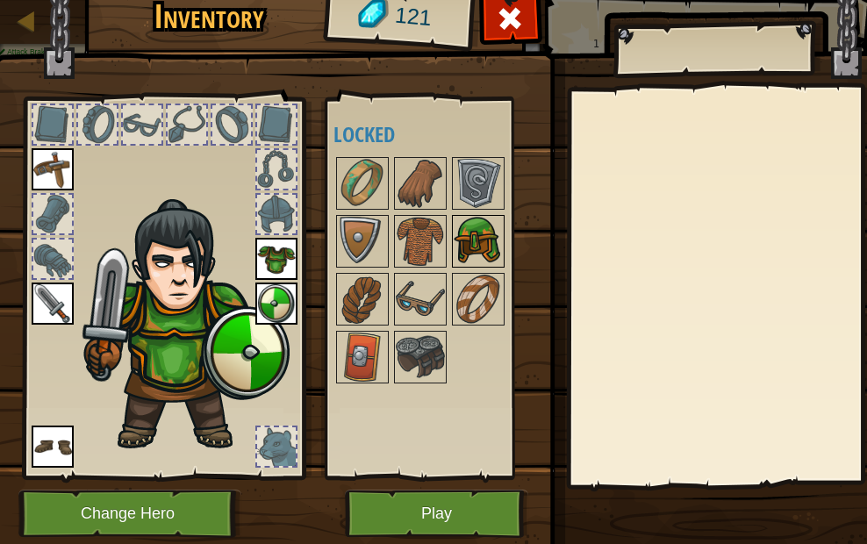
click at [472, 233] on img at bounding box center [478, 241] width 49 height 49
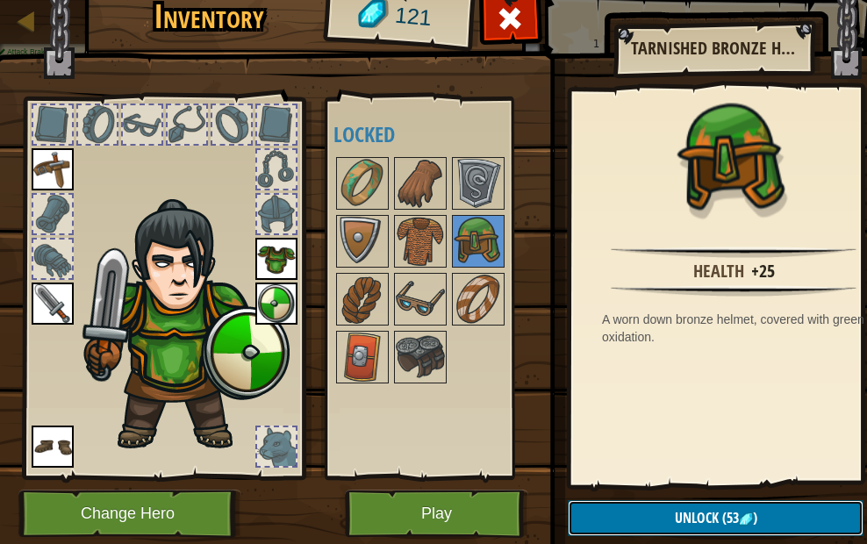
click at [735, 511] on span "(53" at bounding box center [729, 517] width 20 height 19
click at [735, 511] on button "Confirm" at bounding box center [716, 518] width 296 height 36
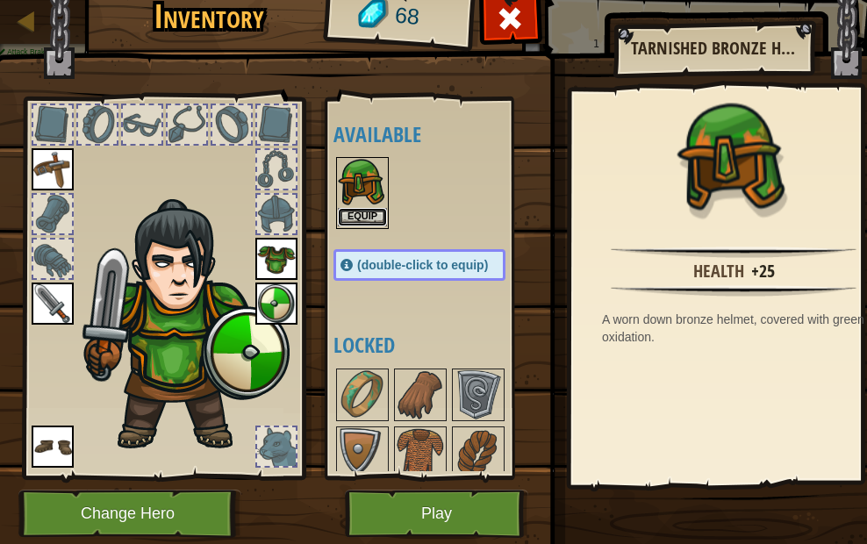
click at [371, 209] on button "Equip" at bounding box center [362, 217] width 49 height 18
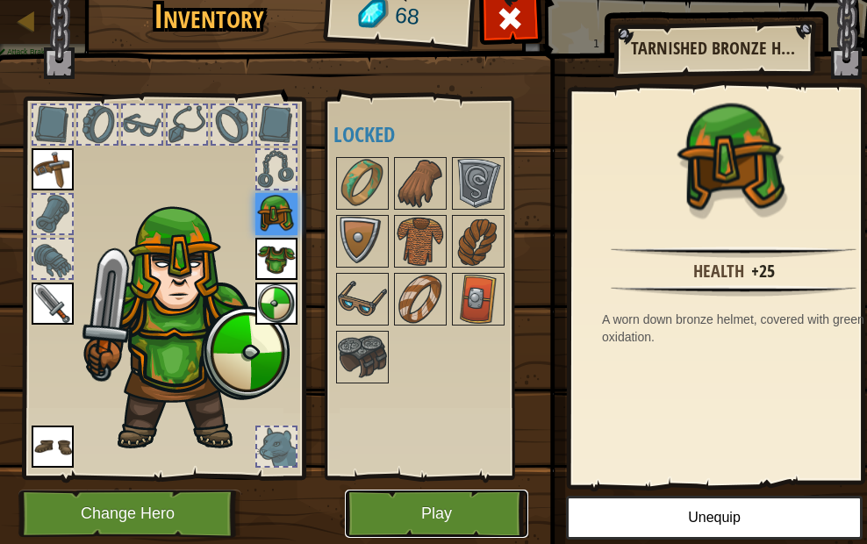
click at [409, 519] on button "Play" at bounding box center [436, 514] width 183 height 48
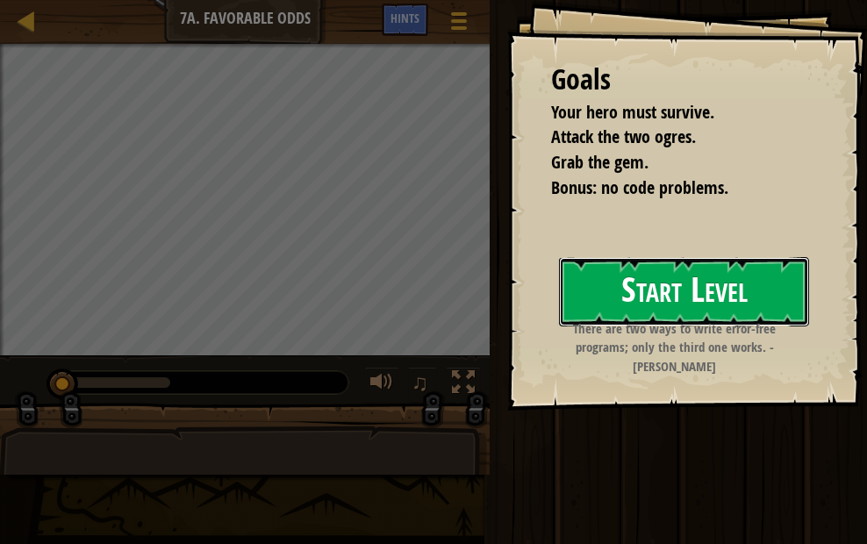
click at [651, 284] on button "Start Level" at bounding box center [684, 291] width 250 height 69
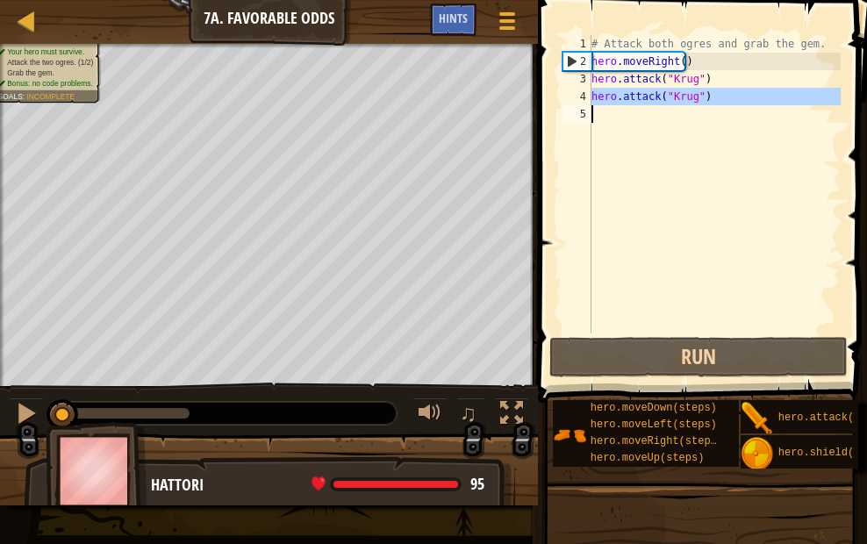
drag, startPoint x: 591, startPoint y: 93, endPoint x: 698, endPoint y: 97, distance: 107.1
click at [698, 97] on div "1 2 3 4 5 # Attack both ogres and grab the gem. hero . moveRight ( ) hero . att…" at bounding box center [700, 184] width 282 height 298
type textarea "hero.attack("Krug")"
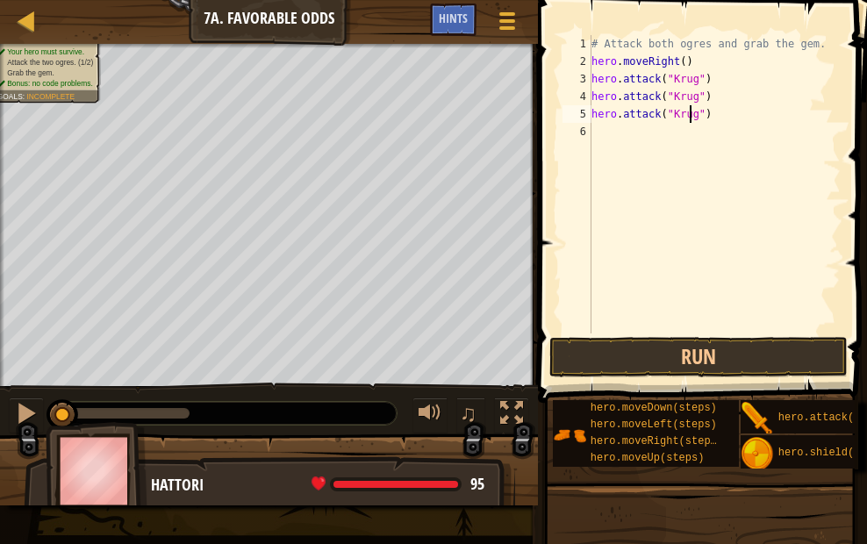
click at [689, 115] on div "# Attack both ogres and grab the gem. hero . moveRight ( ) hero . attack ( "[PE…" at bounding box center [714, 202] width 253 height 334
type textarea "hero.attack("Grump")"
drag, startPoint x: 592, startPoint y: 114, endPoint x: 708, endPoint y: 118, distance: 116.8
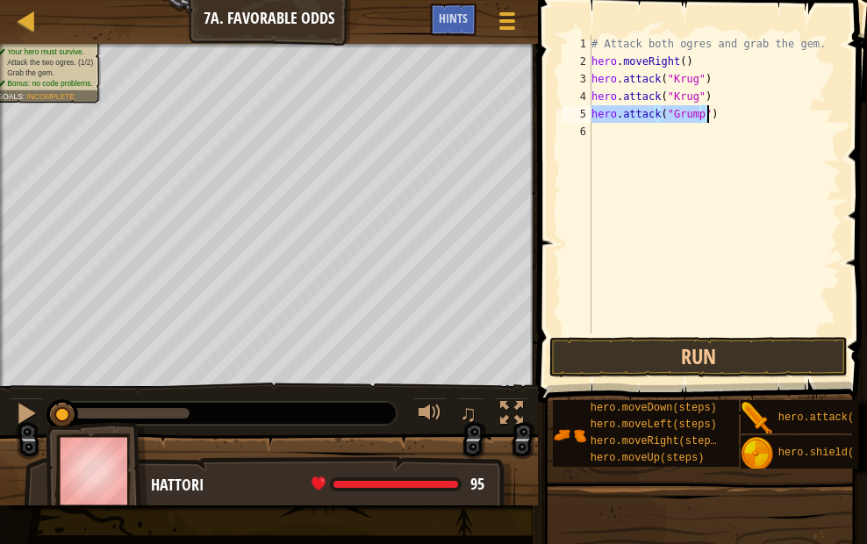
click at [708, 118] on div "# Attack both ogres and grab the gem. hero . moveRight ( ) hero . attack ( "[PE…" at bounding box center [714, 202] width 253 height 334
type textarea "hero.attack("Grump")"
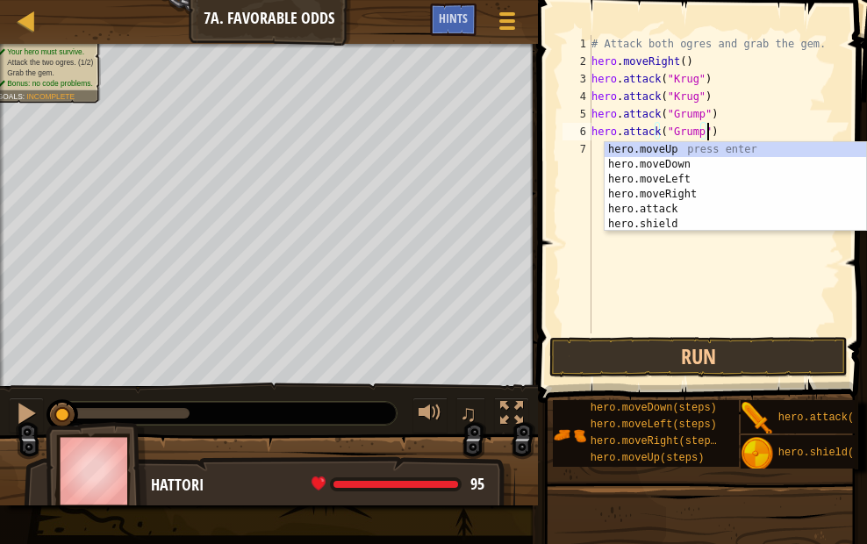
click at [634, 261] on div "# Attack both ogres and grab the gem. hero . moveRight ( ) hero . attack ( "[PE…" at bounding box center [714, 202] width 253 height 334
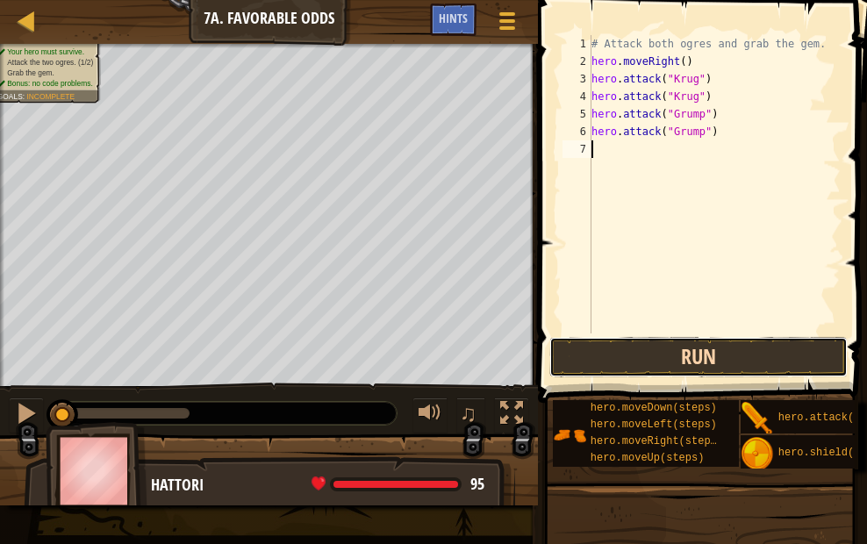
click at [670, 367] on button "Run" at bounding box center [698, 357] width 298 height 40
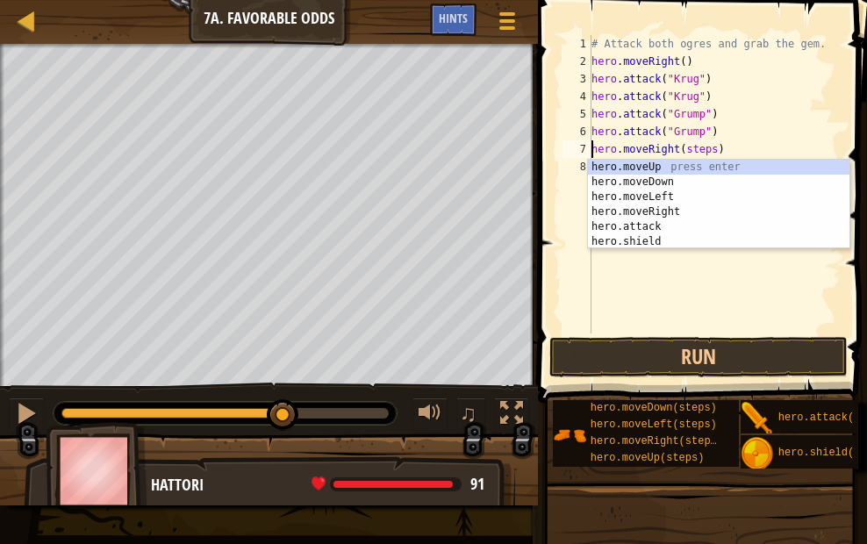
click at [707, 149] on div "# Attack both ogres and grab the gem. hero . moveRight ( ) hero . attack ( "[PE…" at bounding box center [714, 202] width 253 height 334
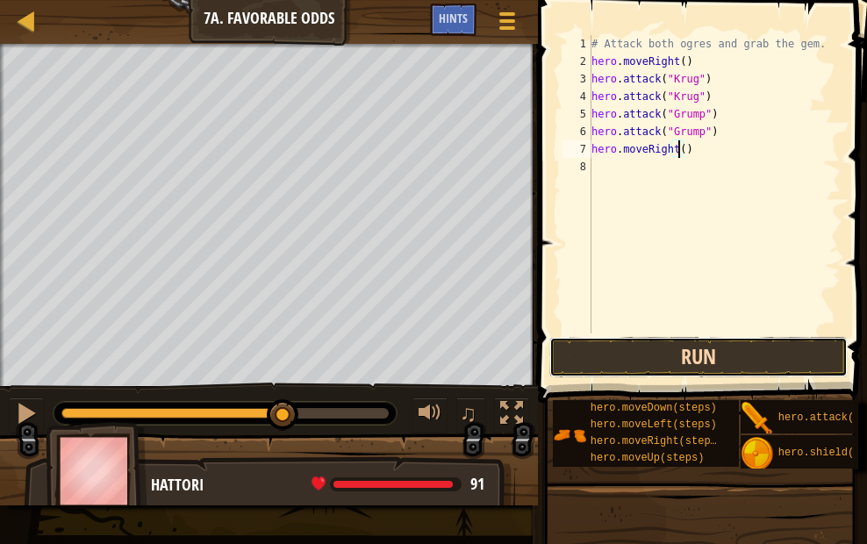
click at [666, 356] on button "Run" at bounding box center [698, 357] width 298 height 40
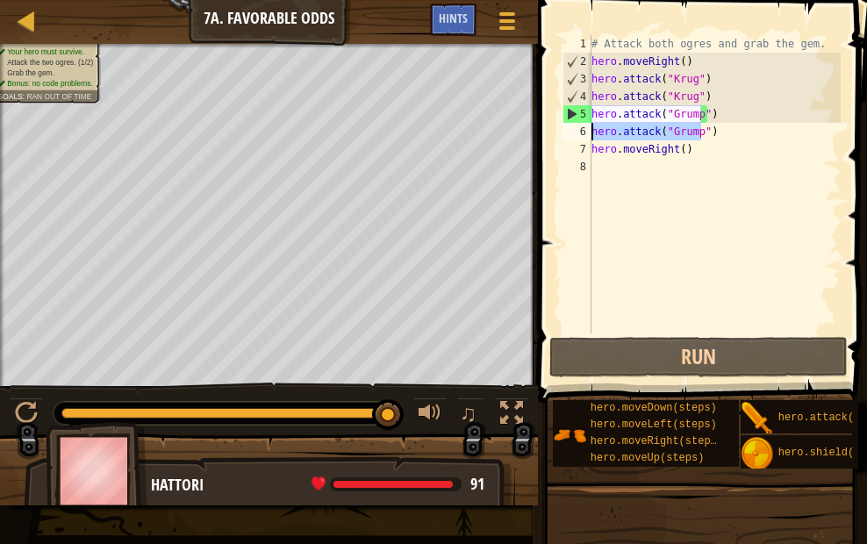
drag, startPoint x: 705, startPoint y: 129, endPoint x: 585, endPoint y: 139, distance: 119.8
click at [585, 139] on div "hero.moveRight() 1 2 3 4 5 6 7 8 # Attack both ogres and grab the gem. hero . m…" at bounding box center [700, 184] width 282 height 298
type textarea ")"
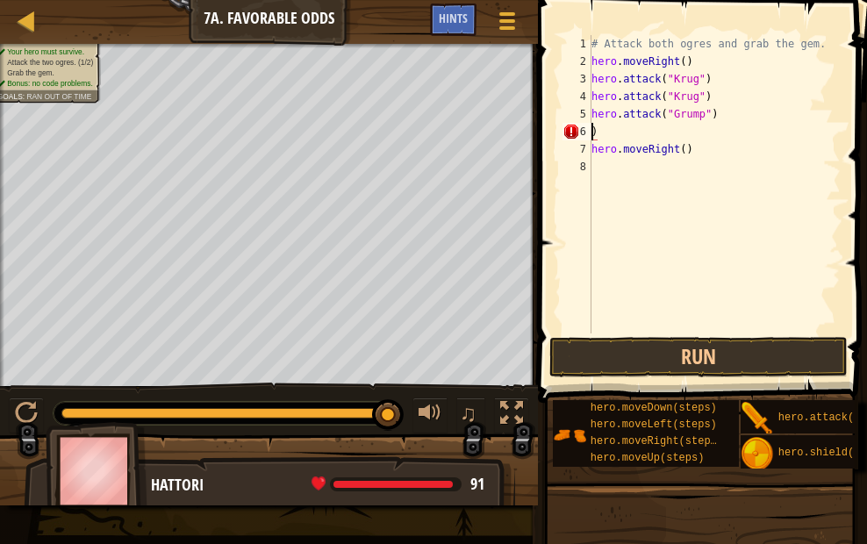
click at [622, 137] on div "# Attack both ogres and grab the gem. hero . moveRight ( ) hero . attack ( "[PE…" at bounding box center [714, 202] width 253 height 334
drag, startPoint x: 707, startPoint y: 146, endPoint x: 585, endPoint y: 153, distance: 122.2
click at [585, 153] on div "1 2 3 4 5 6 7 8 # Attack both ogres and grab the gem. hero . moveRight ( ) hero…" at bounding box center [700, 184] width 282 height 298
type textarea "hero.moveRight()"
paste textarea
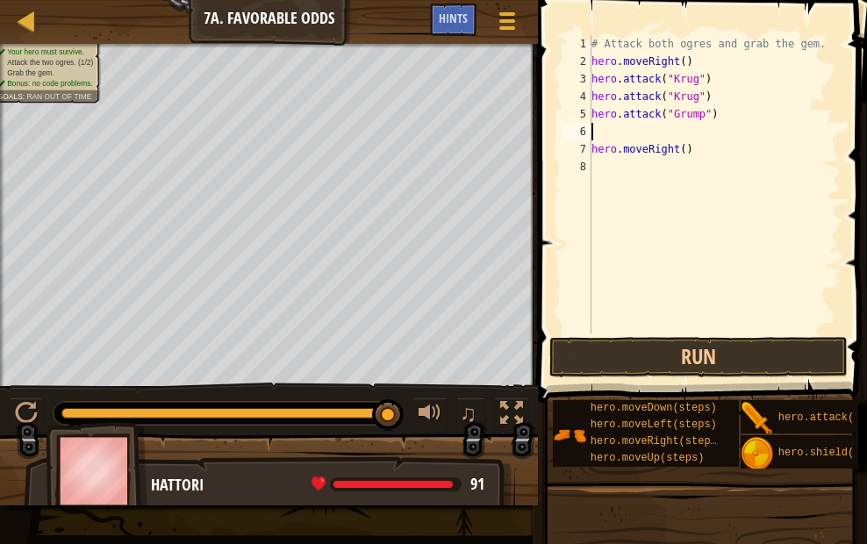
paste textarea "hero.moveRight()"
type textarea "hero.moveRight()"
drag, startPoint x: 684, startPoint y: 154, endPoint x: 586, endPoint y: 149, distance: 97.5
click at [586, 149] on div "hero.moveRight() 1 2 3 4 5 6 7 8 # Attack both ogres and grab the gem. hero . m…" at bounding box center [700, 184] width 282 height 298
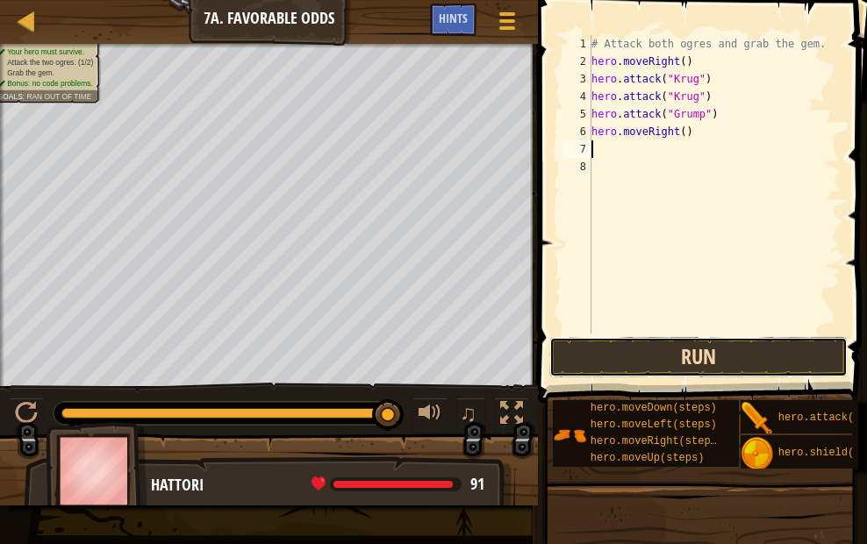
click at [664, 345] on button "Run" at bounding box center [698, 357] width 298 height 40
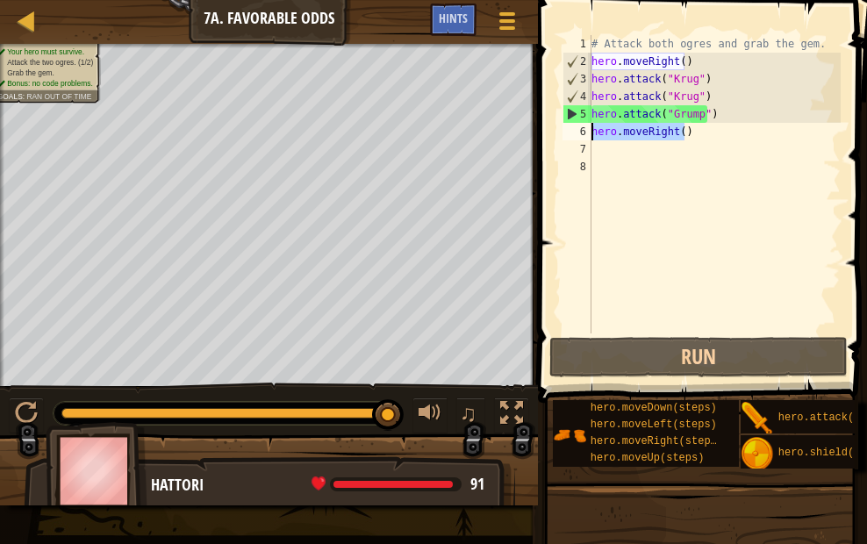
drag, startPoint x: 687, startPoint y: 129, endPoint x: 593, endPoint y: 131, distance: 94.8
click at [593, 131] on div "# Attack both ogres and grab the gem. hero . moveRight ( ) hero . attack ( "[PE…" at bounding box center [714, 202] width 253 height 334
type textarea "hero.moveRight()"
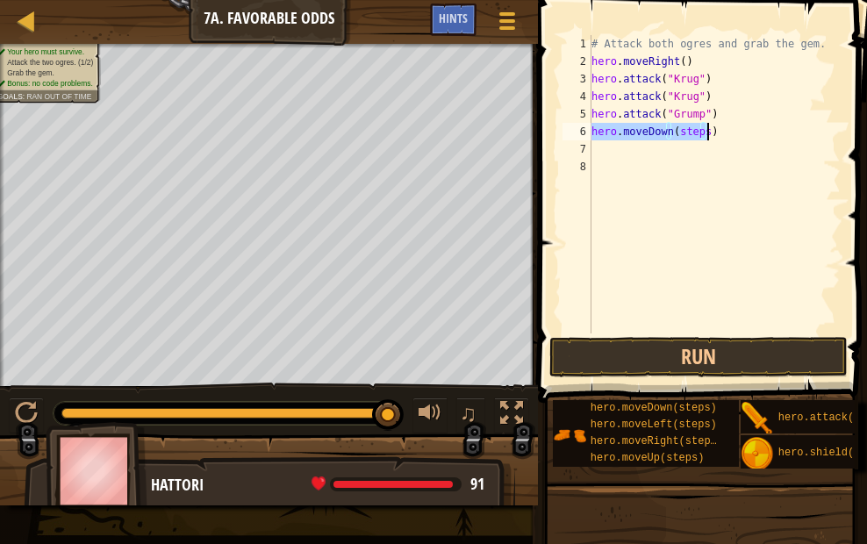
click at [699, 130] on div "# Attack both ogres and grab the gem. hero . moveRight ( ) hero . attack ( "[PE…" at bounding box center [714, 184] width 253 height 298
click at [701, 133] on div "# Attack both ogres and grab the gem. hero . moveRight ( ) hero . attack ( "[PE…" at bounding box center [714, 202] width 253 height 334
type textarea "hero.moveDown()"
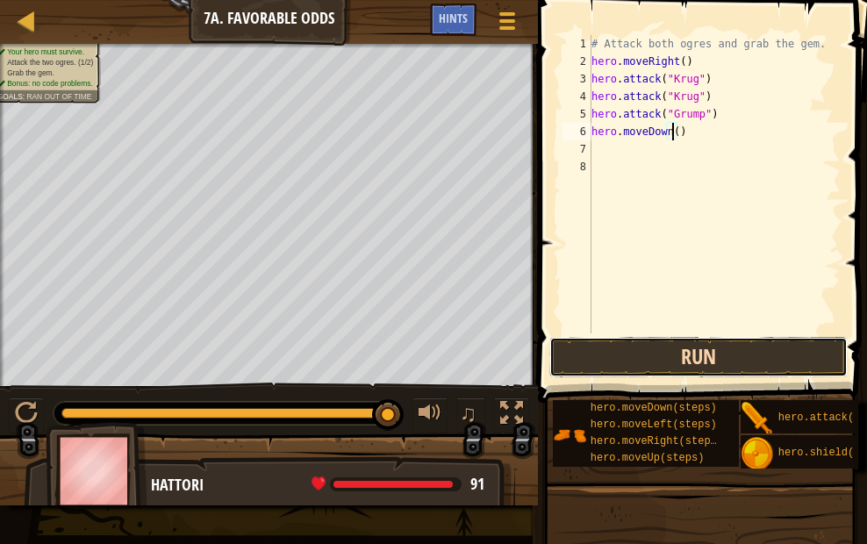
click at [679, 345] on button "Run" at bounding box center [698, 357] width 298 height 40
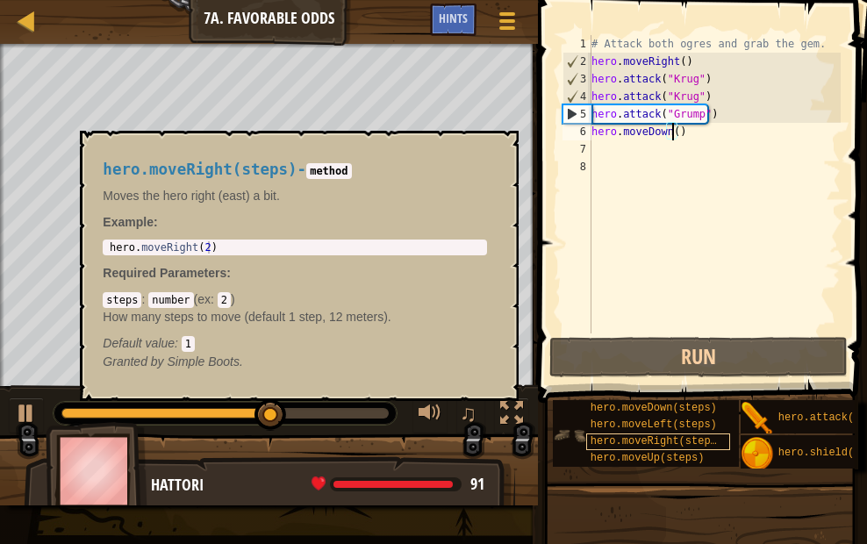
scroll to position [15, 0]
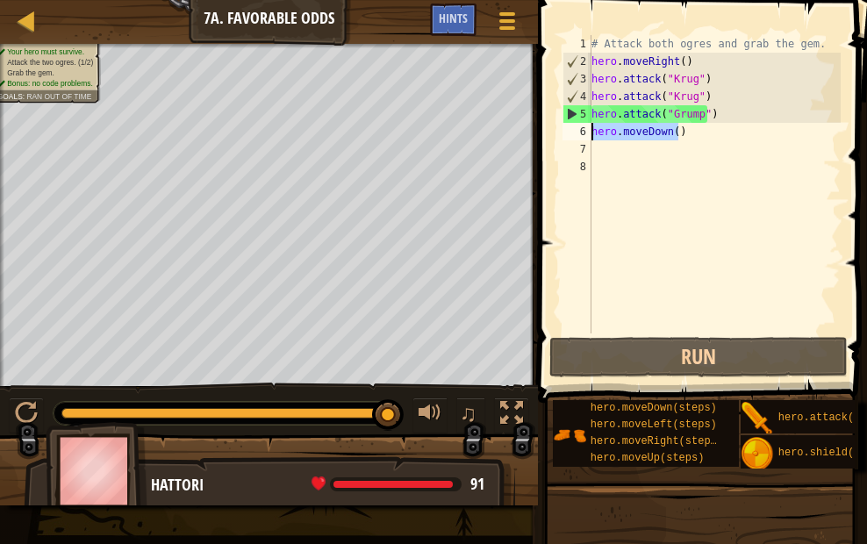
drag, startPoint x: 694, startPoint y: 135, endPoint x: 593, endPoint y: 134, distance: 101.8
click at [593, 134] on div "# Attack both ogres and grab the gem. hero . moveRight ( ) hero . attack ( "[PE…" at bounding box center [714, 202] width 253 height 334
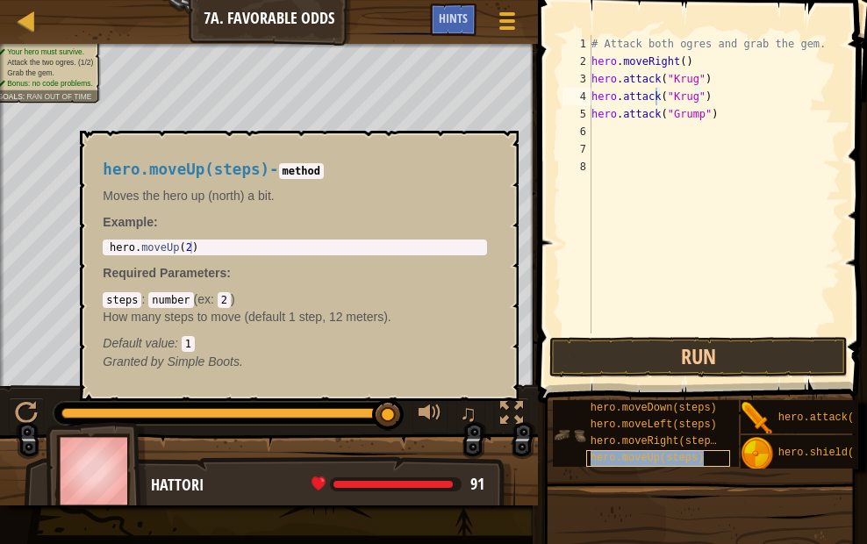
type textarea "hero.attack("Grump")"
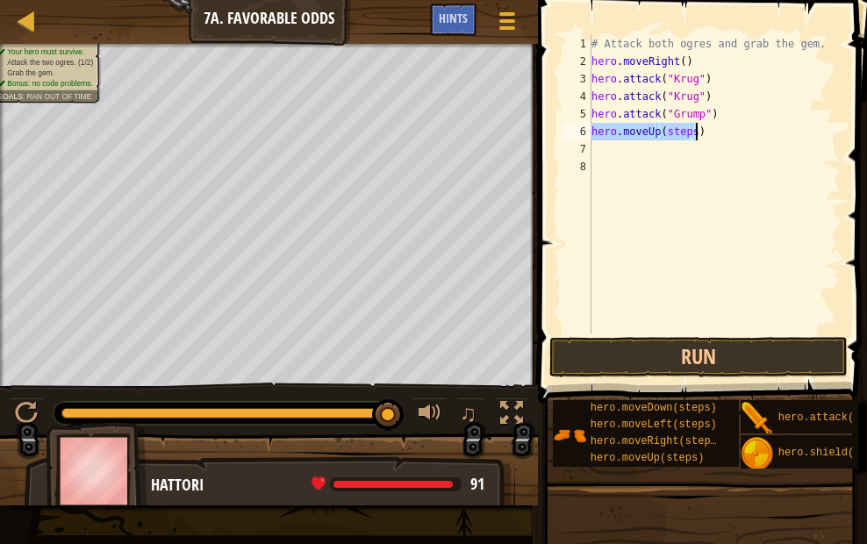
click at [689, 128] on div "# Attack both ogres and grab the gem. hero . moveRight ( ) hero . attack ( "[PE…" at bounding box center [714, 184] width 253 height 298
type textarea "hero.moveUp()"
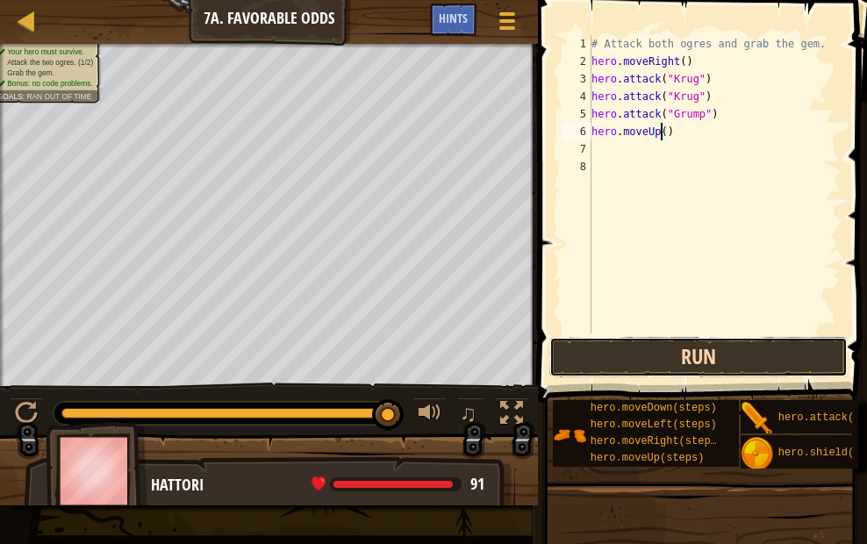
click at [637, 361] on button "Run" at bounding box center [698, 357] width 298 height 40
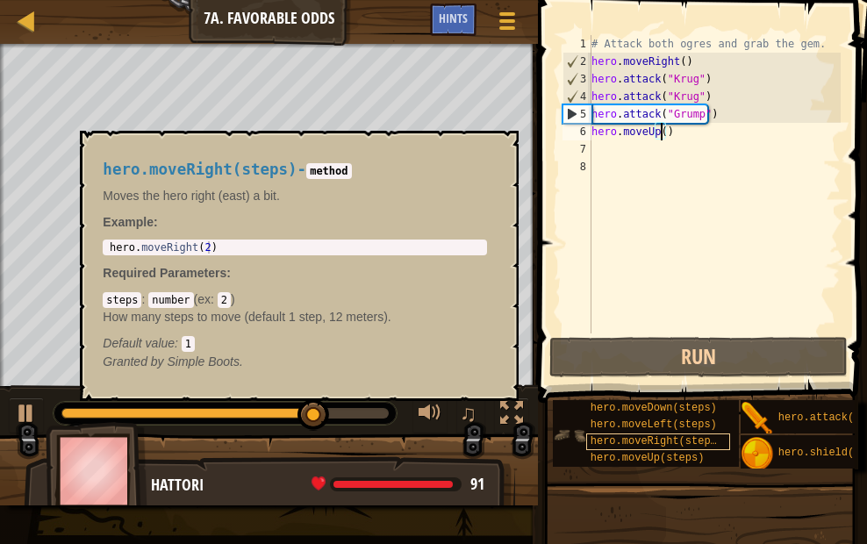
scroll to position [0, 0]
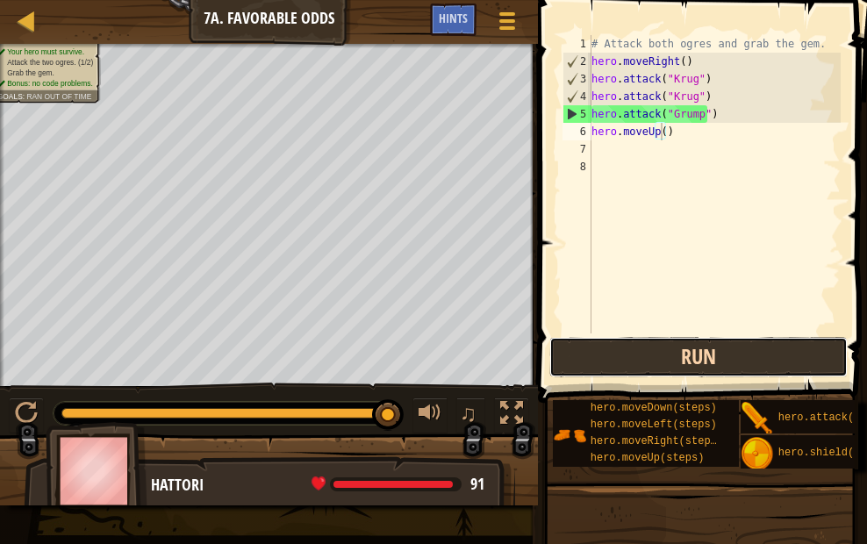
click at [617, 361] on button "Run" at bounding box center [698, 357] width 298 height 40
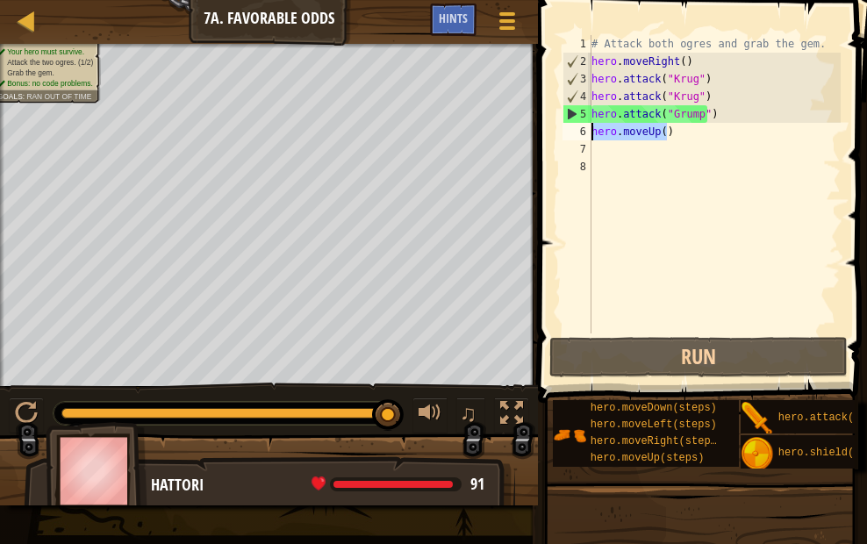
drag, startPoint x: 677, startPoint y: 134, endPoint x: 584, endPoint y: 135, distance: 93.0
click at [584, 135] on div "hero.moveUp() 1 2 3 4 5 6 7 8 # Attack both [PERSON_NAME] and grab the gem. her…" at bounding box center [700, 184] width 282 height 298
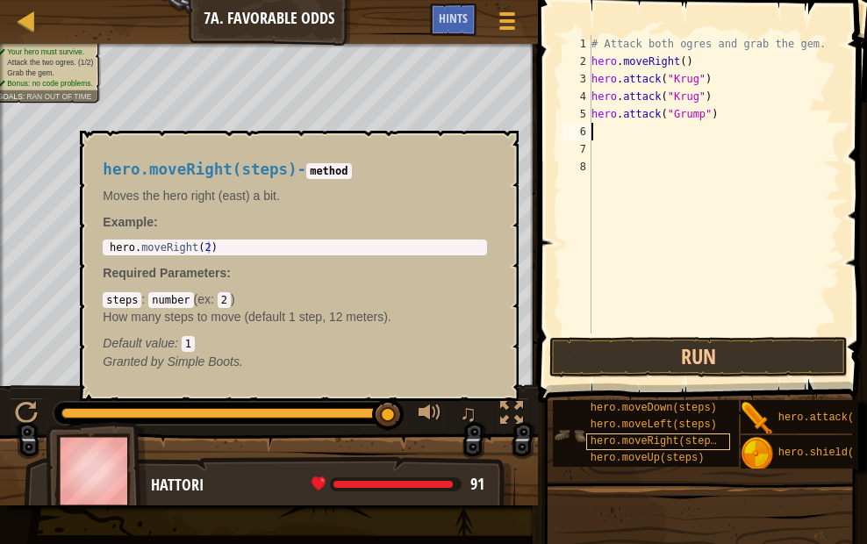
scroll to position [15, 0]
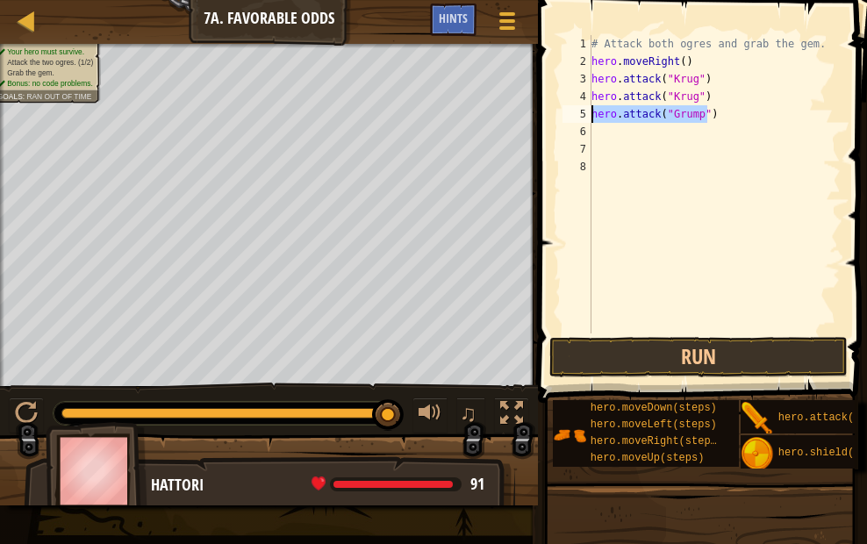
drag, startPoint x: 708, startPoint y: 114, endPoint x: 588, endPoint y: 117, distance: 120.3
click at [588, 117] on div "1 2 3 4 5 6 7 8 # Attack both ogres and grab the gem. hero . moveRight ( ) hero…" at bounding box center [700, 184] width 282 height 298
type textarea "hero.attack("Grump")"
click at [706, 113] on div "# Attack both ogres and grab the gem. hero . moveRight ( ) hero . attack ( "[PE…" at bounding box center [714, 184] width 253 height 298
type textarea "hero.moveRight()"
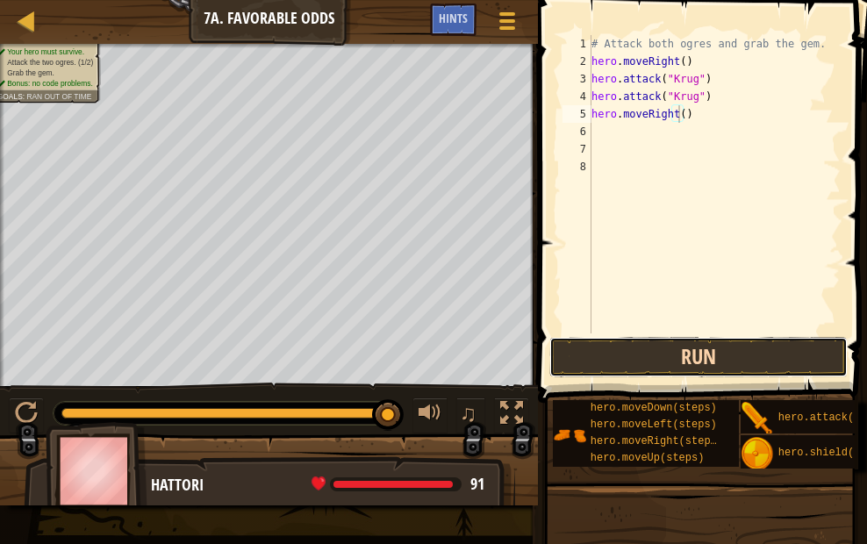
click at [719, 362] on button "Run" at bounding box center [698, 357] width 298 height 40
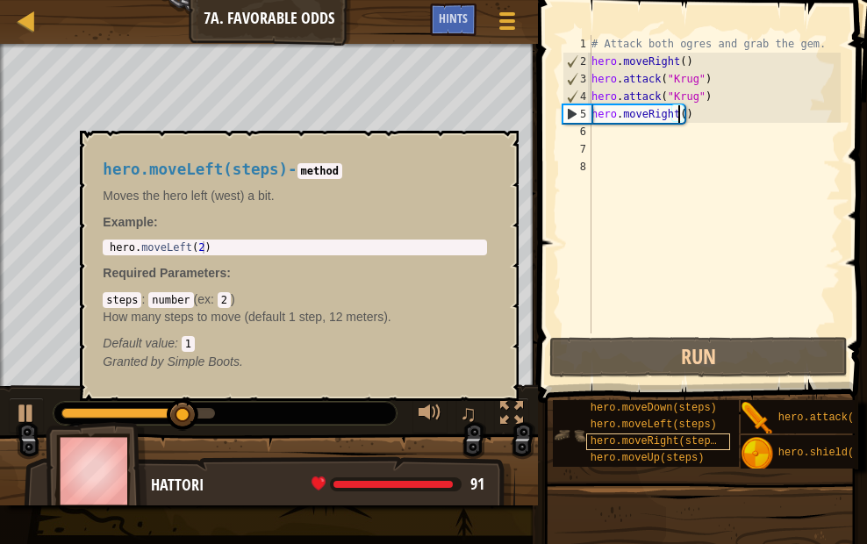
scroll to position [0, 0]
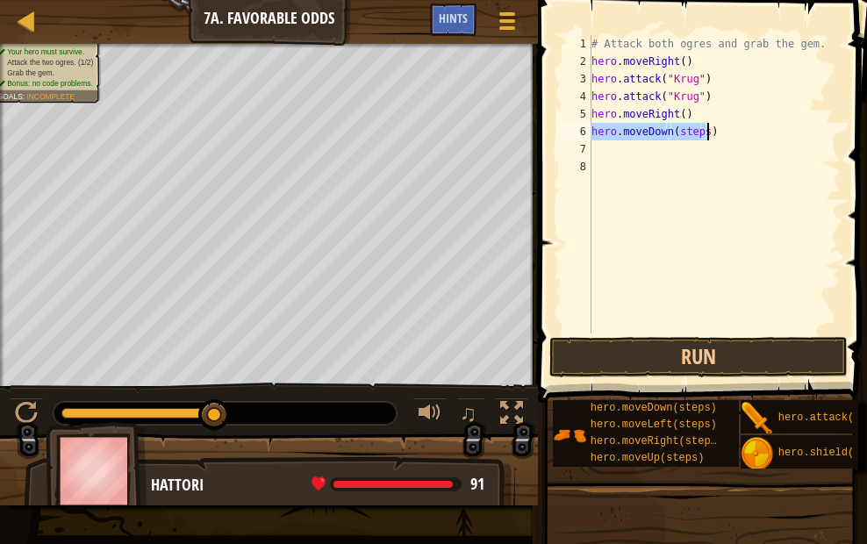
click at [701, 128] on div "# Attack both ogres and grab the gem. hero . moveRight ( ) hero . attack ( "[PE…" at bounding box center [714, 184] width 253 height 298
type textarea "hero.moveDown()"
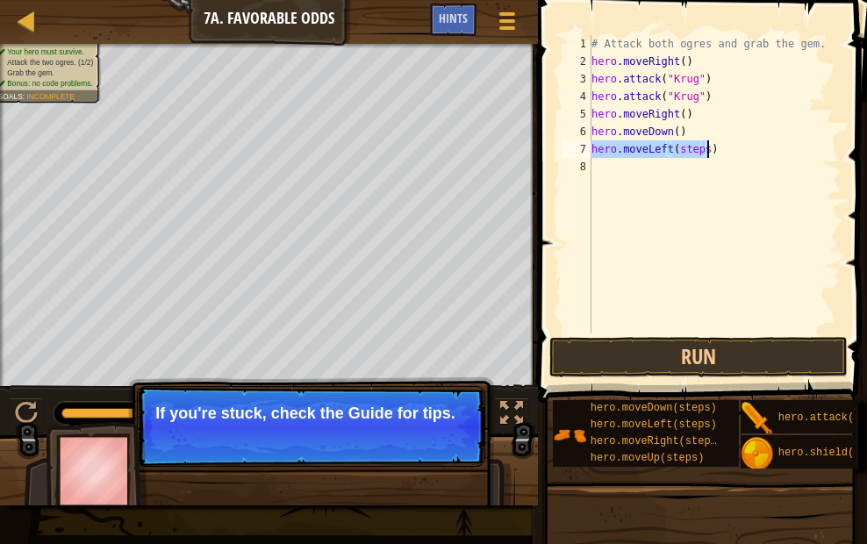
click at [697, 147] on div "# Attack both ogres and grab the gem. hero . moveRight ( ) hero . attack ( "[PE…" at bounding box center [714, 184] width 253 height 298
click at [699, 150] on div "# Attack both ogres and grab the gem. hero . moveRight ( ) hero . attack ( "[PE…" at bounding box center [714, 202] width 253 height 334
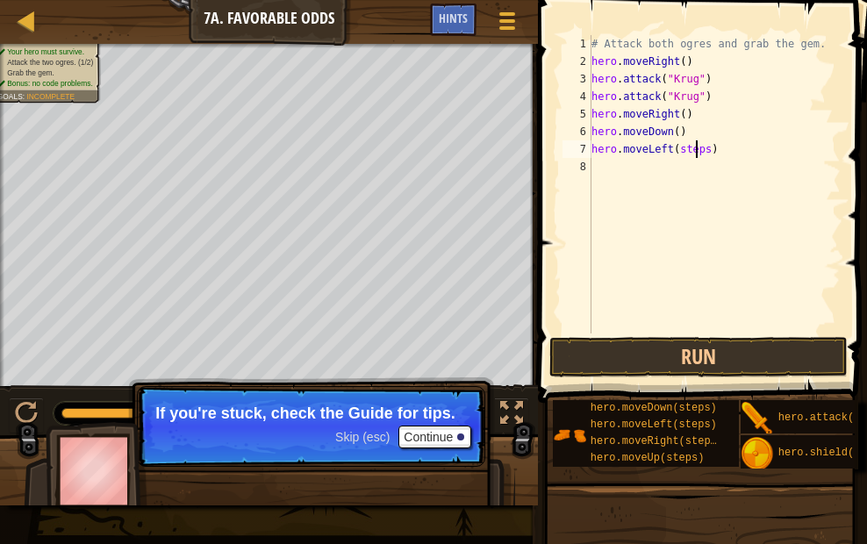
click at [701, 155] on div "# Attack both ogres and grab the gem. hero . moveRight ( ) hero . attack ( "[PE…" at bounding box center [714, 202] width 253 height 334
click at [645, 350] on button "Run" at bounding box center [698, 357] width 298 height 40
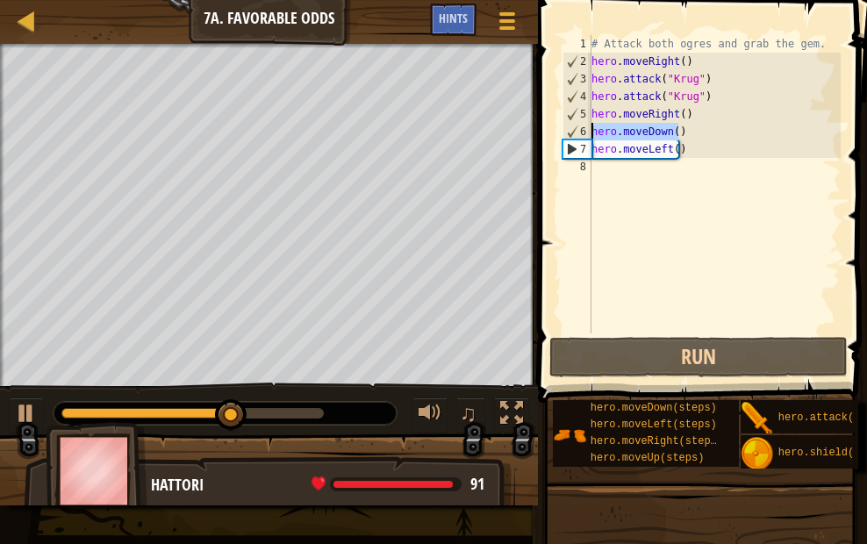
drag, startPoint x: 679, startPoint y: 129, endPoint x: 584, endPoint y: 128, distance: 95.7
click at [584, 128] on div "hero.moveLeft() 1 2 3 4 5 6 7 8 # Attack both [PERSON_NAME] and grab the gem. h…" at bounding box center [700, 184] width 282 height 298
type textarea "hero.moveDown()"
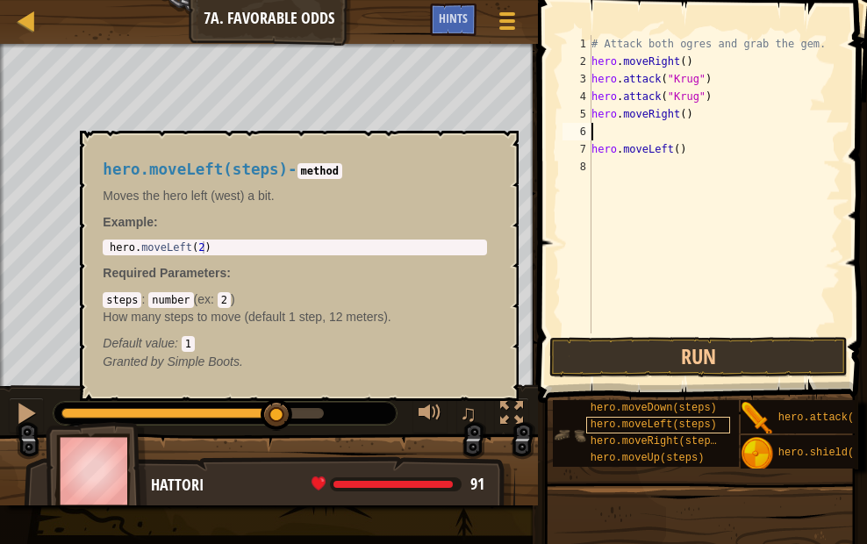
scroll to position [15, 0]
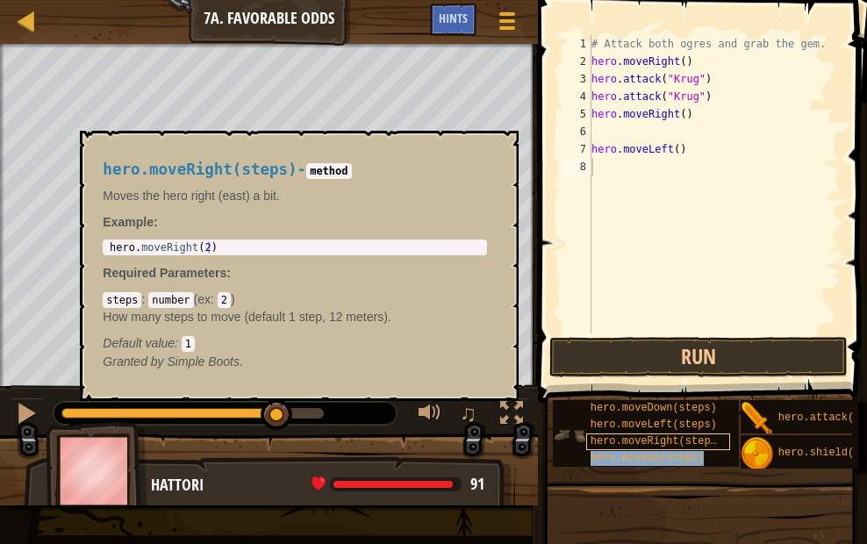
type textarea "hero.moveLeft()"
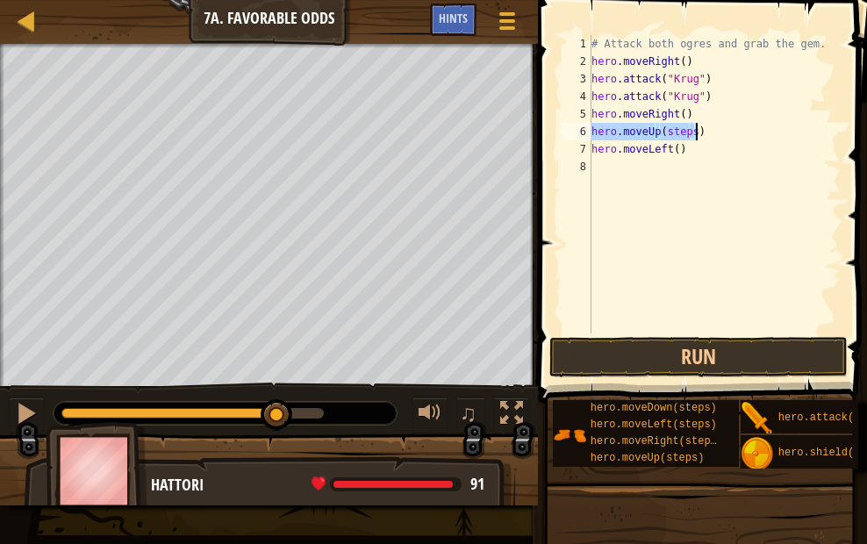
click at [689, 131] on div "# Attack both ogres and grab the gem. hero . moveRight ( ) hero . attack ( "[PE…" at bounding box center [714, 184] width 253 height 298
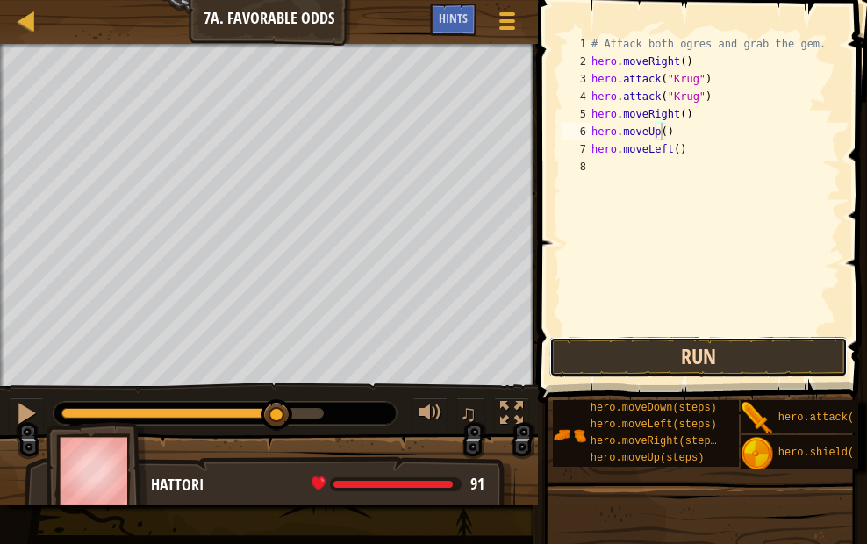
click at [705, 357] on button "Run" at bounding box center [698, 357] width 298 height 40
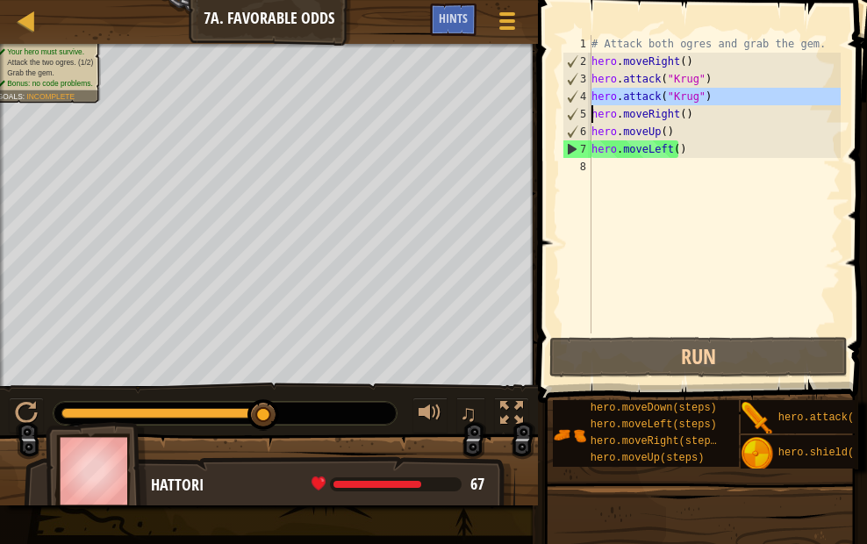
drag, startPoint x: 590, startPoint y: 97, endPoint x: 704, endPoint y: 93, distance: 114.2
click at [704, 93] on div "hero.moveUp() 1 2 3 4 5 6 7 8 # Attack both [PERSON_NAME] and grab the gem. her…" at bounding box center [700, 184] width 282 height 298
paste textarea
type textarea "hero.moveRight()"
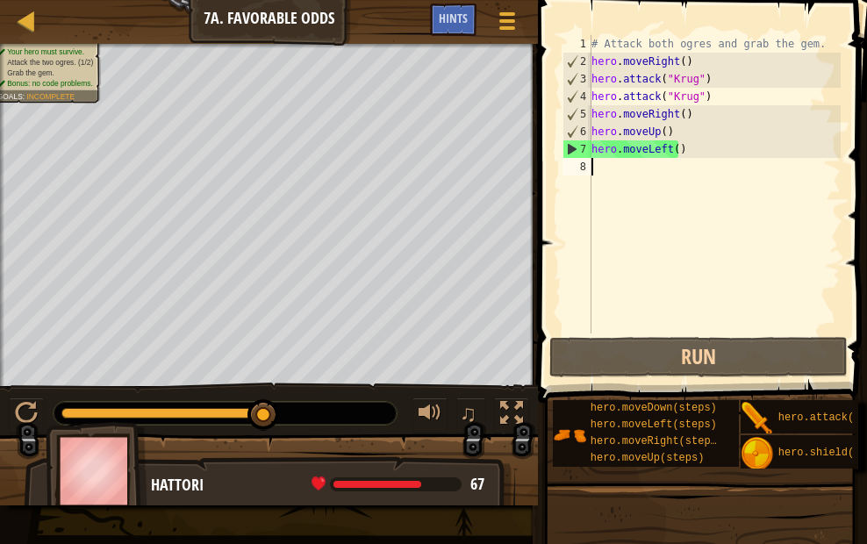
paste textarea "hero.attack("Krug")"
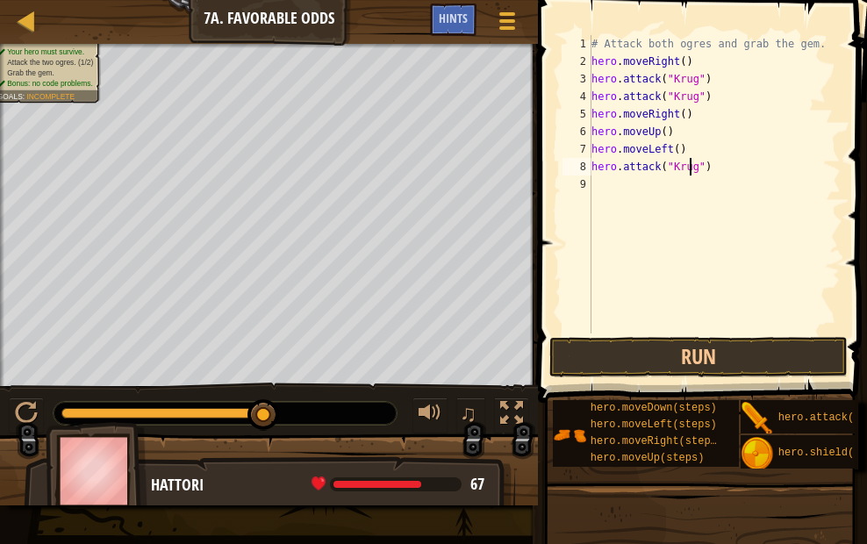
click at [691, 169] on div "# Attack both ogres and grab the gem. hero . moveRight ( ) hero . attack ( "[PE…" at bounding box center [714, 202] width 253 height 334
type textarea "hero.attack("Grump")"
click at [713, 353] on button "Run" at bounding box center [698, 357] width 298 height 40
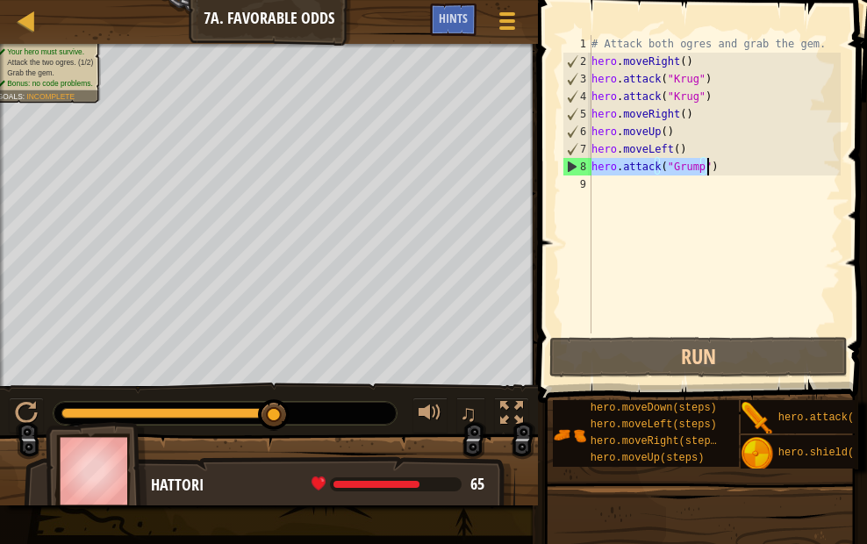
drag, startPoint x: 593, startPoint y: 164, endPoint x: 709, endPoint y: 170, distance: 116.9
click at [709, 170] on div "# Attack both ogres and grab the gem. hero . moveRight ( ) hero . attack ( "[PE…" at bounding box center [714, 202] width 253 height 334
paste textarea
paste textarea "hero.attack("Grump")"
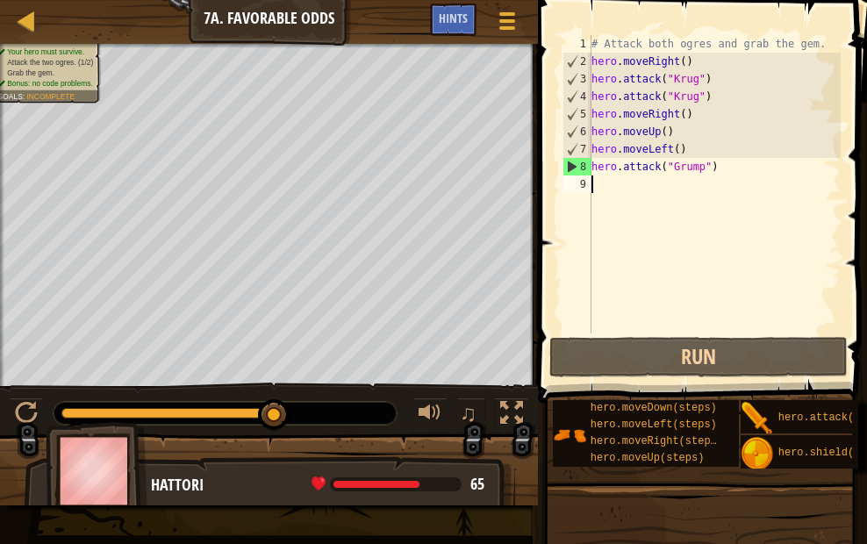
type textarea "hero.attack("Grump")"
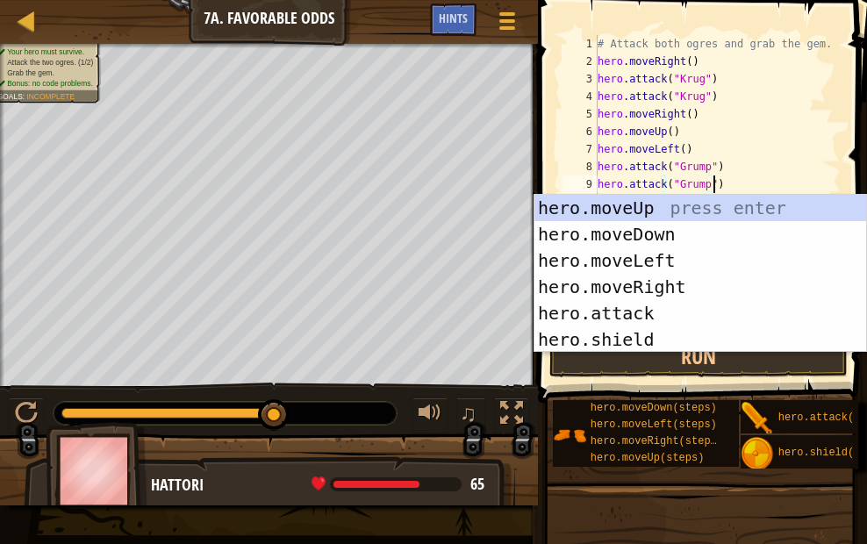
click at [758, 161] on div "# Attack both ogres and grab the gem. hero . moveRight ( ) hero . attack ( "[PE…" at bounding box center [718, 202] width 248 height 334
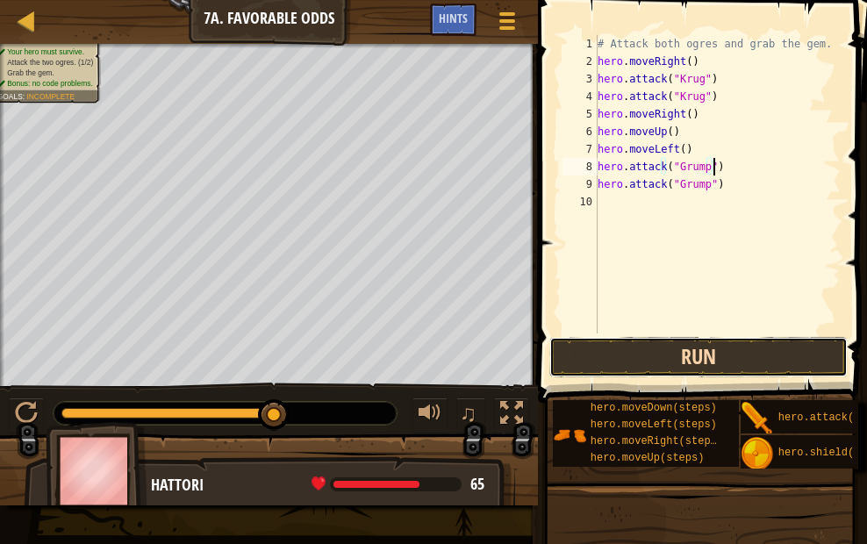
click at [660, 365] on button "Run" at bounding box center [698, 357] width 298 height 40
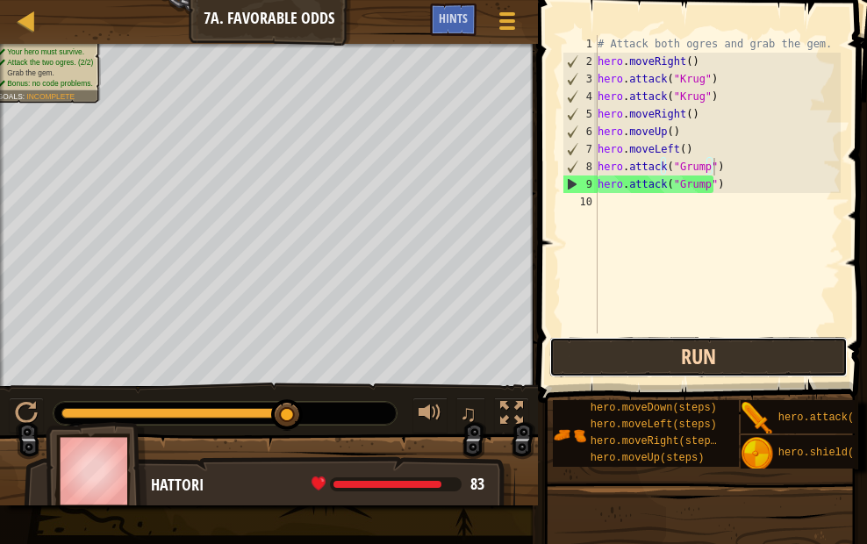
click at [641, 350] on button "Run" at bounding box center [698, 357] width 298 height 40
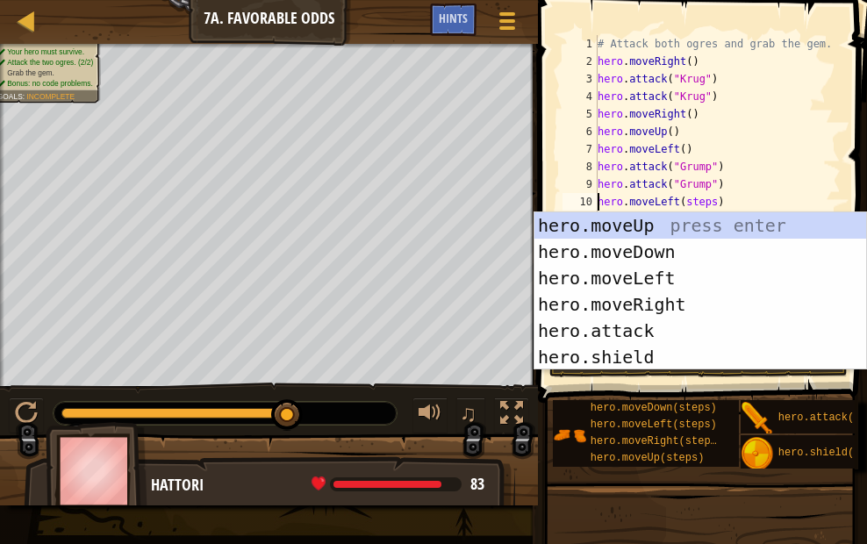
click at [708, 206] on div "# Attack both ogres and grab the gem. hero . moveRight ( ) hero . attack ( "[PE…" at bounding box center [718, 202] width 248 height 334
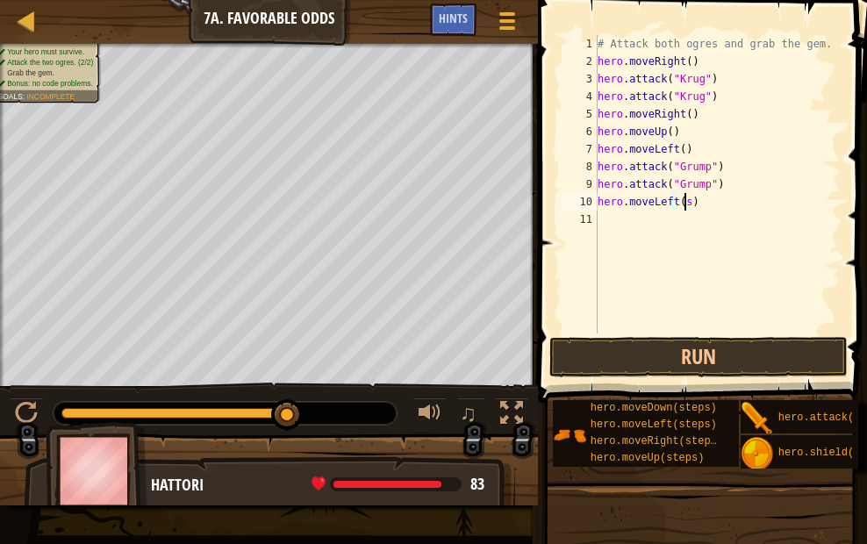
type textarea "hero.moveLeft()"
click at [706, 351] on button "Run" at bounding box center [698, 357] width 298 height 40
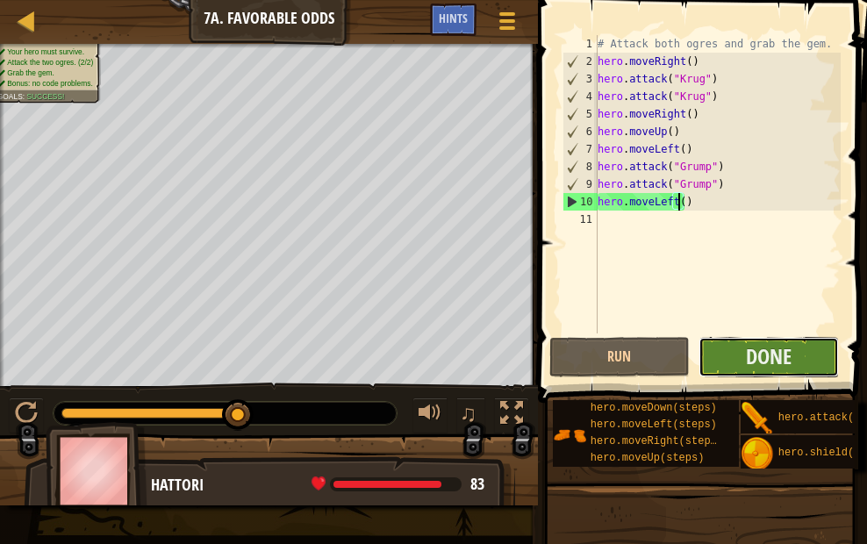
click at [734, 355] on button "Done" at bounding box center [769, 357] width 140 height 40
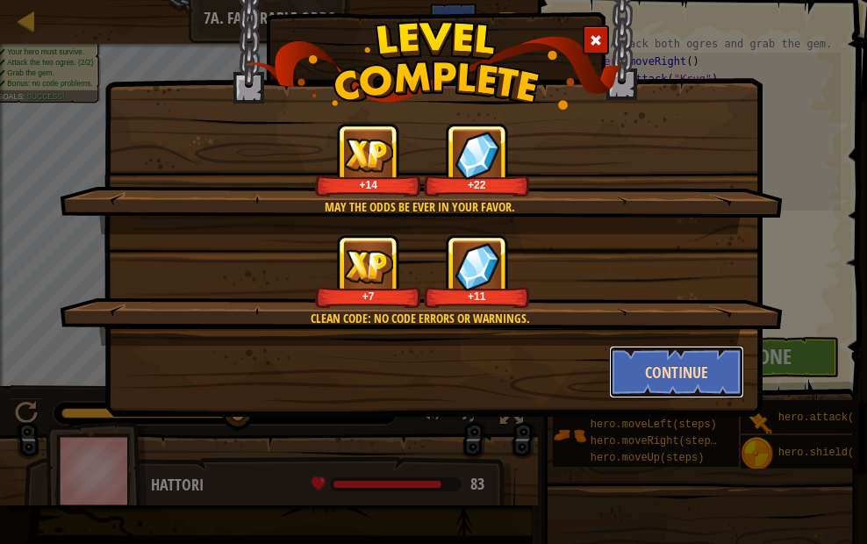
click at [699, 377] on button "Continue" at bounding box center [677, 372] width 136 height 53
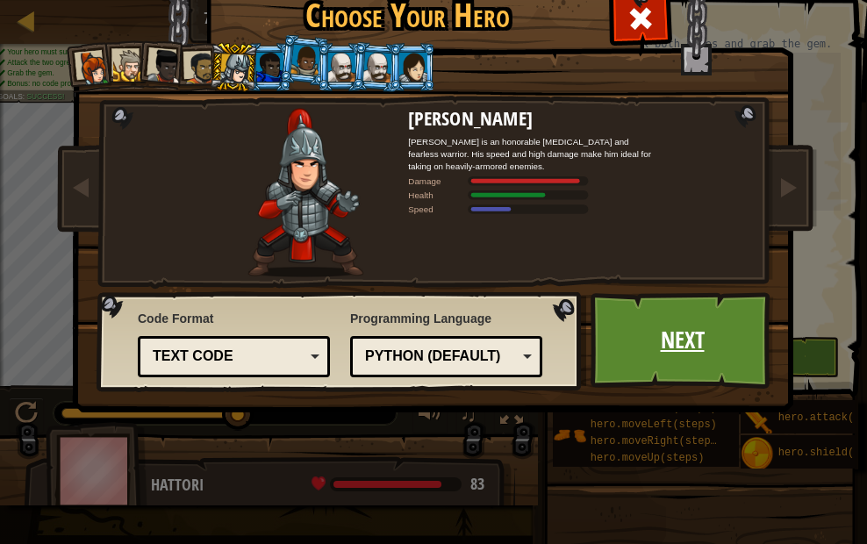
click at [644, 344] on link "Next" at bounding box center [682, 340] width 183 height 97
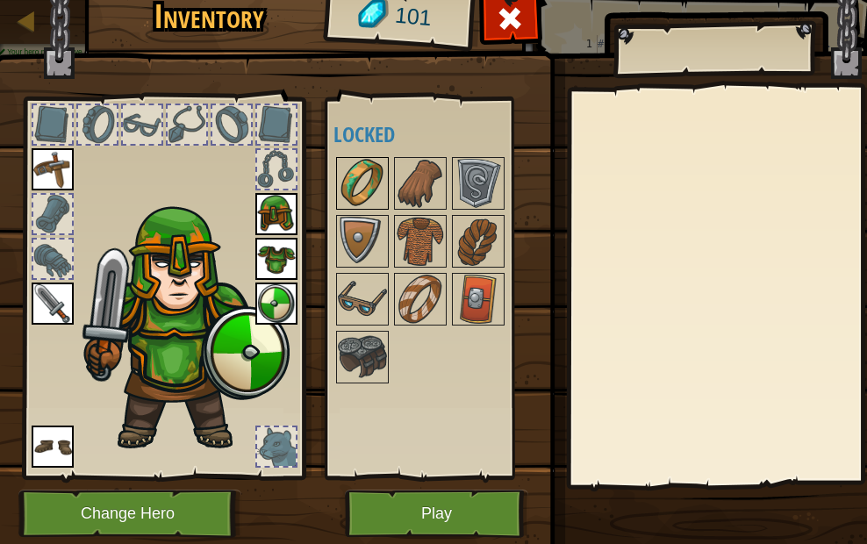
click at [365, 185] on img at bounding box center [362, 183] width 49 height 49
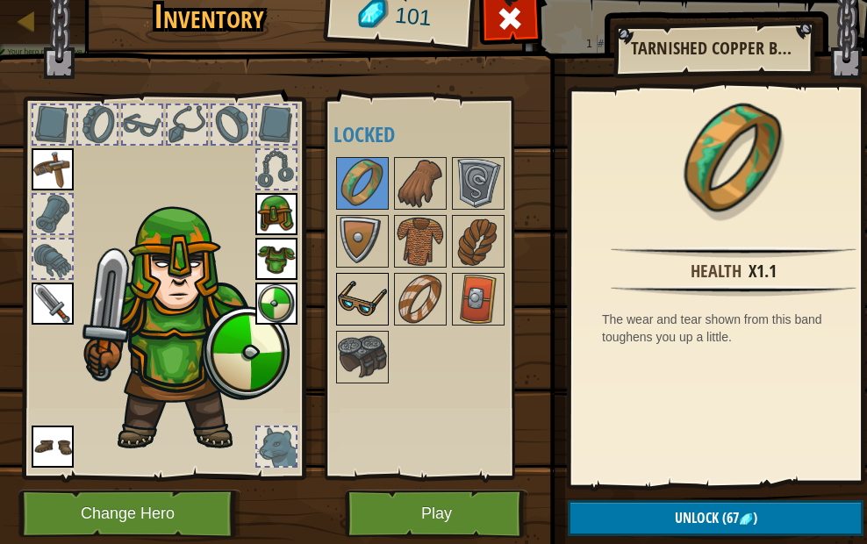
click at [363, 289] on img at bounding box center [362, 299] width 49 height 49
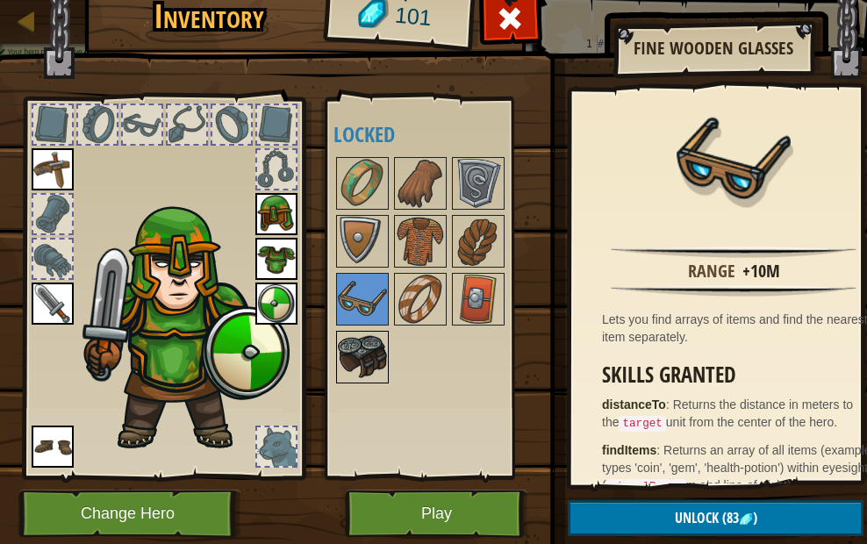
click at [355, 374] on img at bounding box center [362, 357] width 49 height 49
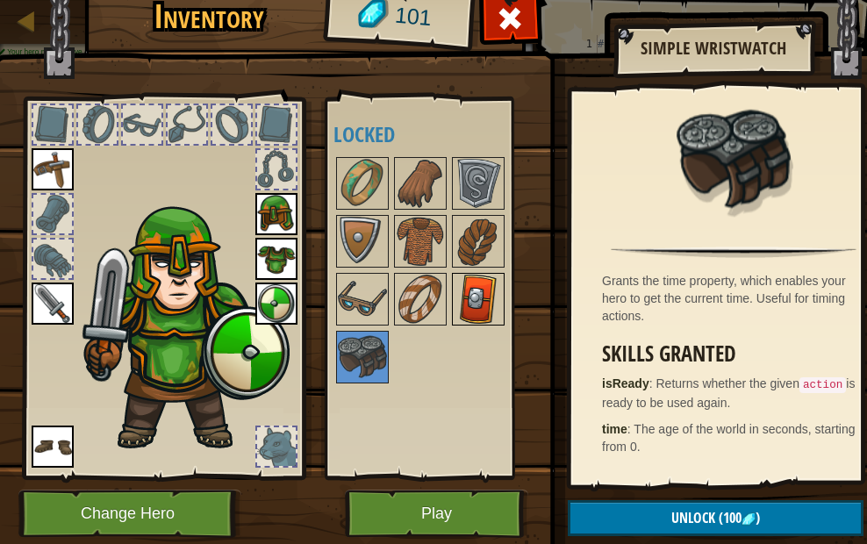
click at [473, 297] on img at bounding box center [478, 299] width 49 height 49
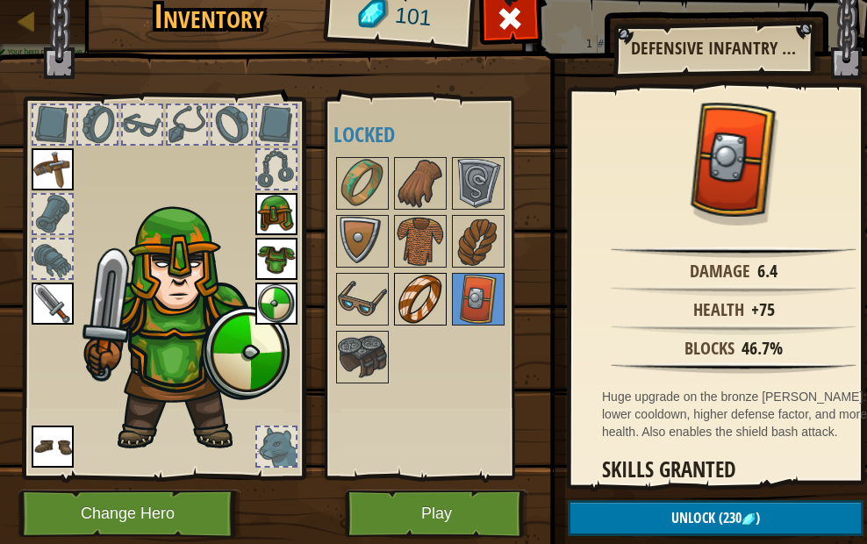
click at [439, 292] on img at bounding box center [420, 299] width 49 height 49
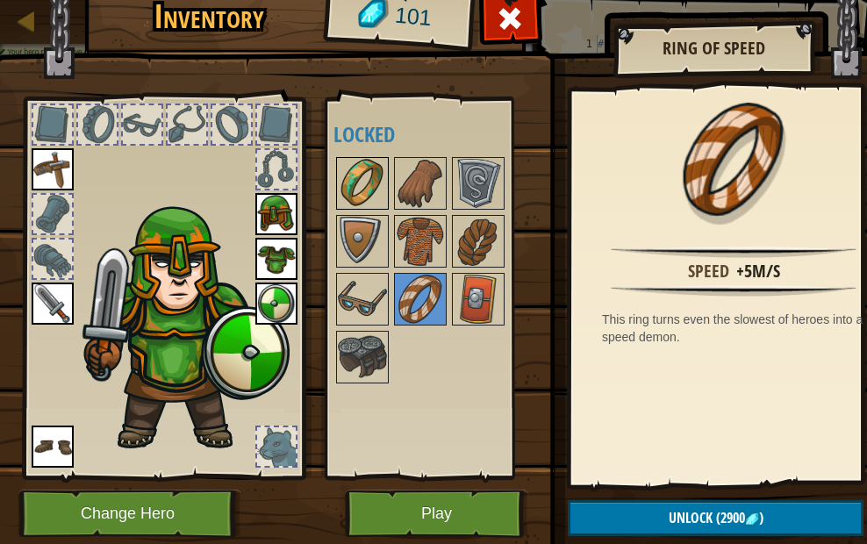
click at [374, 193] on img at bounding box center [362, 183] width 49 height 49
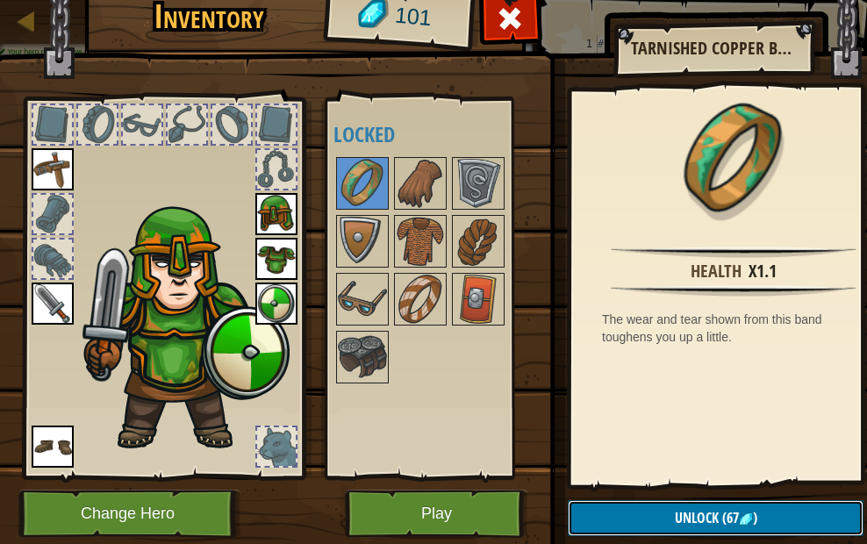
click at [819, 511] on button "Unlock (67 )" at bounding box center [716, 518] width 296 height 36
click at [819, 511] on button "Confirm" at bounding box center [716, 518] width 296 height 36
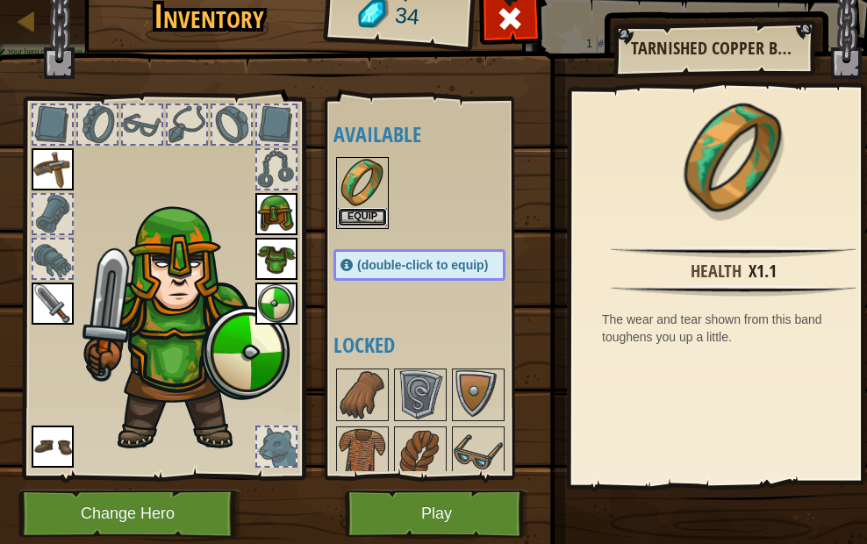
click at [363, 219] on button "Equip" at bounding box center [362, 217] width 49 height 18
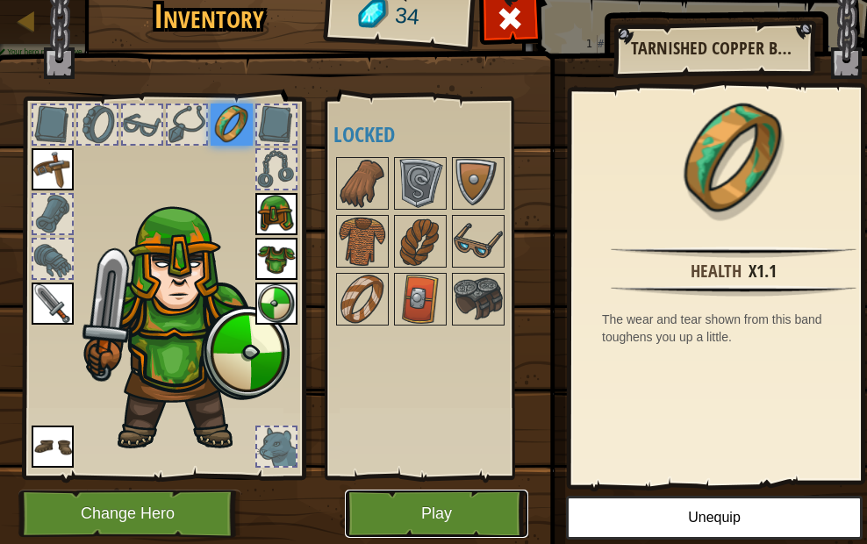
click at [470, 511] on button "Play" at bounding box center [436, 514] width 183 height 48
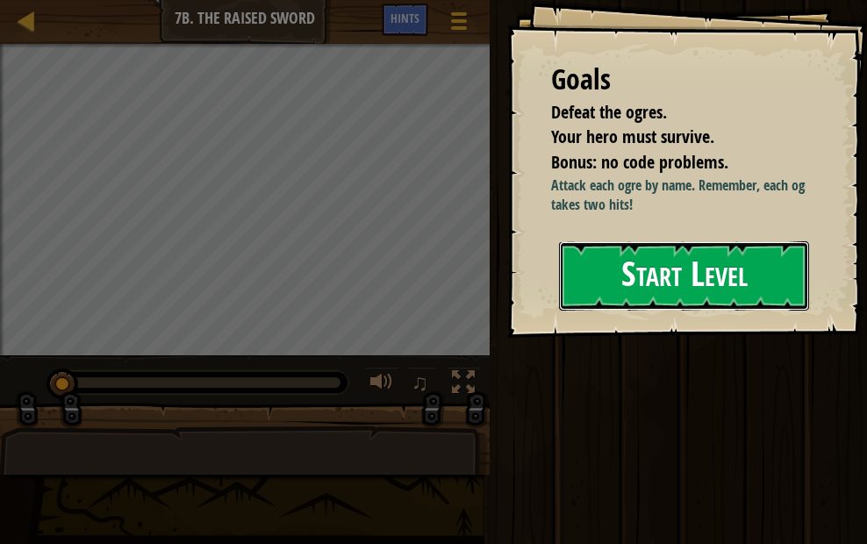
click at [617, 257] on button "Start Level" at bounding box center [684, 275] width 250 height 69
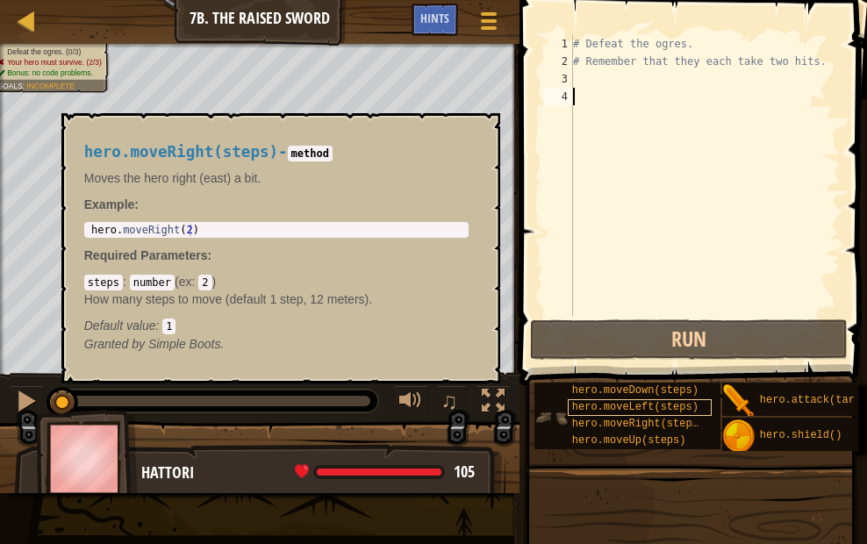
scroll to position [15, 0]
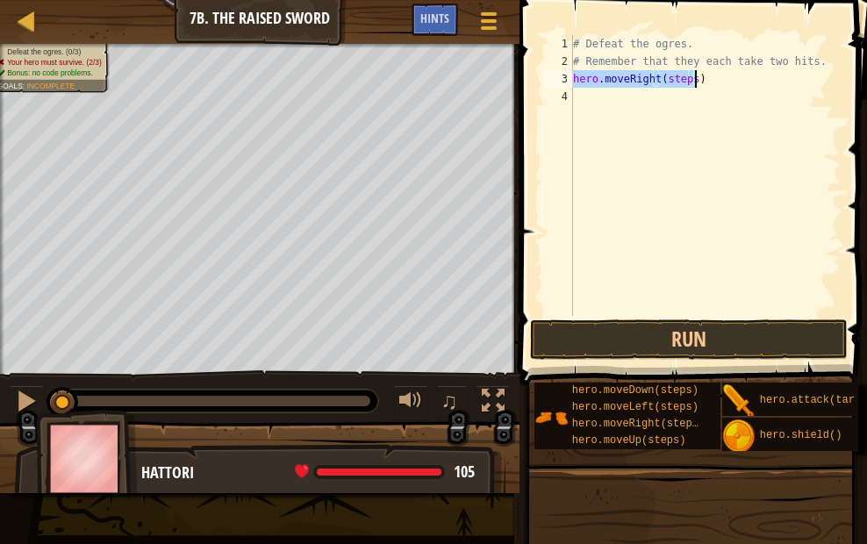
click at [686, 75] on div "# Defeat the ogres. # Remember that they each take two hits. hero . moveRight (…" at bounding box center [705, 175] width 271 height 281
type textarea "hero.moveRight()"
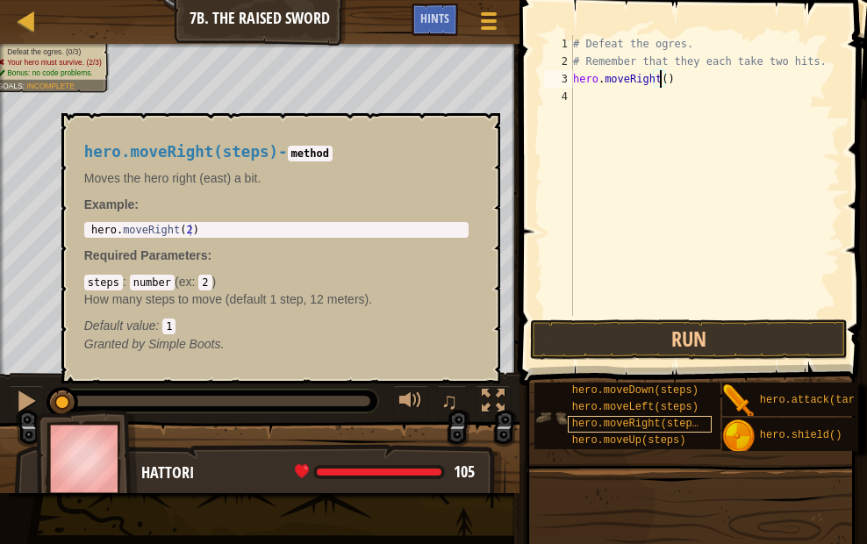
scroll to position [0, 0]
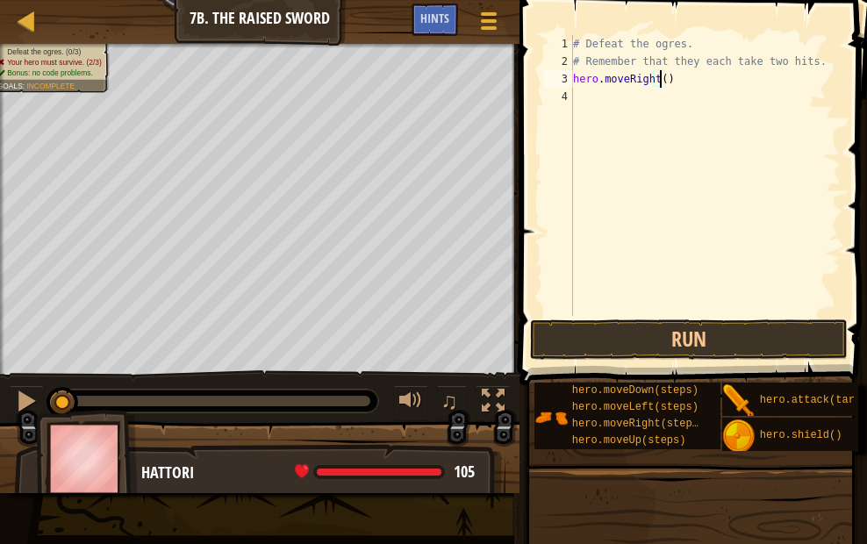
click at [782, 309] on div "# Defeat the ogres. # Remember that they each take two hits. hero . moveRight (…" at bounding box center [705, 193] width 271 height 316
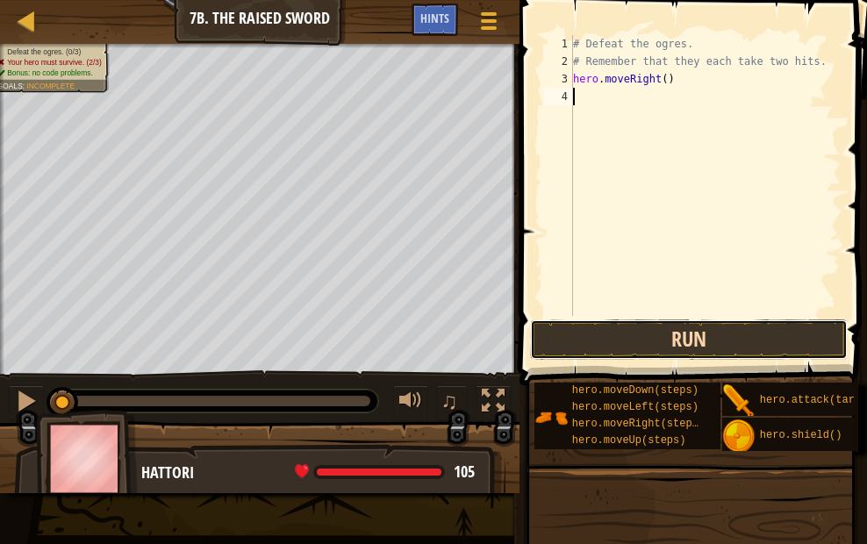
click at [743, 320] on button "Run" at bounding box center [688, 340] width 317 height 40
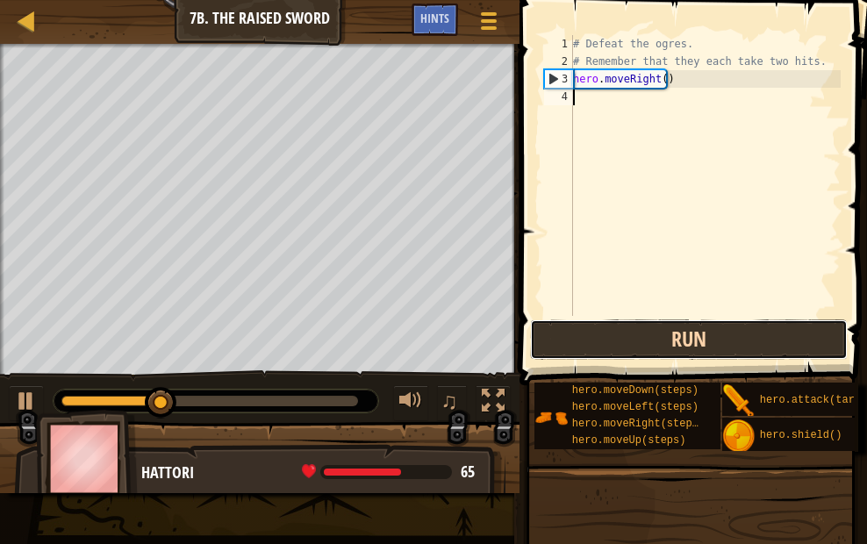
click at [713, 327] on button "Run" at bounding box center [688, 340] width 317 height 40
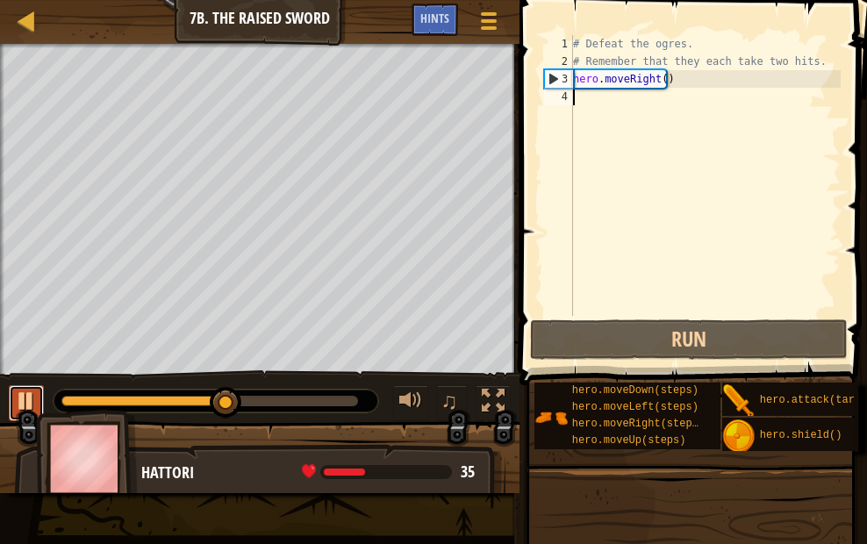
click at [16, 399] on div at bounding box center [26, 401] width 23 height 23
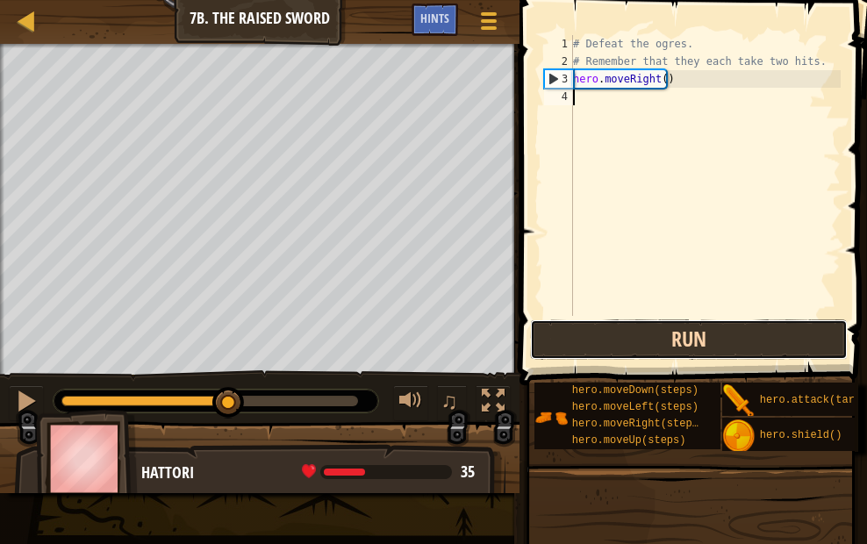
click at [594, 327] on button "Run" at bounding box center [688, 340] width 317 height 40
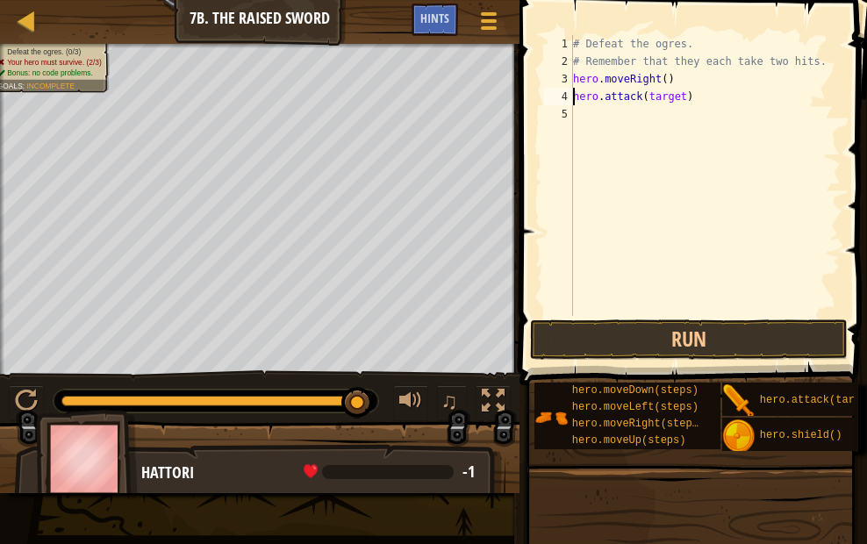
click at [677, 98] on div "# Defeat the ogres. # Remember that they each take two hits. hero . moveRight (…" at bounding box center [705, 193] width 271 height 316
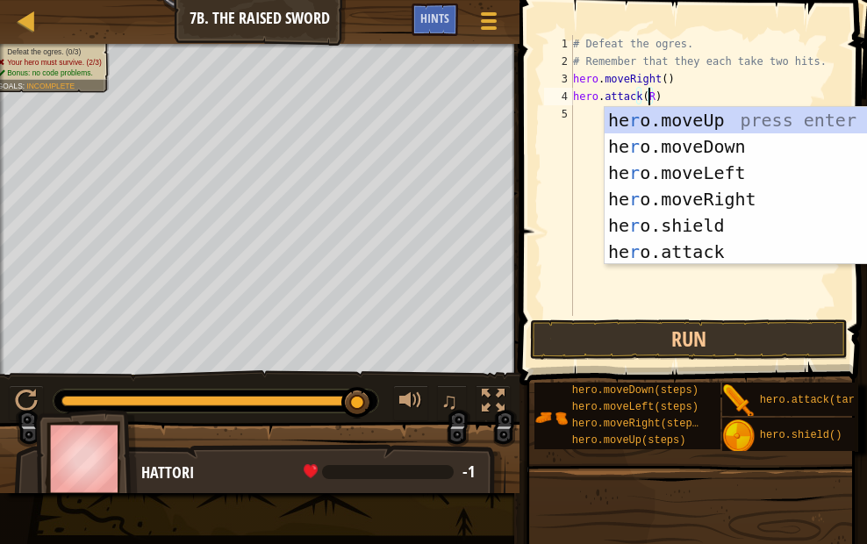
scroll to position [8, 6]
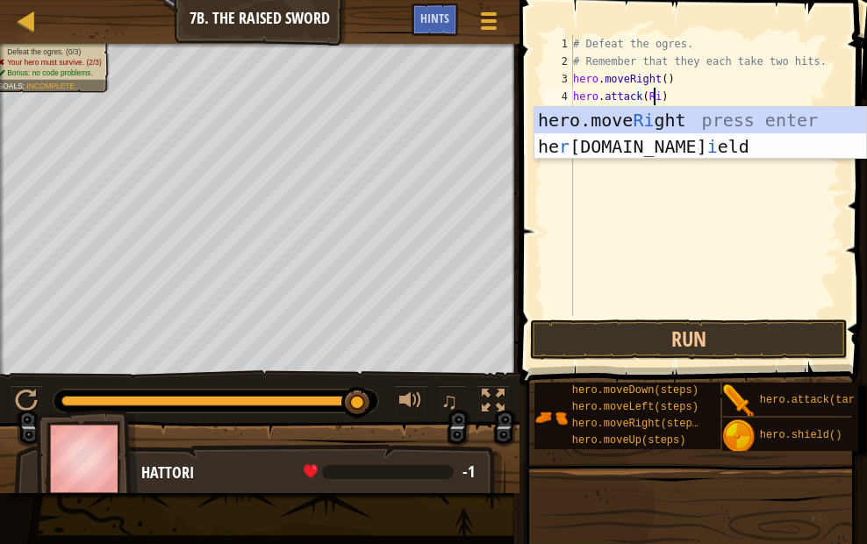
type textarea "hero.attack(Rig)"
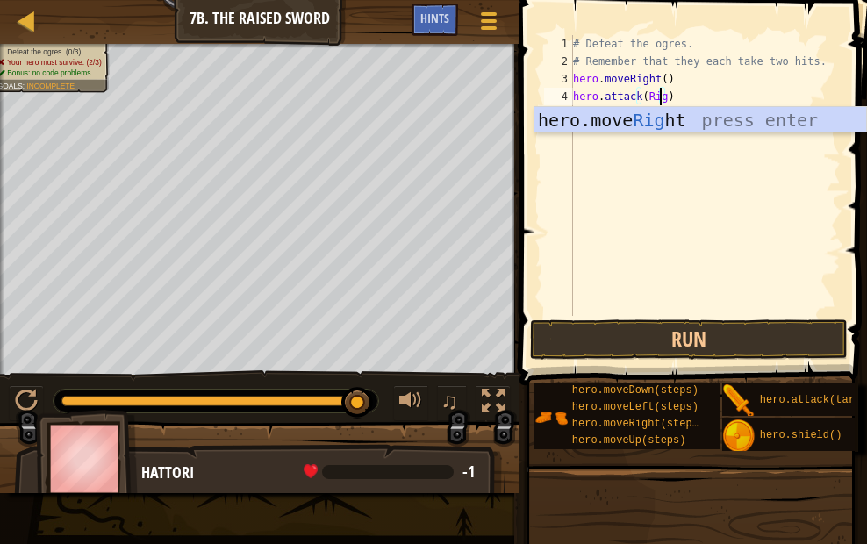
click at [604, 187] on div "# Defeat the ogres. # Remember that they each take two hits. hero . moveRight (…" at bounding box center [705, 193] width 271 height 316
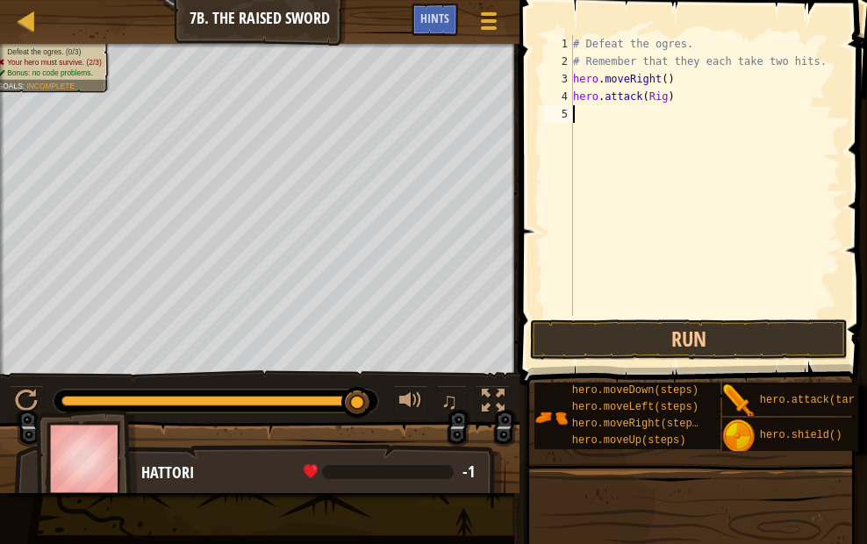
scroll to position [8, 0]
click at [677, 119] on div "# Defeat the ogres. # Remember that they each take two hits. hero . moveRight (…" at bounding box center [705, 193] width 271 height 316
click at [40, 387] on button at bounding box center [26, 403] width 35 height 36
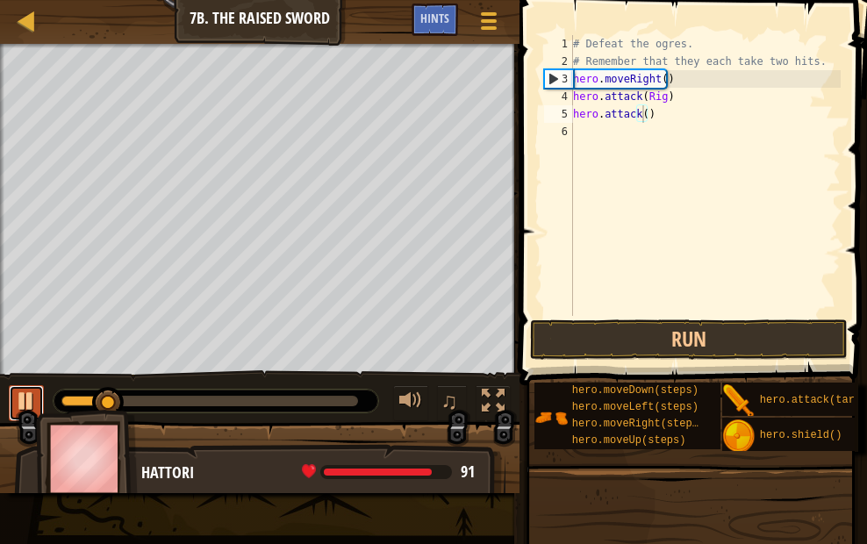
click at [36, 391] on div at bounding box center [26, 401] width 23 height 23
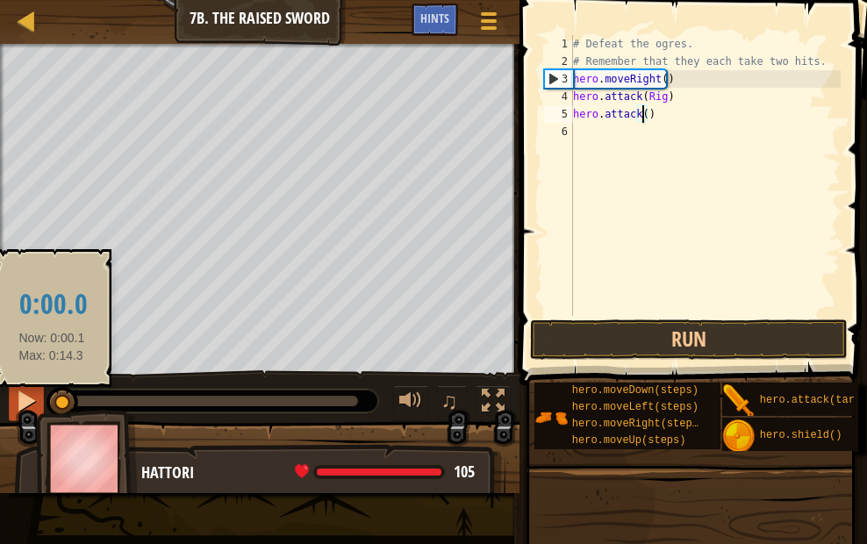
drag, startPoint x: 94, startPoint y: 397, endPoint x: 43, endPoint y: 396, distance: 50.9
click at [48, 397] on div at bounding box center [63, 403] width 32 height 32
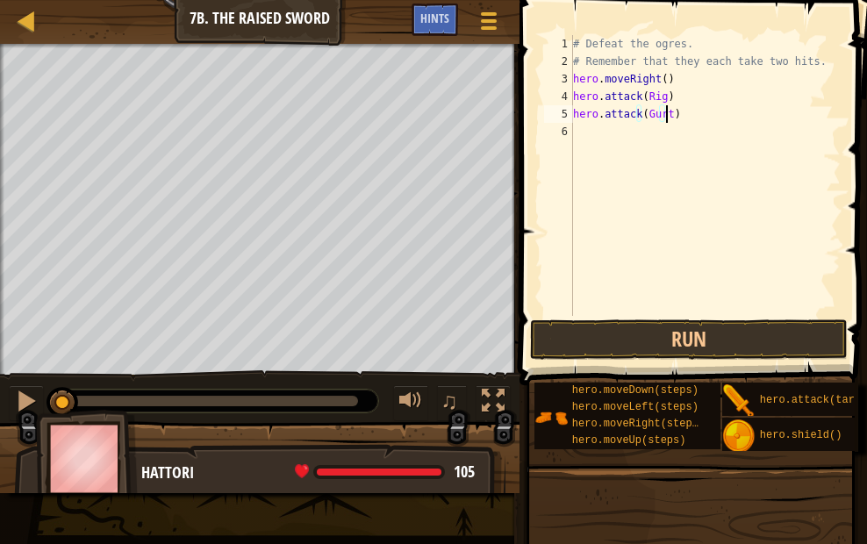
scroll to position [8, 7]
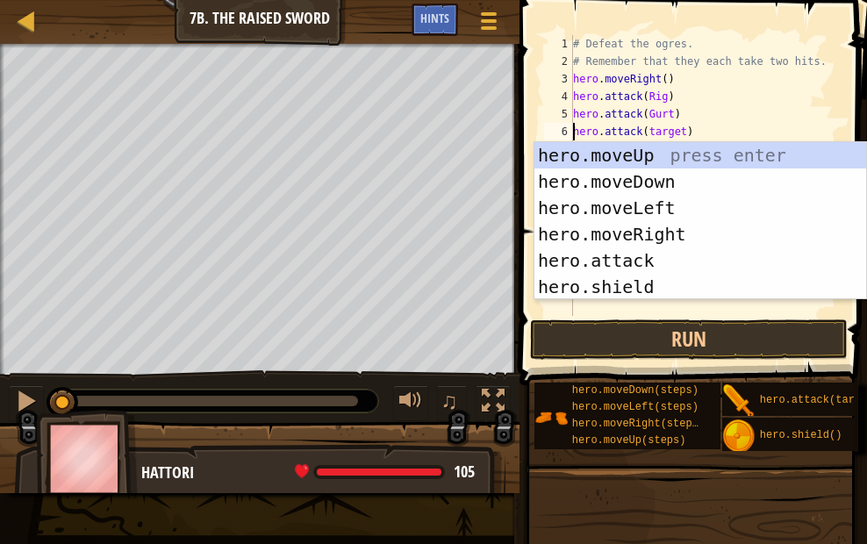
click at [675, 133] on div "# Defeat the ogres. # Remember that they each take two hits. hero . moveRight (…" at bounding box center [705, 193] width 271 height 316
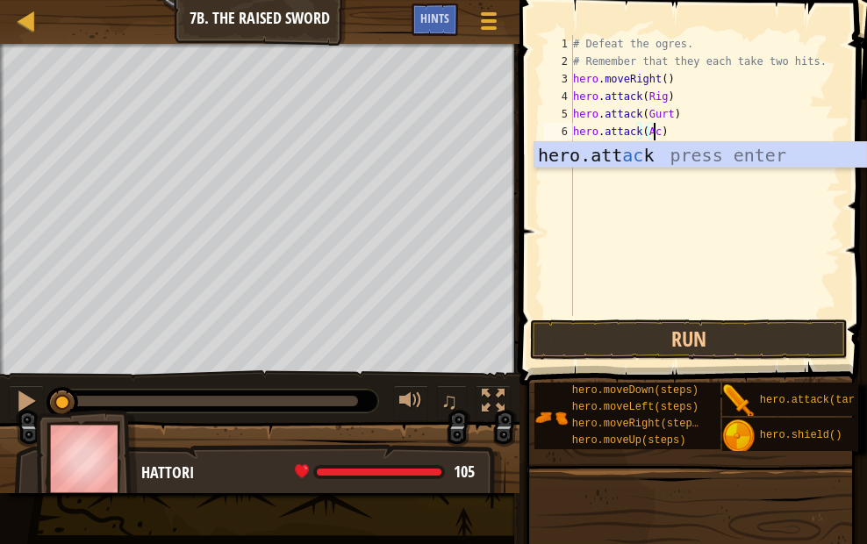
scroll to position [8, 6]
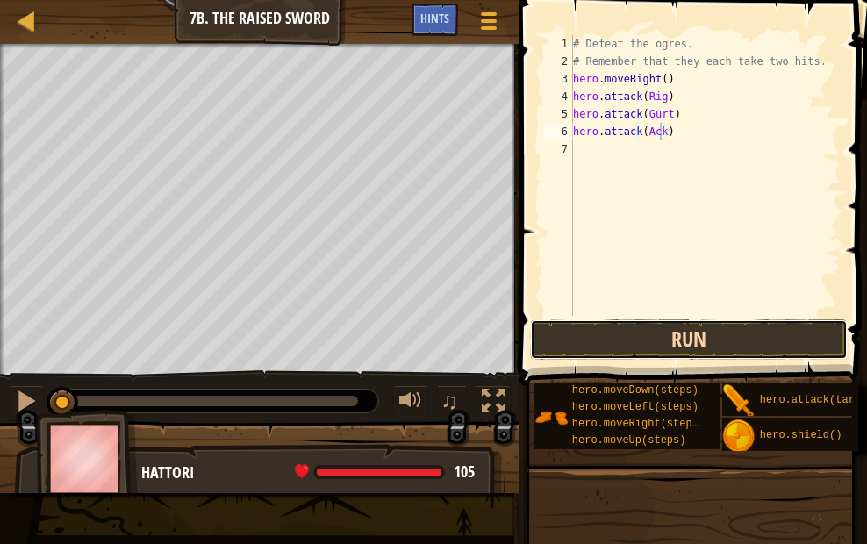
click at [687, 346] on button "Run" at bounding box center [688, 340] width 317 height 40
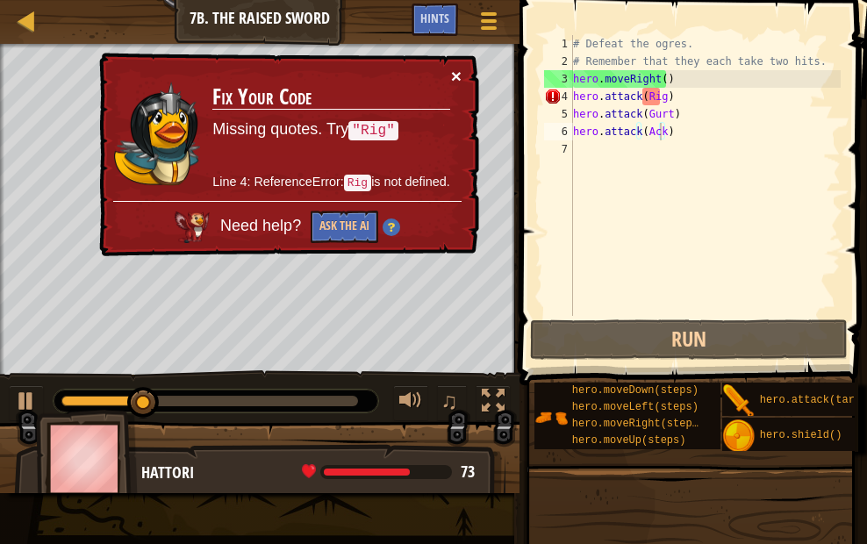
click at [456, 70] on button "×" at bounding box center [456, 76] width 11 height 18
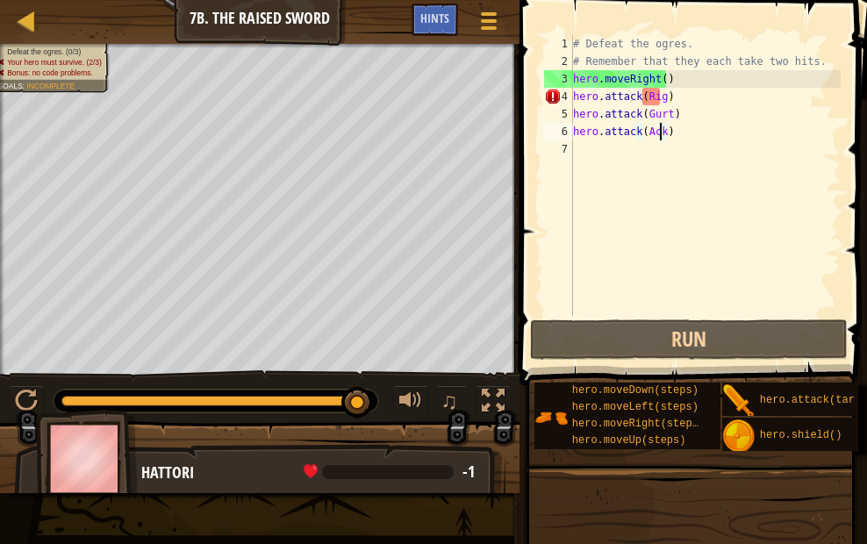
type textarea "hero.attack(Rig)"
click at [660, 97] on div "hero.attack(Rig) 1 2 3 4 5 6 7 # Defeat the ogres. # Remember that they each ta…" at bounding box center [691, 175] width 300 height 281
drag, startPoint x: 660, startPoint y: 97, endPoint x: 634, endPoint y: 176, distance: 83.3
click at [634, 176] on div "# Defeat the ogres. # Remember that they each take two hits. hero . moveRight (…" at bounding box center [705, 193] width 271 height 316
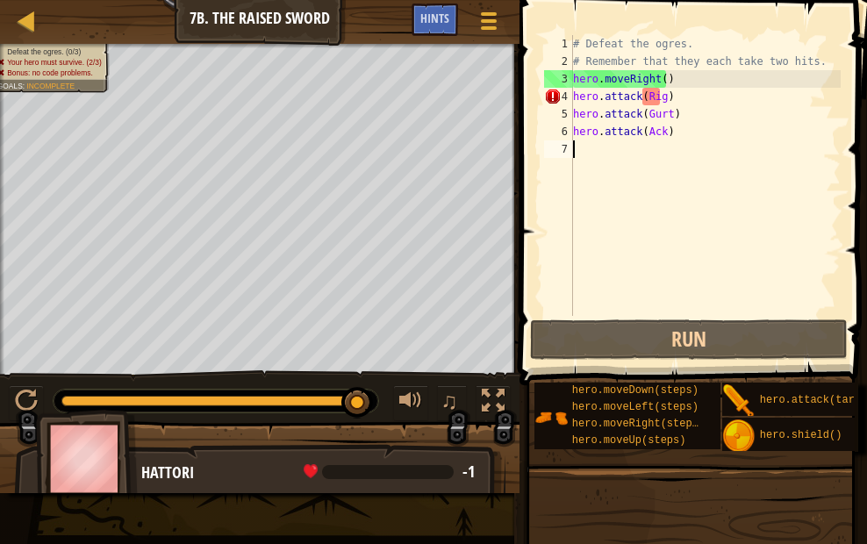
scroll to position [8, 0]
click at [657, 100] on div "# Defeat the ogres. # Remember that they each take two hits. hero . moveRight (…" at bounding box center [705, 193] width 271 height 316
type textarea "hero.attack(Rig)"
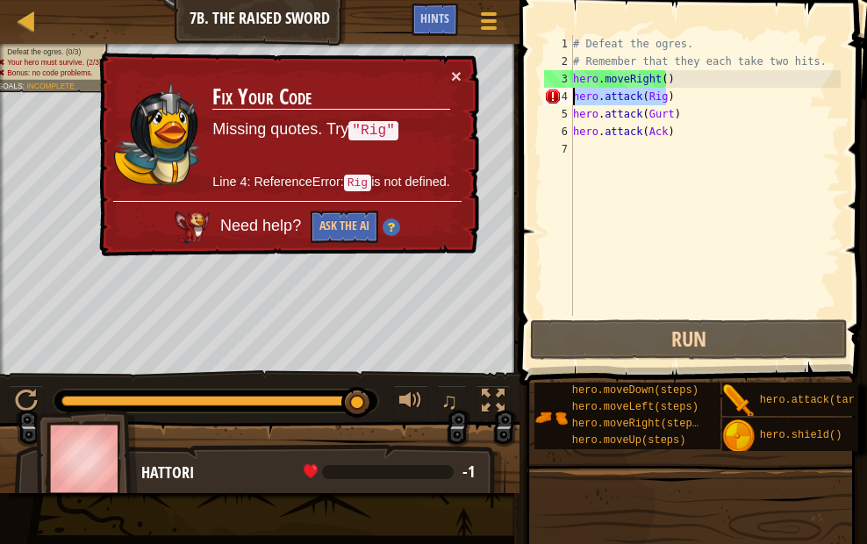
drag, startPoint x: 671, startPoint y: 97, endPoint x: 571, endPoint y: 98, distance: 100.1
click at [571, 98] on div "hero.attack(Rig) 1 2 3 4 5 6 7 # Defeat the ogres. # Remember that they each ta…" at bounding box center [691, 175] width 300 height 281
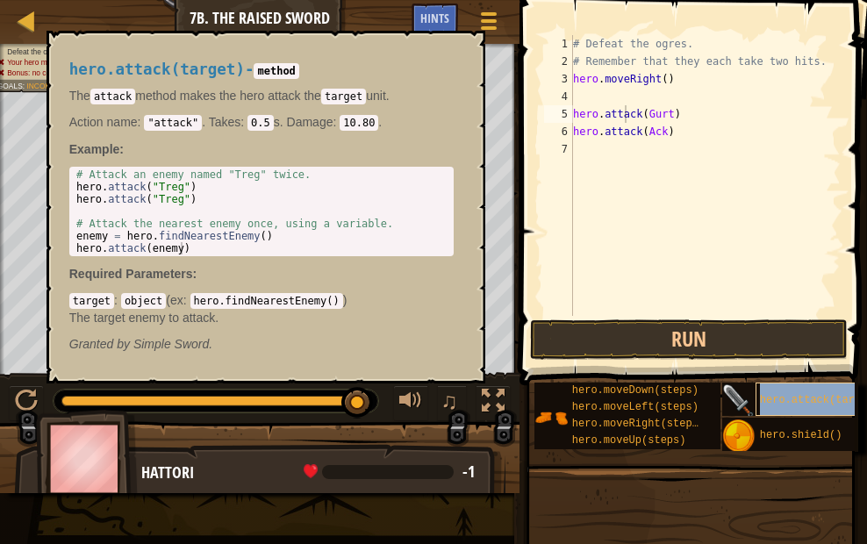
type textarea "hero.attahero.attack(target)ck(Gurt)"
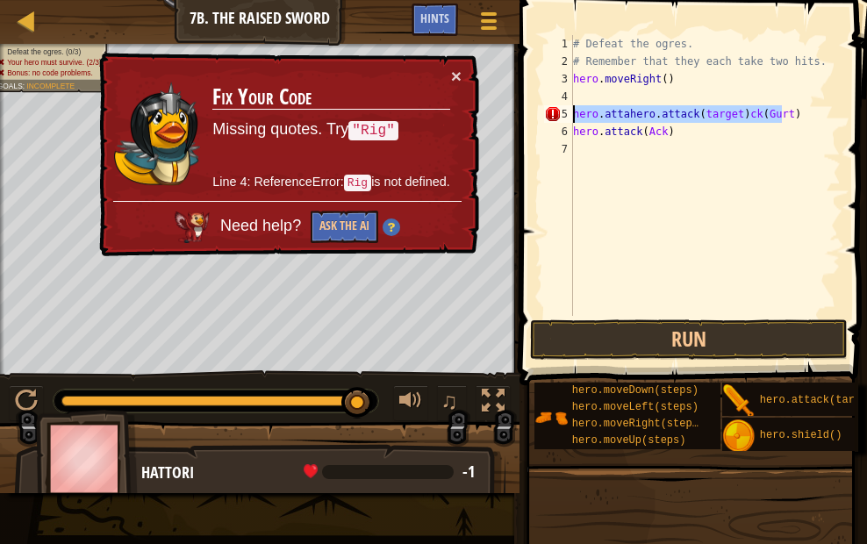
drag, startPoint x: 786, startPoint y: 116, endPoint x: 562, endPoint y: 114, distance: 224.7
click at [562, 114] on div "hero.attahero.attack(target)ck(Gurt) 1 2 3 4 5 6 7 # Defeat the ogres. # Rememb…" at bounding box center [691, 175] width 300 height 281
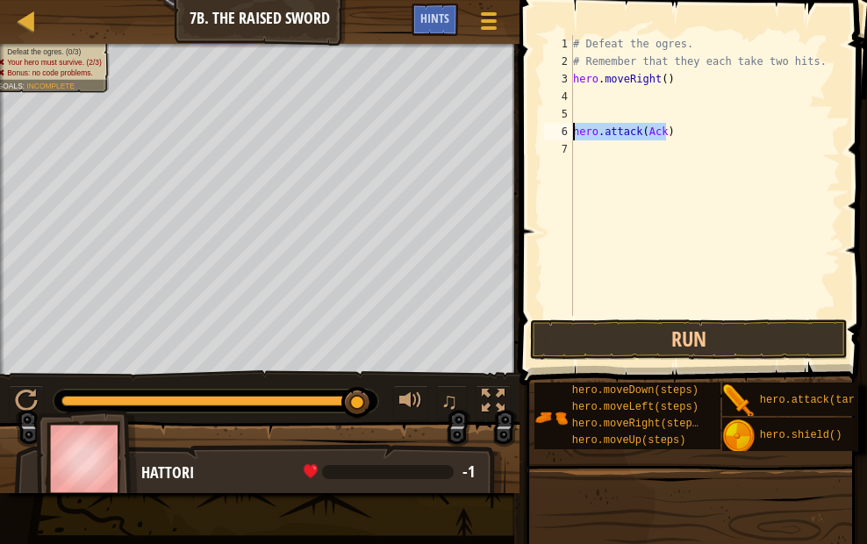
drag, startPoint x: 672, startPoint y: 129, endPoint x: 567, endPoint y: 133, distance: 105.4
click at [567, 133] on div "1 2 3 4 5 6 7 # Defeat the ogres. # Remember that they each take two hits. hero…" at bounding box center [691, 175] width 300 height 281
type textarea "hero.attack(Ack)"
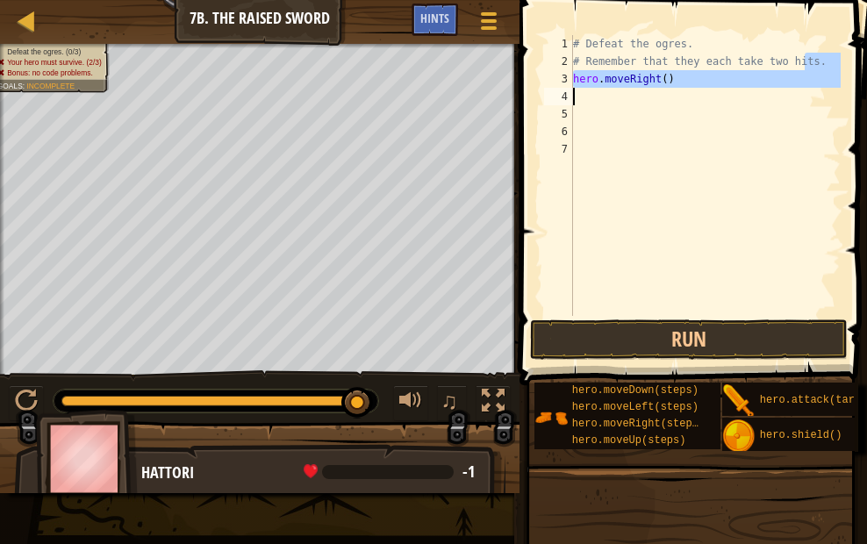
drag, startPoint x: 807, startPoint y: 65, endPoint x: 702, endPoint y: 99, distance: 109.9
click at [702, 99] on div "# Defeat the ogres. # Remember that they each take two hits. hero . moveRight (…" at bounding box center [705, 193] width 271 height 316
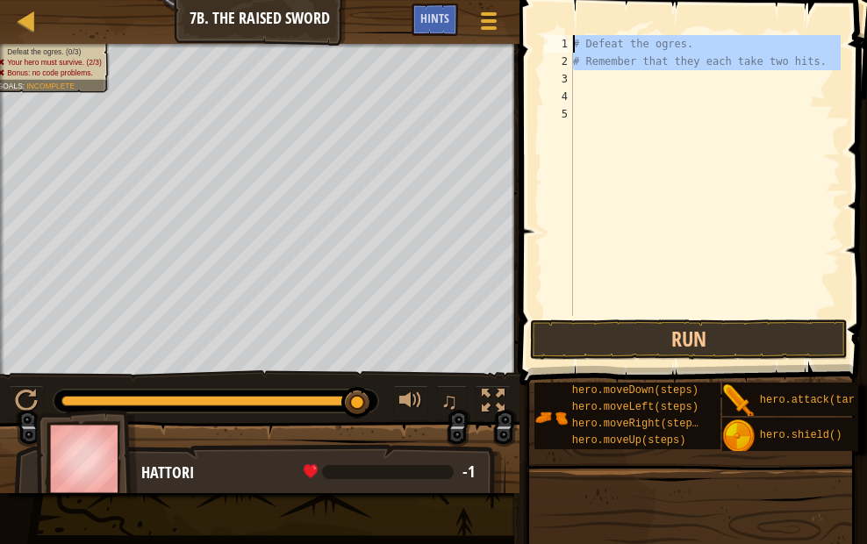
drag, startPoint x: 811, startPoint y: 76, endPoint x: 567, endPoint y: 47, distance: 245.7
click at [567, 47] on div "# Remember that they each take two hits. 1 2 3 4 5 # Defeat the ogres. # Rememb…" at bounding box center [691, 175] width 300 height 281
type textarea "# Defeat the ogres. # Remember that they each take two hits."
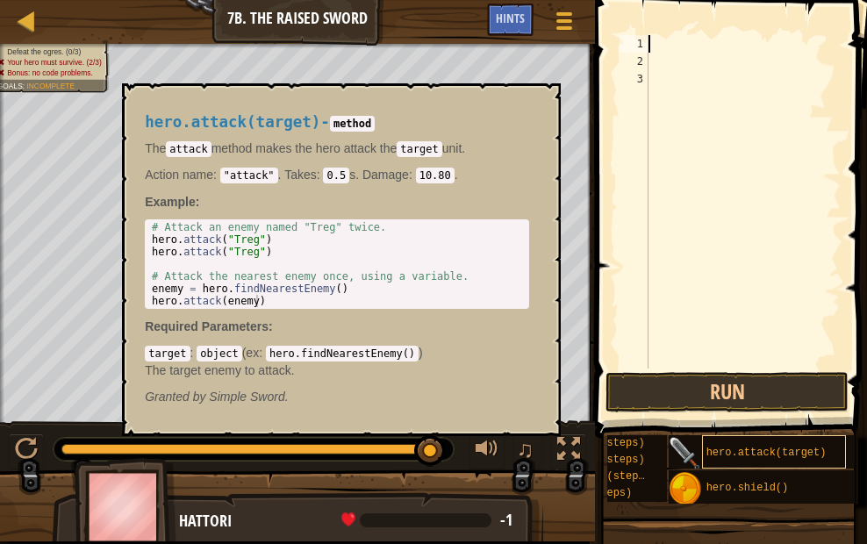
scroll to position [0, 142]
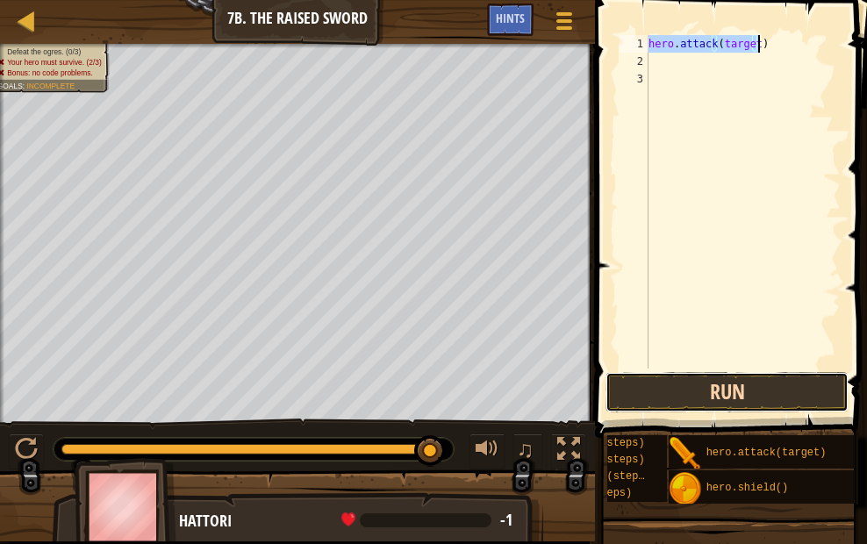
click at [652, 384] on button "Run" at bounding box center [727, 392] width 243 height 40
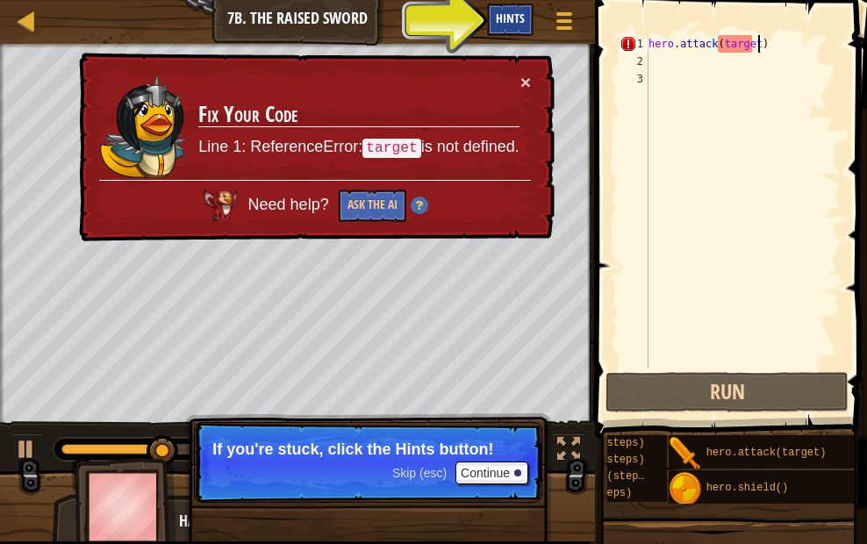
click at [510, 31] on div "Hints" at bounding box center [510, 20] width 47 height 32
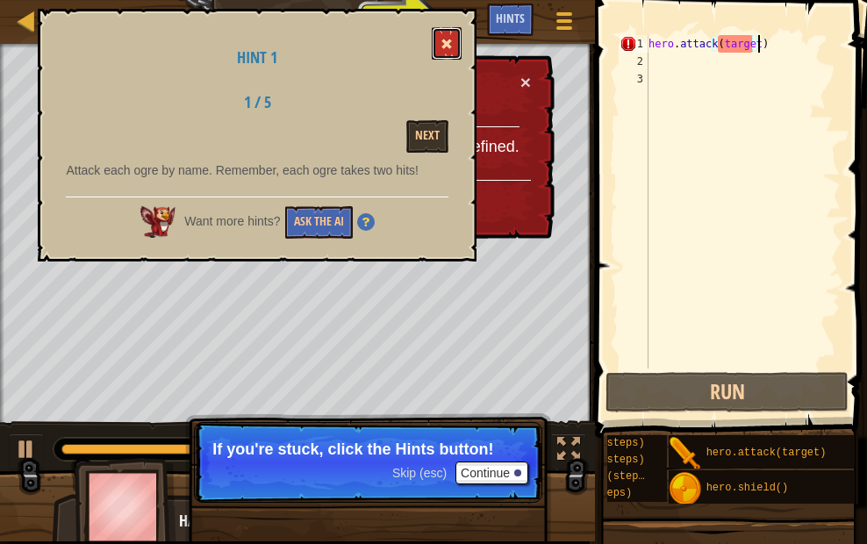
click at [446, 38] on button at bounding box center [447, 43] width 30 height 32
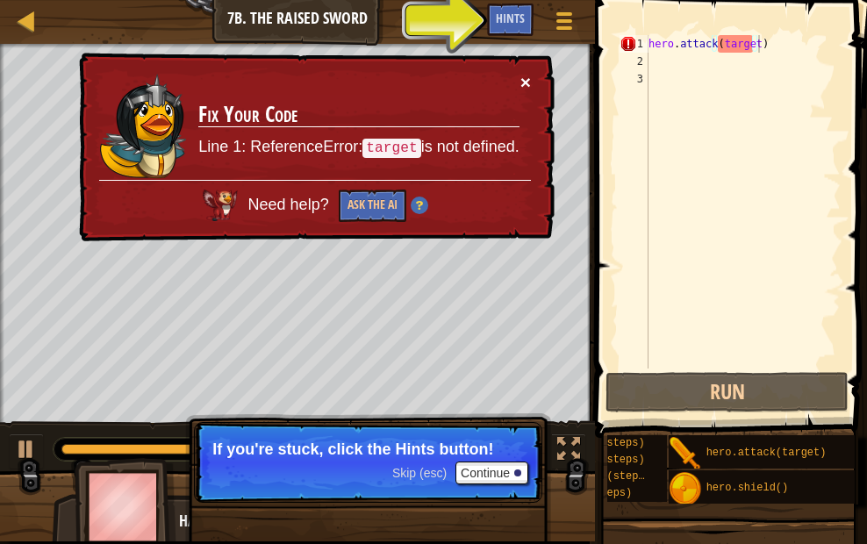
click at [522, 79] on button "×" at bounding box center [526, 82] width 11 height 18
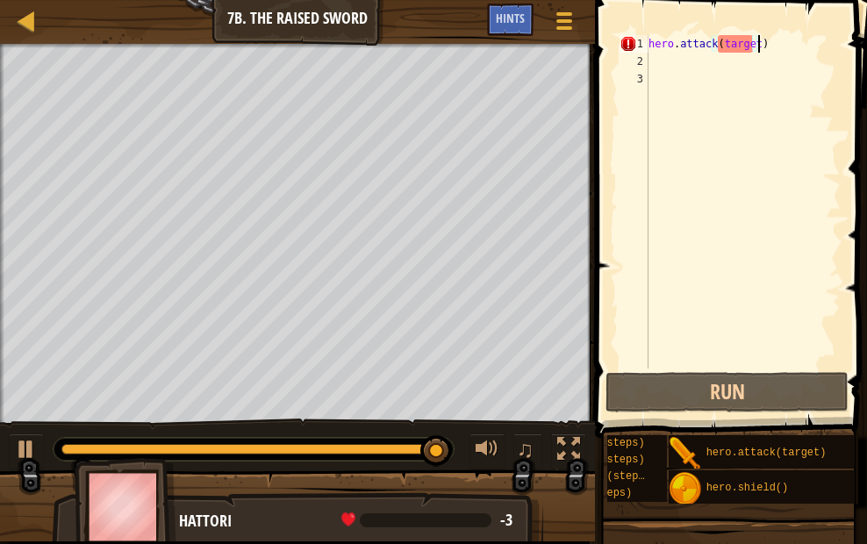
click at [750, 45] on div "hero . attack ( target )" at bounding box center [743, 219] width 196 height 369
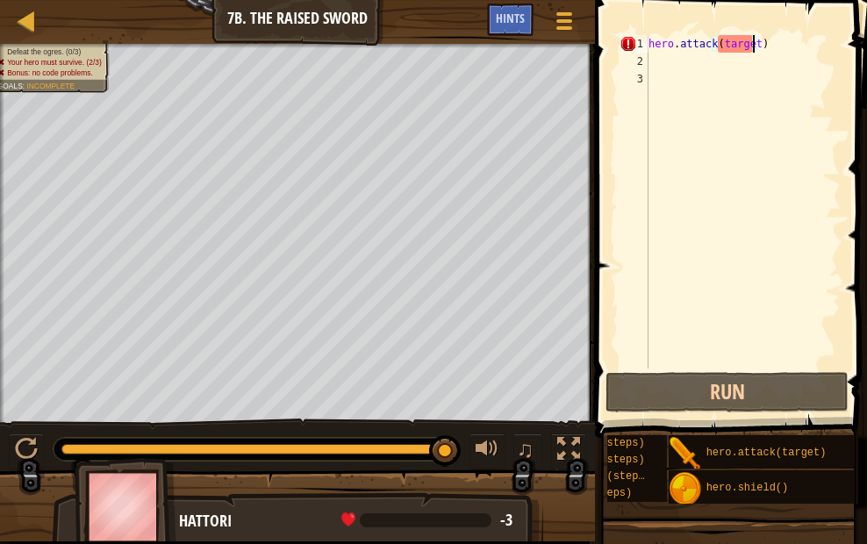
click at [751, 44] on div "hero . attack ( target )" at bounding box center [743, 219] width 196 height 369
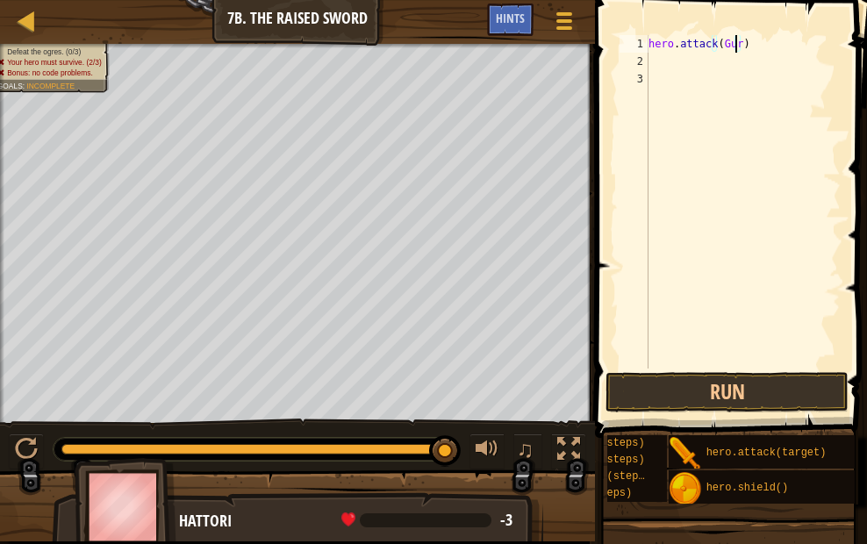
scroll to position [8, 7]
type textarea "hero.attack(Gurt)"
click at [742, 393] on button "Run" at bounding box center [727, 392] width 243 height 40
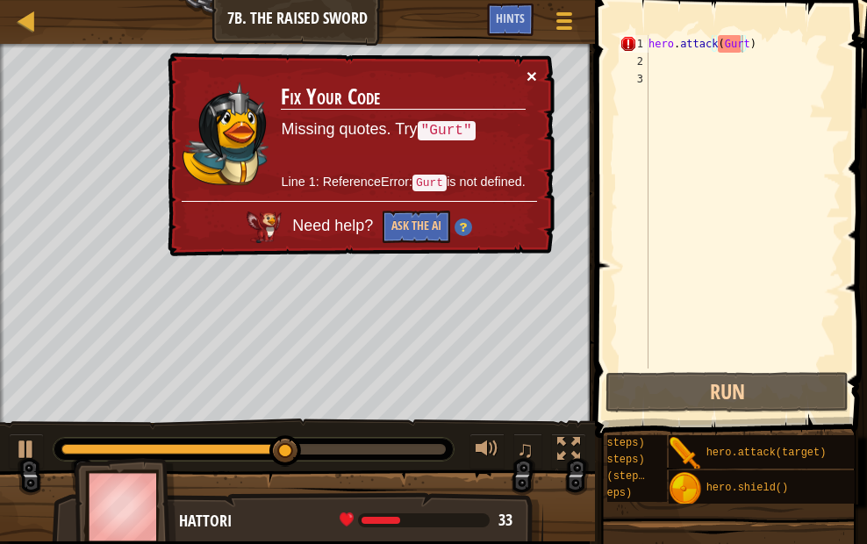
click at [528, 71] on button "×" at bounding box center [532, 76] width 11 height 18
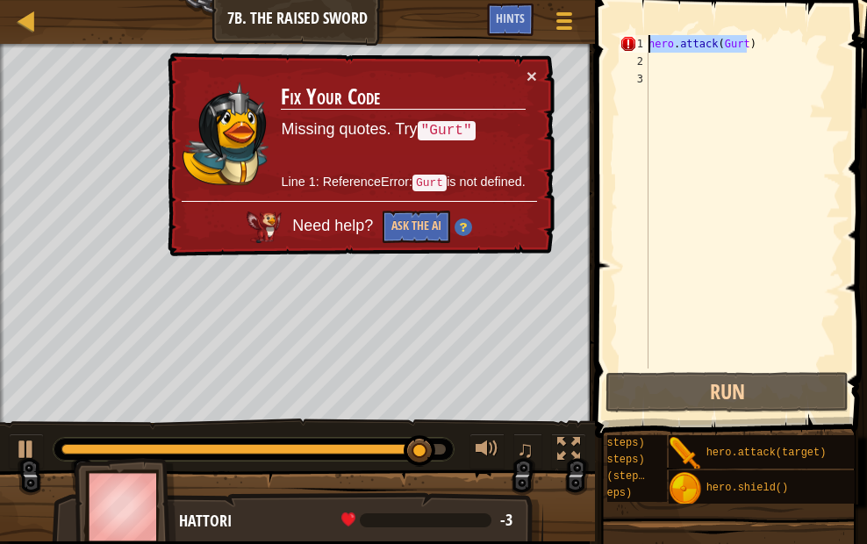
drag, startPoint x: 752, startPoint y: 40, endPoint x: 645, endPoint y: 51, distance: 107.6
click at [645, 51] on div "hero.attack(Gurt) 1 2 3 hero . attack ( Gurt ) הההההההההההההההההההההההההההההההה…" at bounding box center [728, 202] width 225 height 334
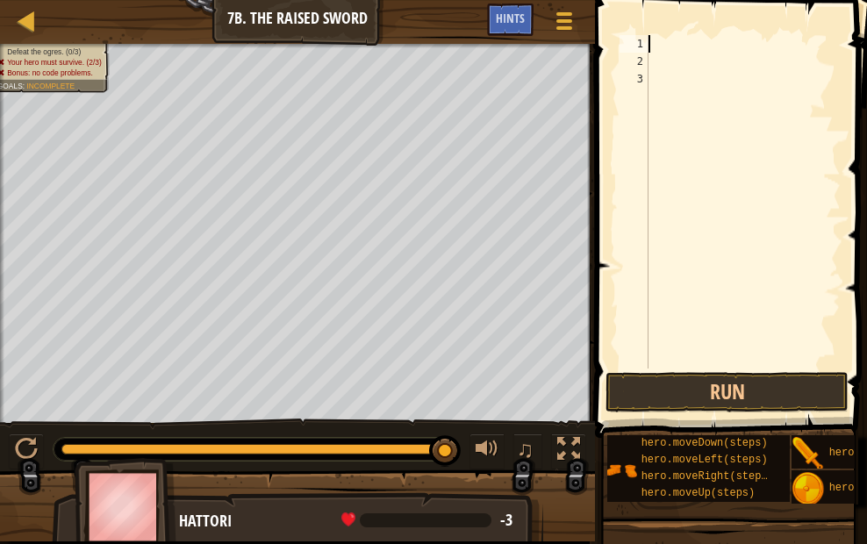
scroll to position [0, 0]
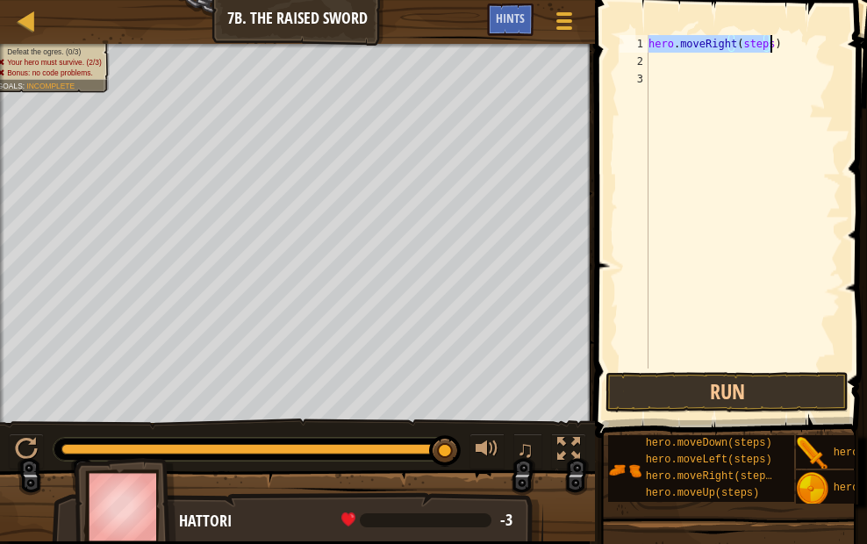
click at [762, 43] on div "hero . moveRight ( steps )" at bounding box center [743, 202] width 196 height 334
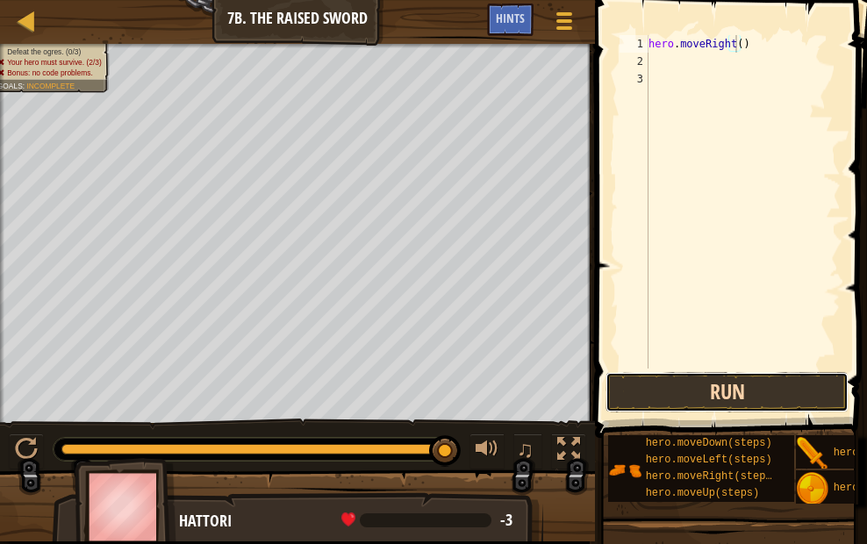
click at [722, 392] on button "Run" at bounding box center [727, 392] width 243 height 40
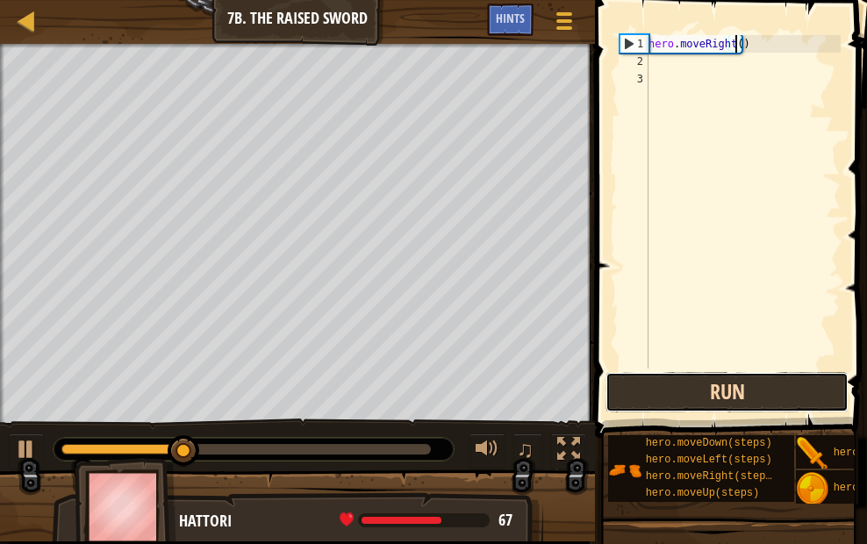
click at [742, 390] on button "Run" at bounding box center [727, 392] width 243 height 40
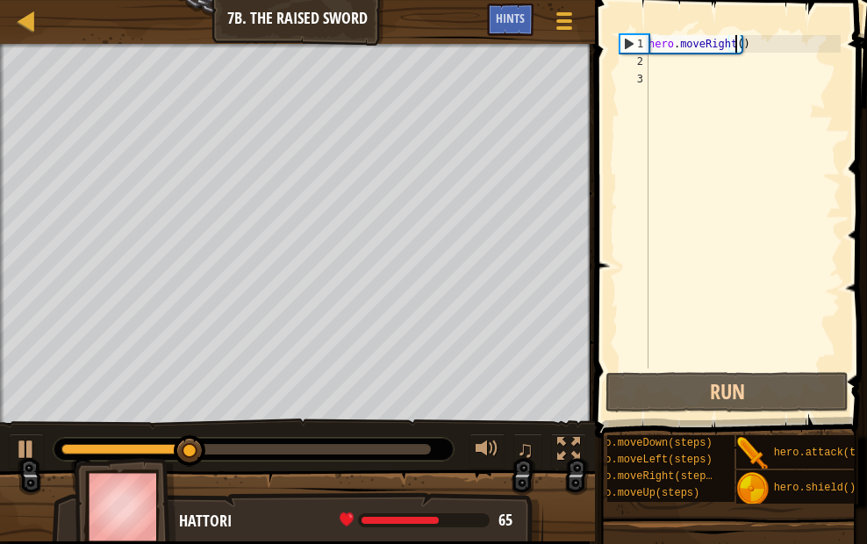
scroll to position [0, 142]
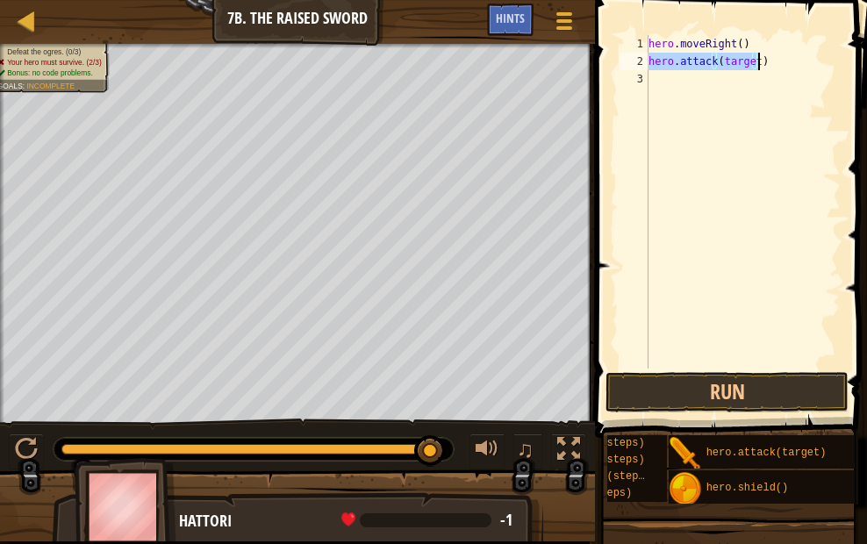
click at [752, 56] on div "hero . moveRight ( ) hero . attack ( target )" at bounding box center [743, 202] width 196 height 334
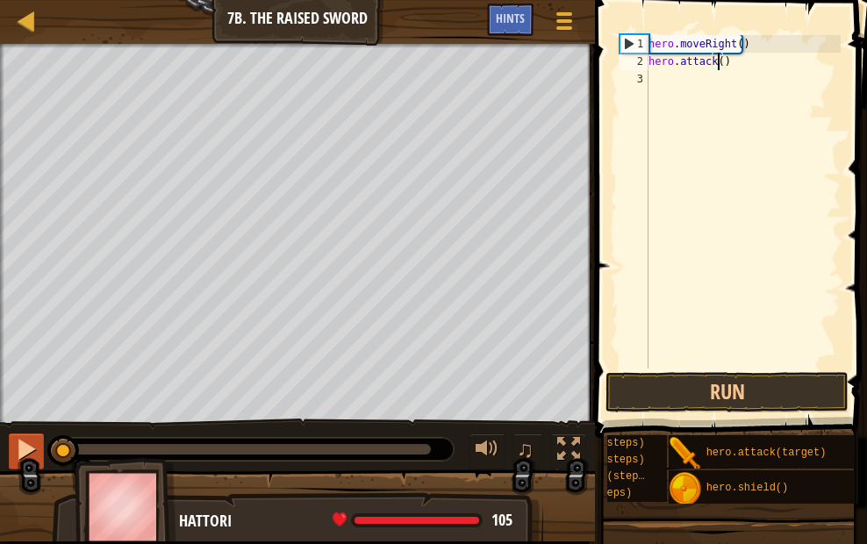
drag, startPoint x: 427, startPoint y: 441, endPoint x: 27, endPoint y: 452, distance: 400.4
click at [27, 452] on div "♫" at bounding box center [297, 445] width 595 height 53
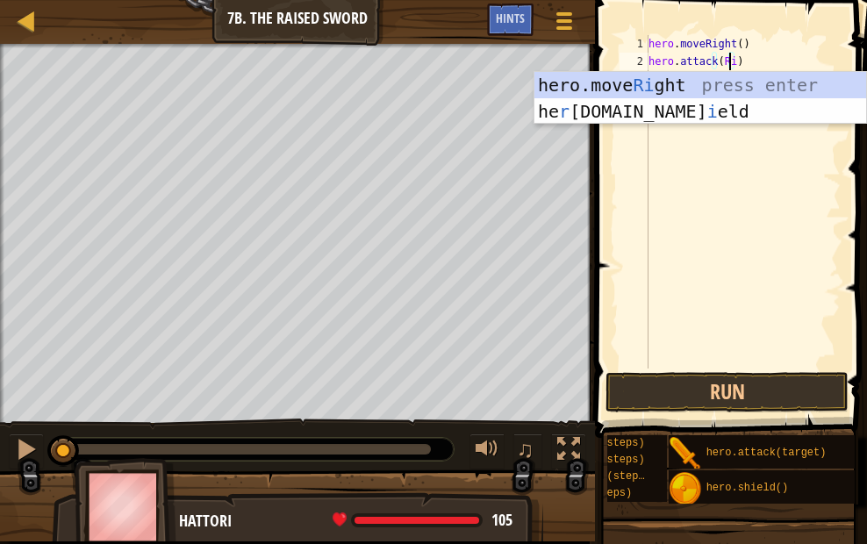
scroll to position [8, 7]
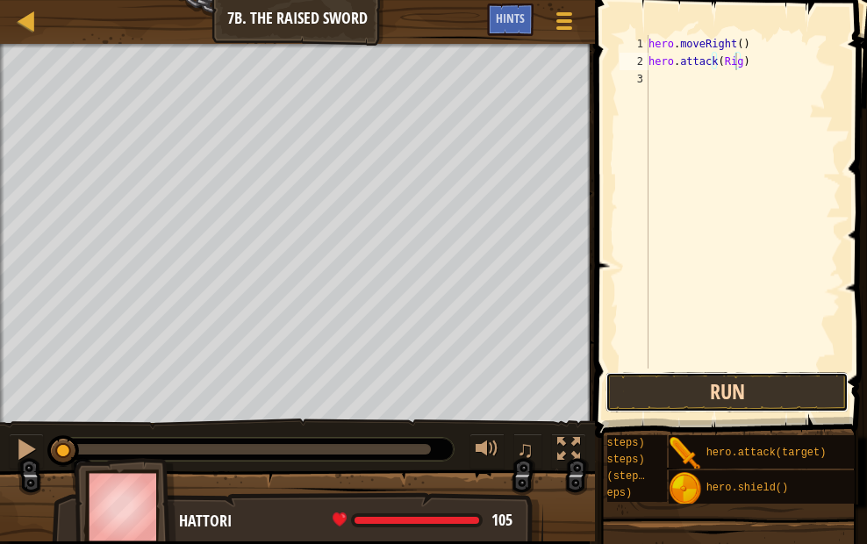
click at [691, 385] on button "Run" at bounding box center [727, 392] width 243 height 40
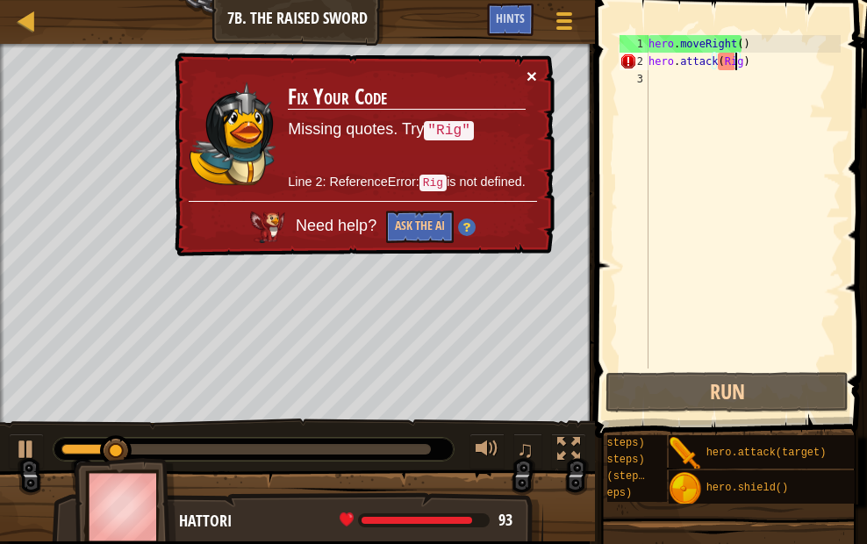
click at [528, 76] on button "×" at bounding box center [532, 76] width 11 height 18
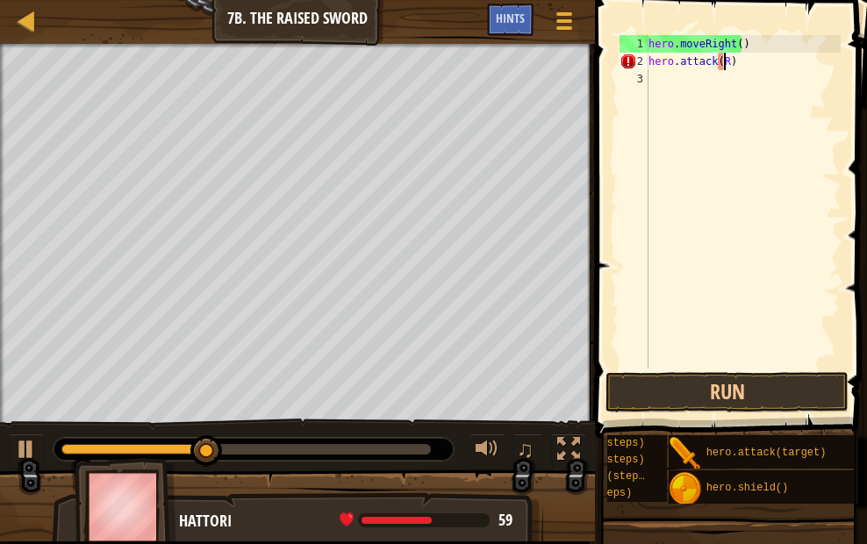
scroll to position [8, 5]
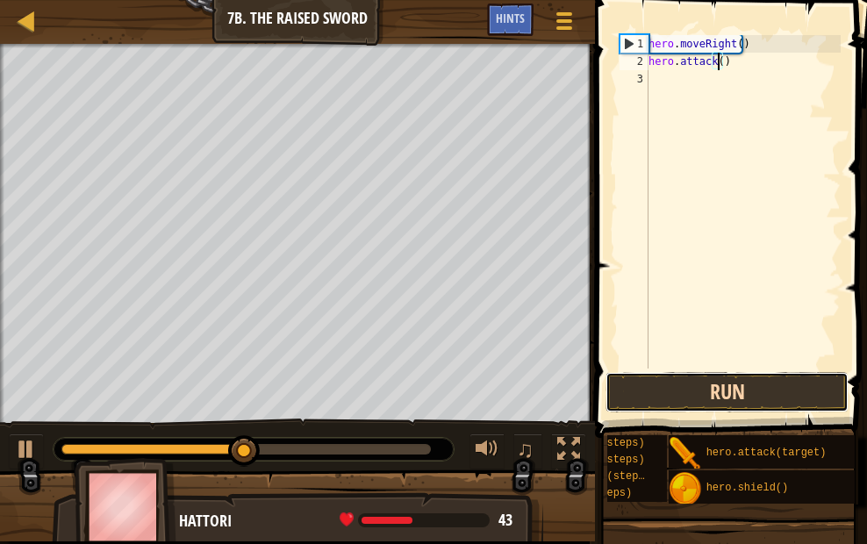
click at [713, 398] on button "Run" at bounding box center [727, 392] width 243 height 40
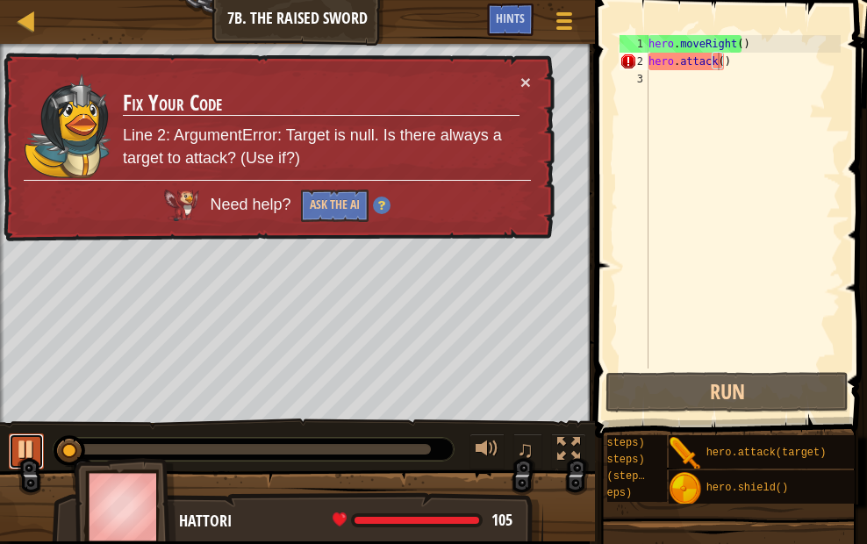
click at [21, 438] on div at bounding box center [26, 449] width 23 height 23
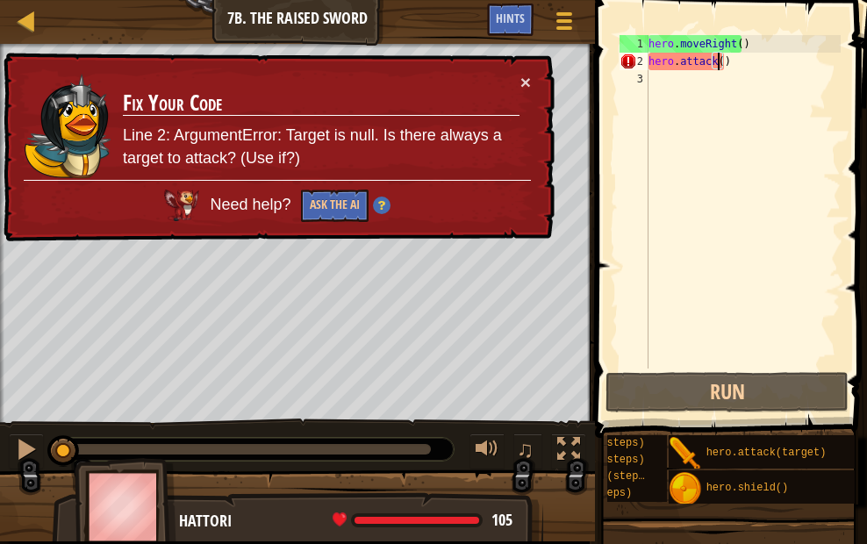
drag, startPoint x: 68, startPoint y: 445, endPoint x: 3, endPoint y: 414, distance: 72.6
click at [531, 80] on div "× Fix Your Code Line 2: ArgumentError: Target is null. Is there always a target…" at bounding box center [277, 147] width 556 height 192
click at [513, 83] on td "Fix Your Code Line 2: ArgumentError: Target is null. Is there always a target t…" at bounding box center [321, 126] width 400 height 113
click at [528, 83] on button "×" at bounding box center [525, 80] width 11 height 18
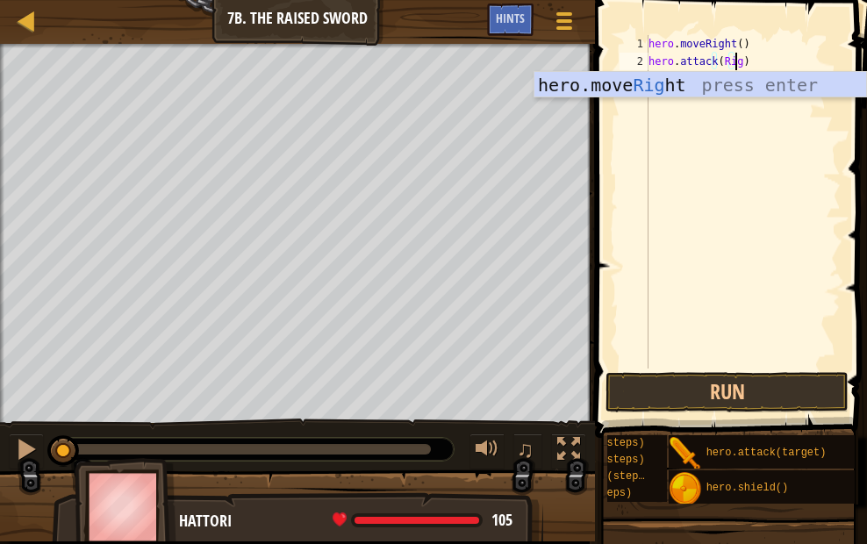
scroll to position [8, 7]
click at [646, 74] on div "hero.move Rig ht press enter" at bounding box center [701, 111] width 332 height 79
type textarea "hero.attack(hero.moveRight())"
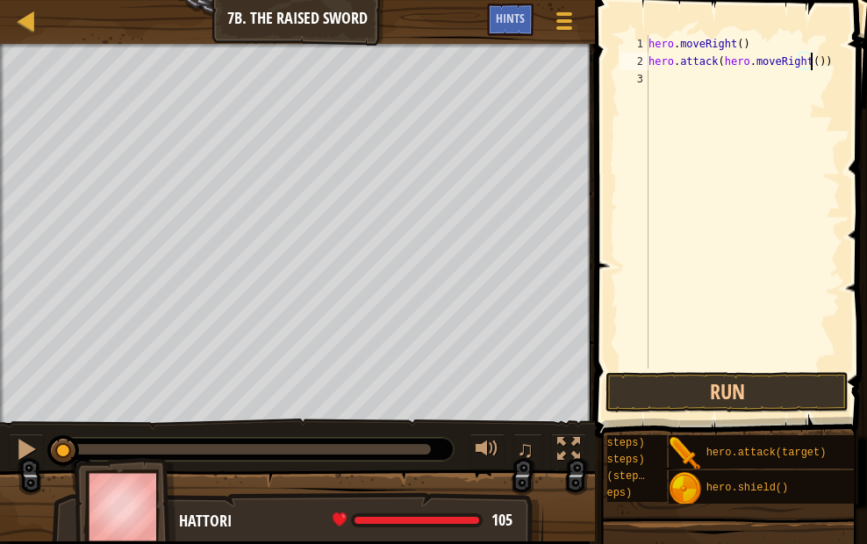
scroll to position [0, 136]
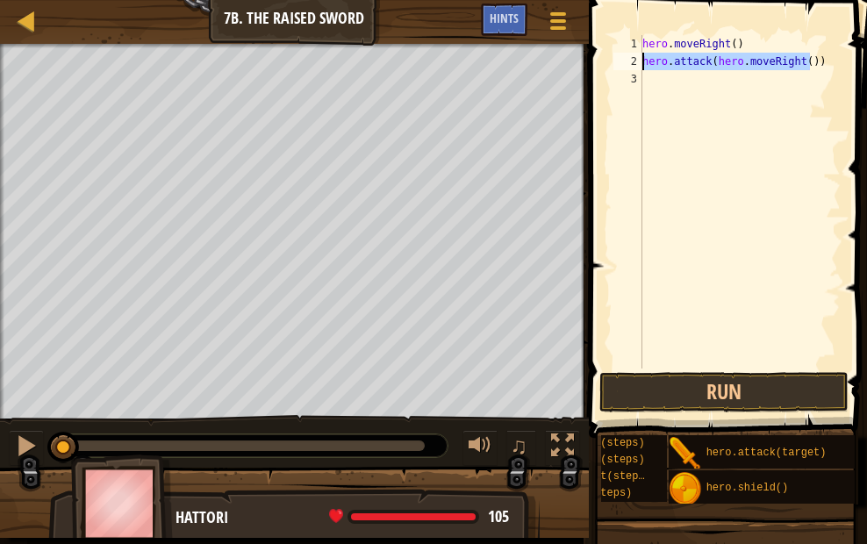
drag, startPoint x: 820, startPoint y: 68, endPoint x: 619, endPoint y: 66, distance: 201.0
click at [619, 66] on div "hero.attack(hero.moveRight()) 1 2 3 hero . moveRight ( ) hero . attack ( hero .…" at bounding box center [725, 202] width 231 height 334
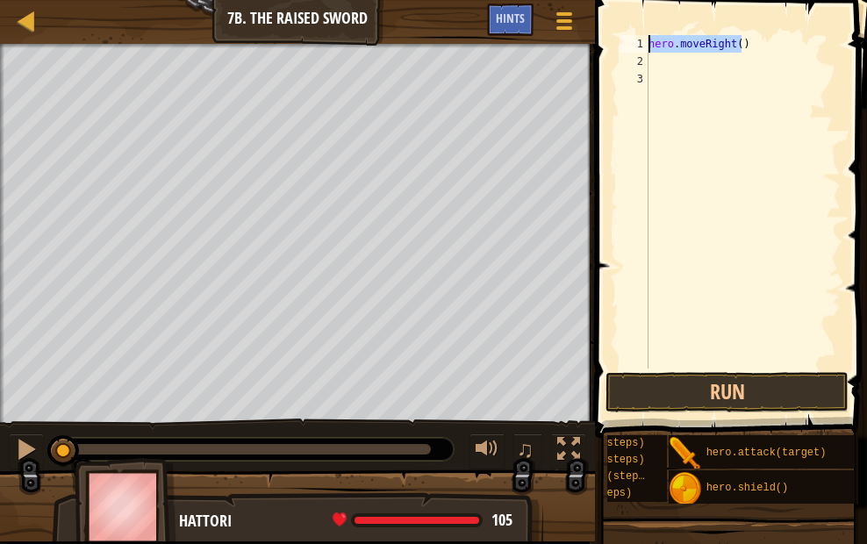
drag, startPoint x: 748, startPoint y: 48, endPoint x: 638, endPoint y: 47, distance: 109.7
click at [638, 47] on div "1 2 3 hero . moveRight ( ) הההההההההההההההההההההההההההההההההההההההההההההההההההה…" at bounding box center [728, 202] width 225 height 334
type textarea "hero.moveRight()"
